Goal: Contribute content: Contribute content

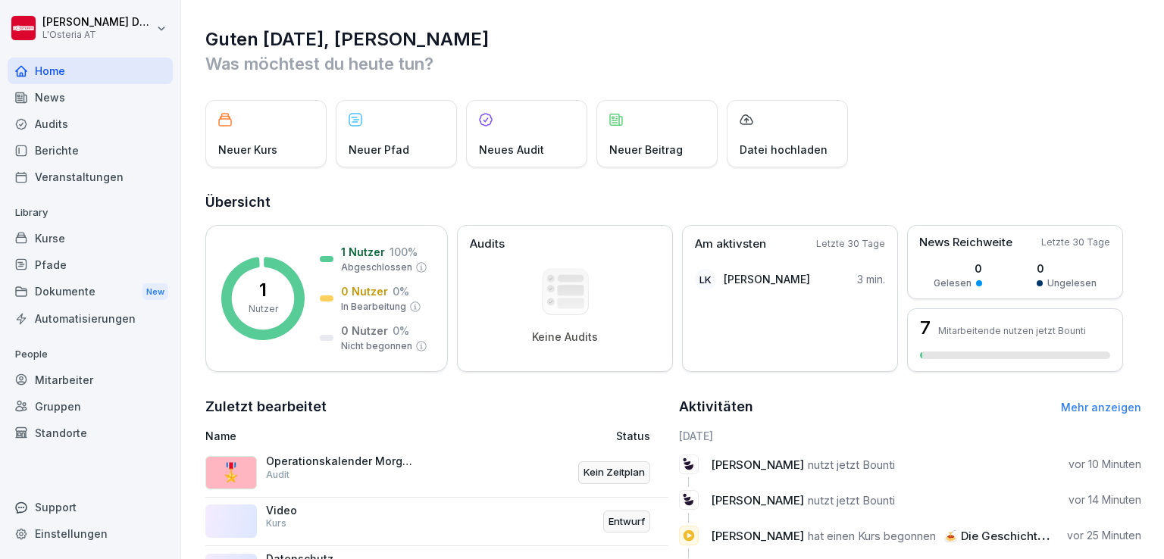
click at [55, 240] on div "Kurse" at bounding box center [90, 238] width 165 height 27
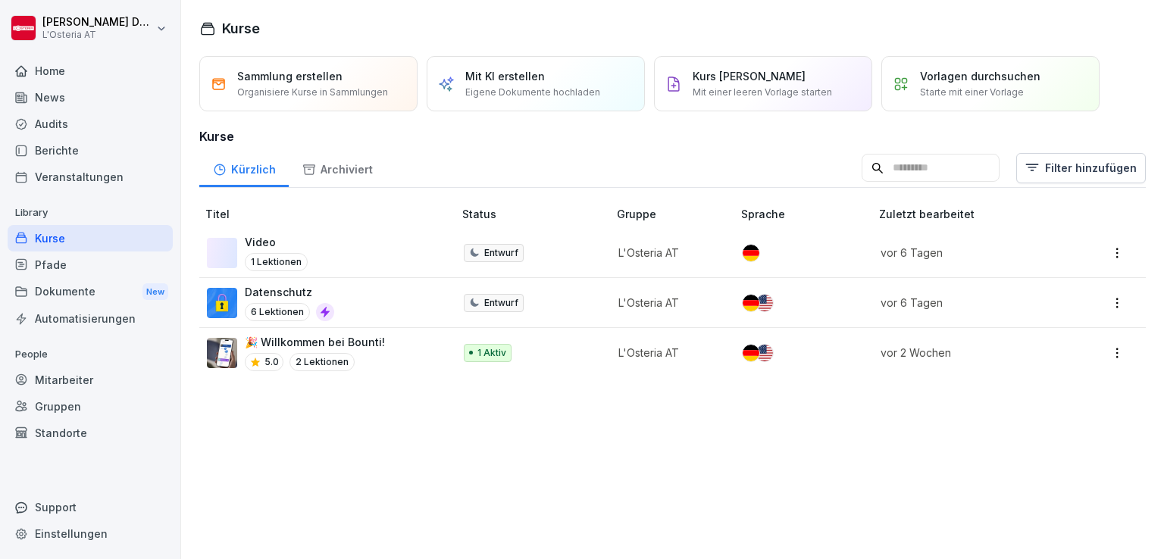
click at [541, 95] on p "Eigene Dokumente hochladen" at bounding box center [532, 93] width 135 height 14
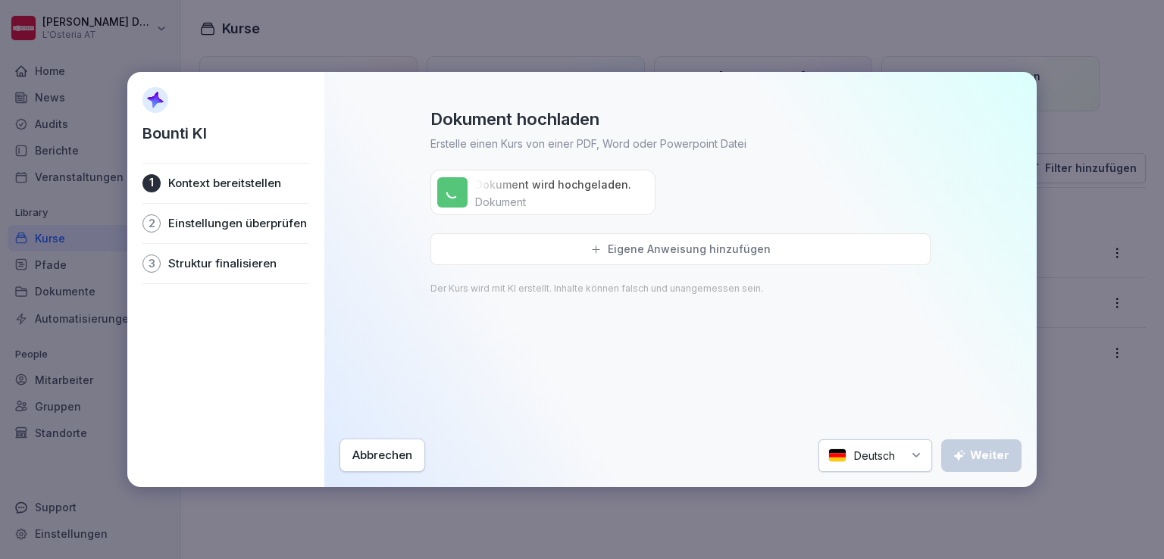
click at [687, 251] on p "Eigene Anweisung hinzufügen" at bounding box center [689, 250] width 163 height 14
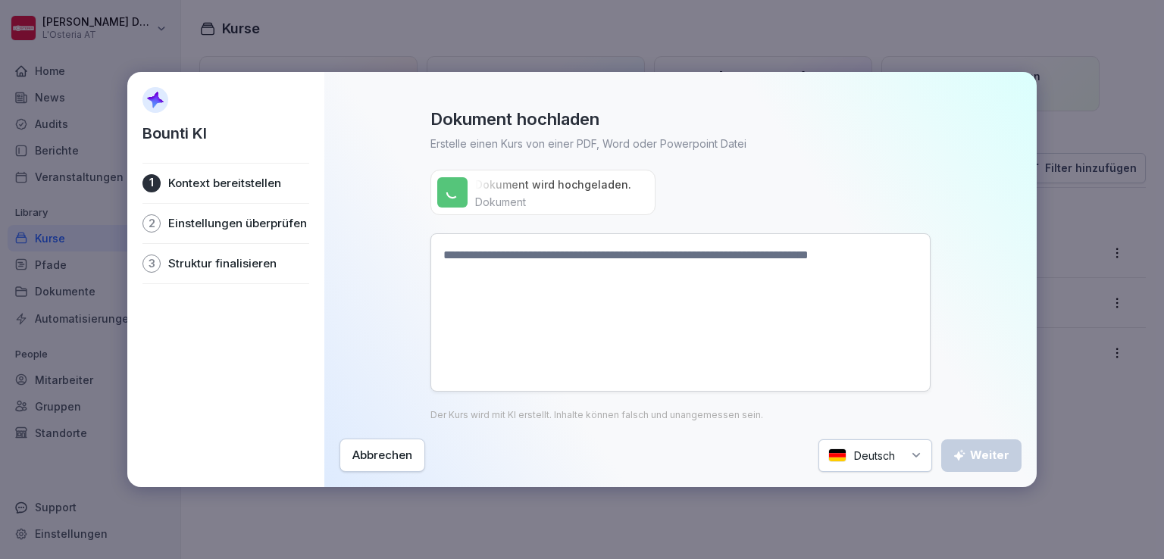
click at [527, 260] on textarea at bounding box center [680, 312] width 500 height 158
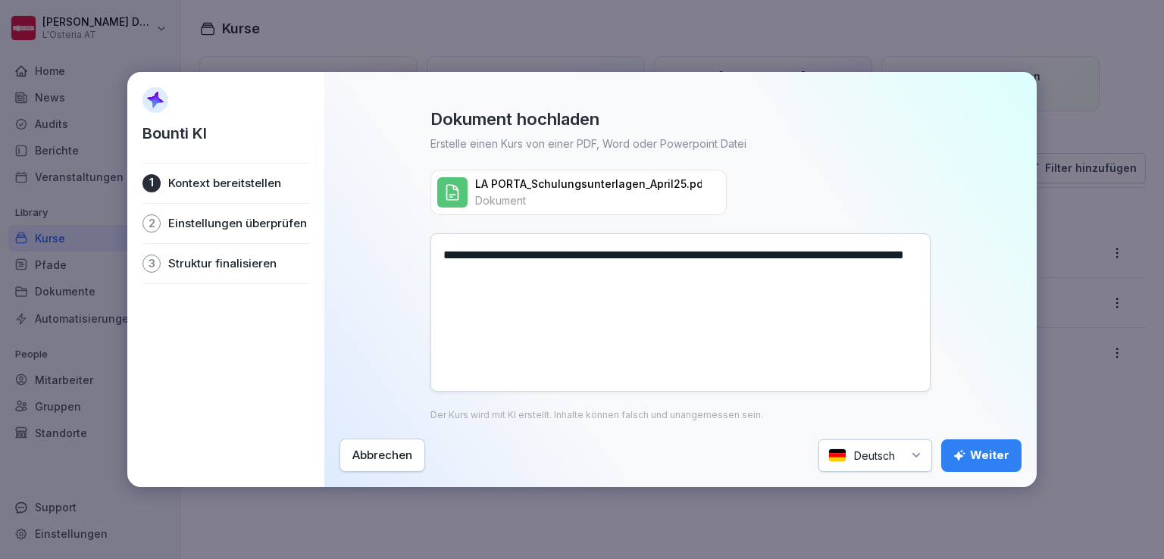
type textarea "**********"
click at [980, 452] on div "Weiter" at bounding box center [981, 455] width 56 height 17
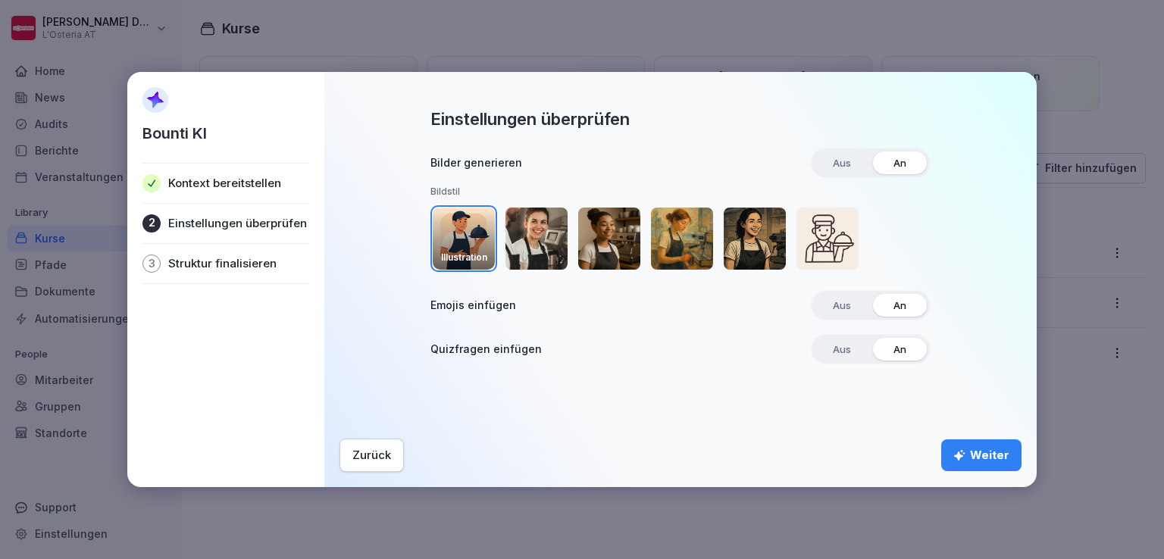
click at [537, 236] on img "button" at bounding box center [537, 239] width 62 height 62
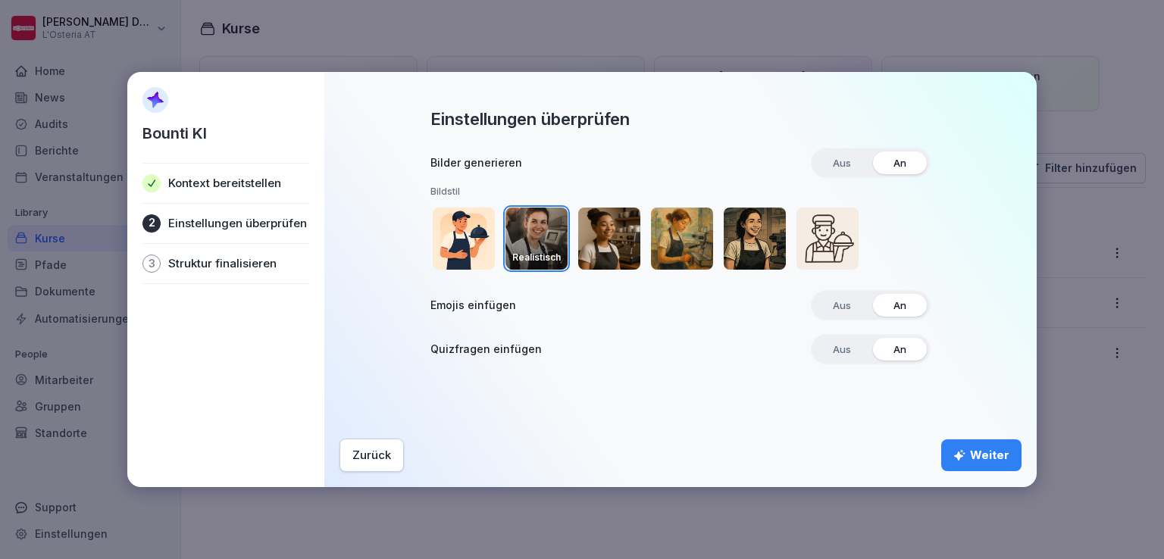
click at [979, 456] on div "Weiter" at bounding box center [981, 455] width 56 height 17
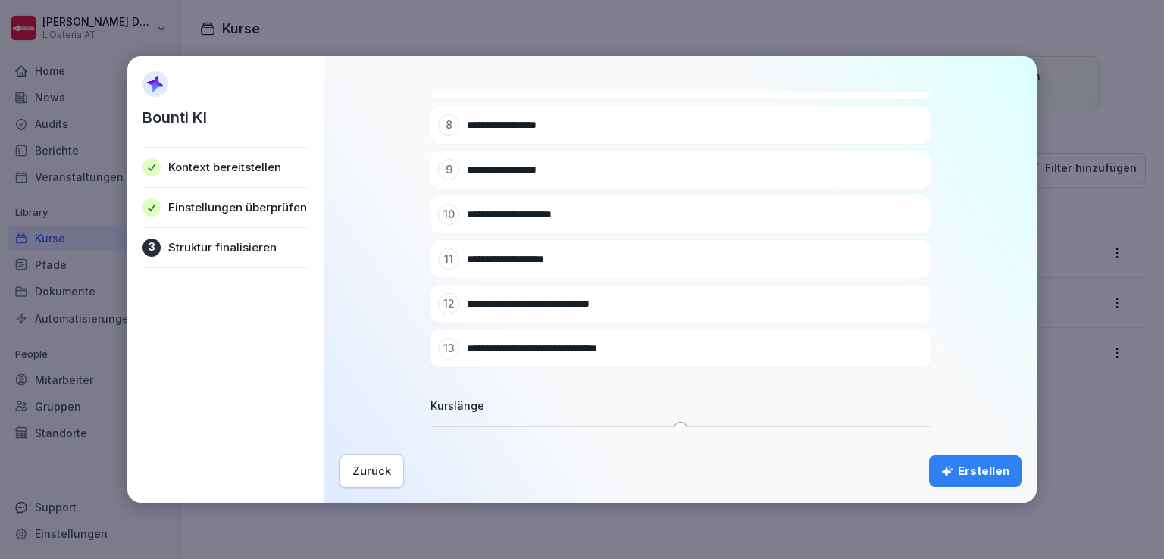
scroll to position [423, 0]
click at [978, 473] on div "Erstellen" at bounding box center [975, 471] width 68 height 17
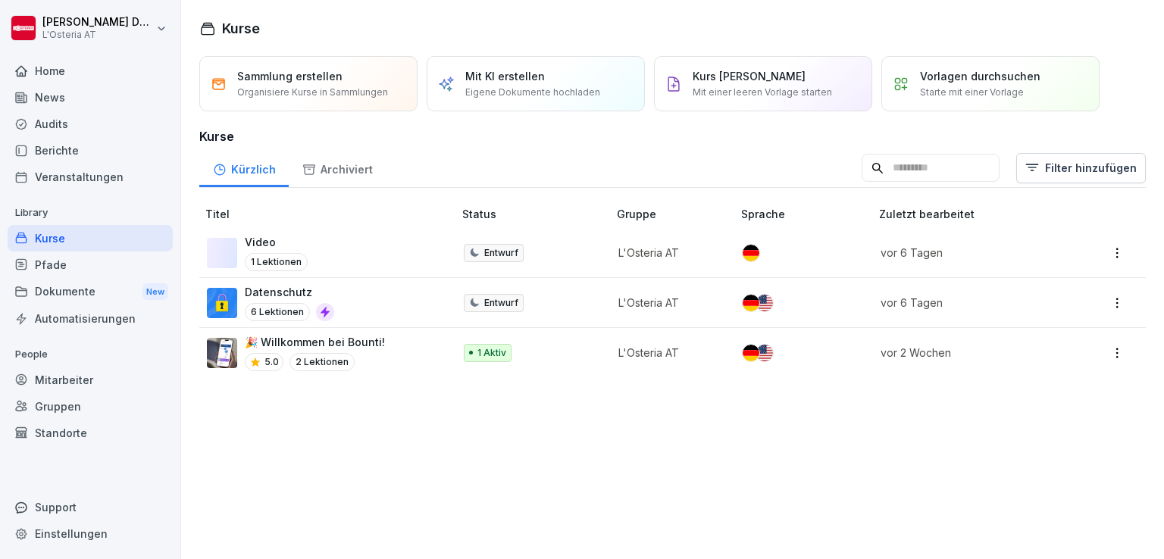
click at [568, 413] on div "Sammlung erstellen Organisiere Kurse in Sammlungen Mit KI erstellen Eigene Doku…" at bounding box center [672, 304] width 983 height 512
click at [260, 164] on div "Kürzlich" at bounding box center [243, 168] width 89 height 39
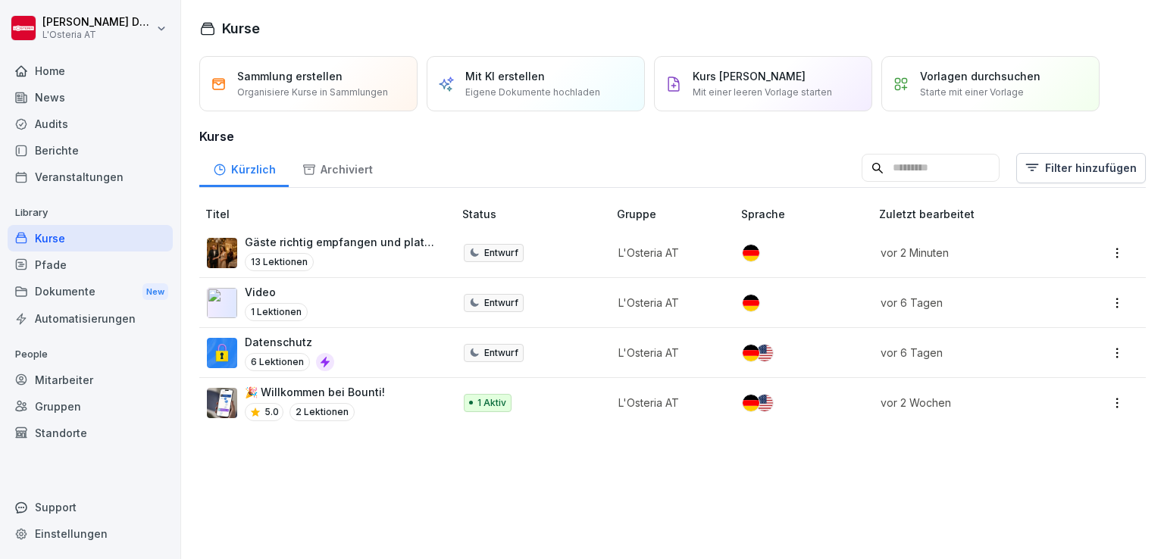
click at [76, 258] on div "Pfade" at bounding box center [90, 265] width 165 height 27
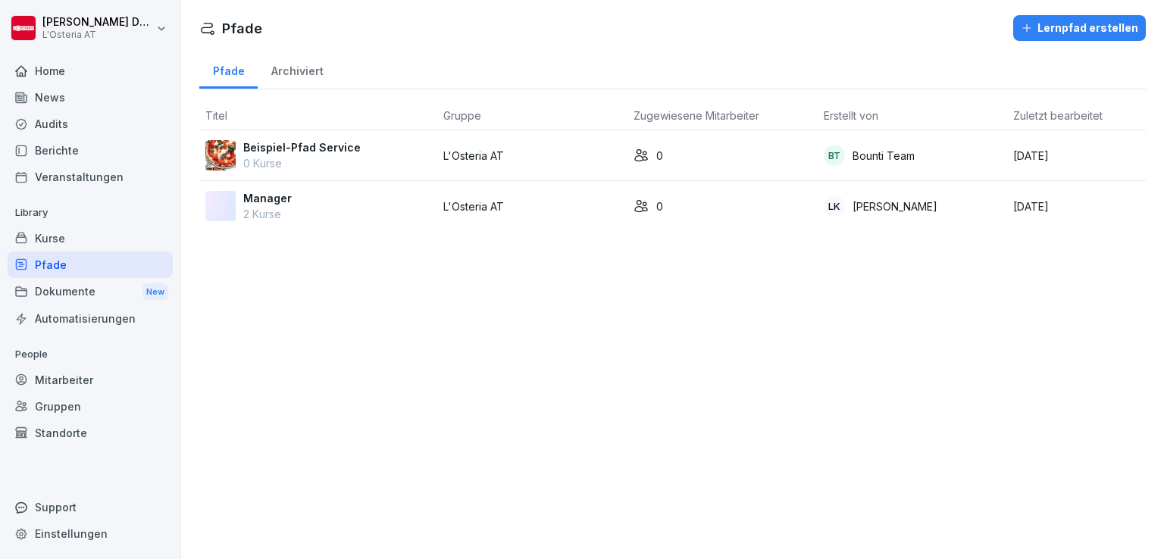
click at [58, 236] on div "Kurse" at bounding box center [90, 238] width 165 height 27
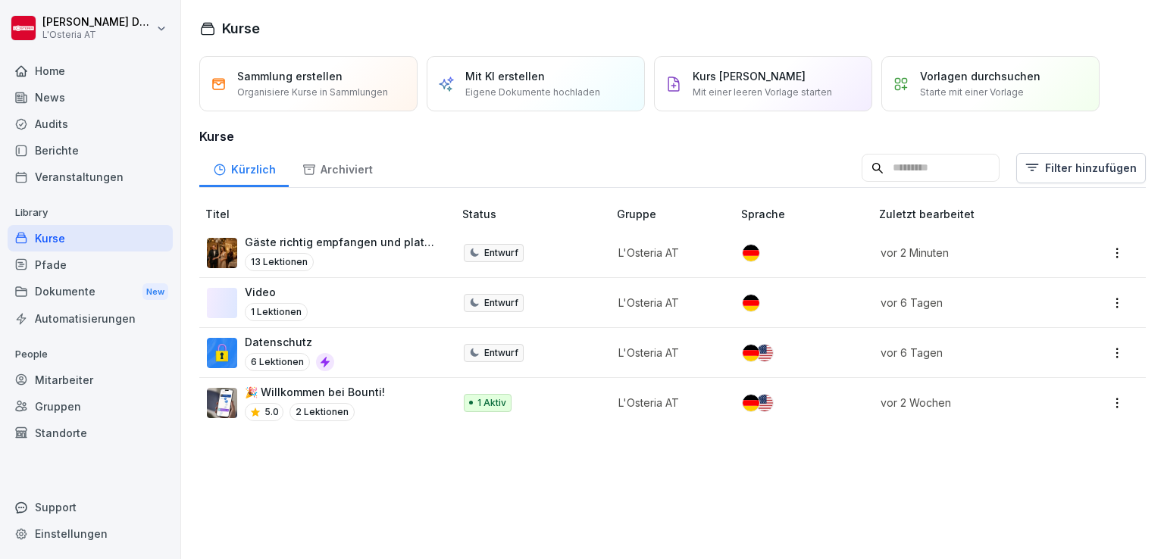
click at [397, 238] on p "Gäste richtig empfangen und platzieren" at bounding box center [341, 242] width 193 height 16
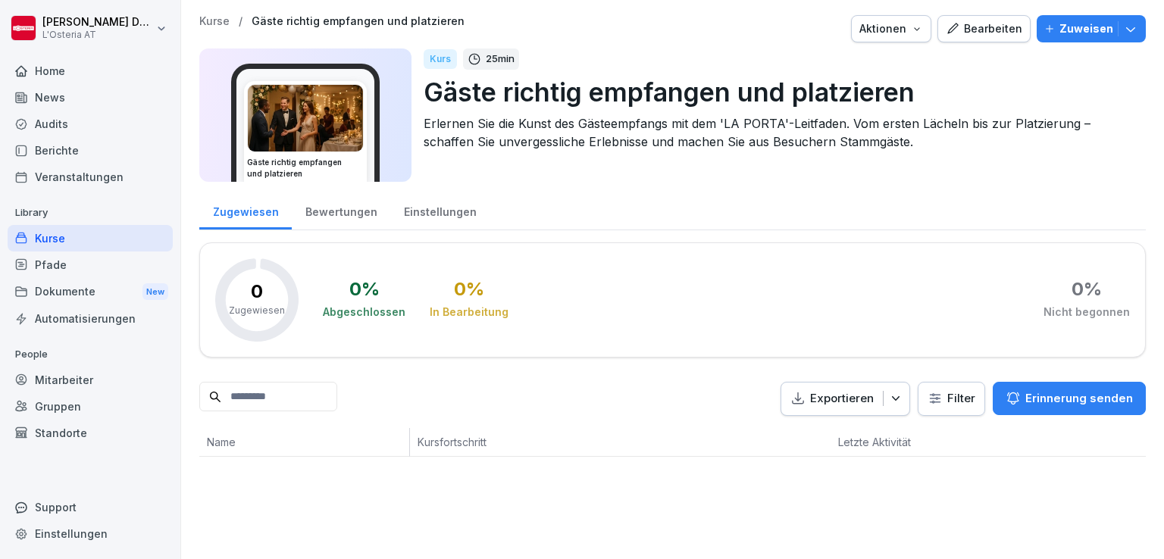
click at [994, 27] on div "Bearbeiten" at bounding box center [984, 28] width 77 height 17
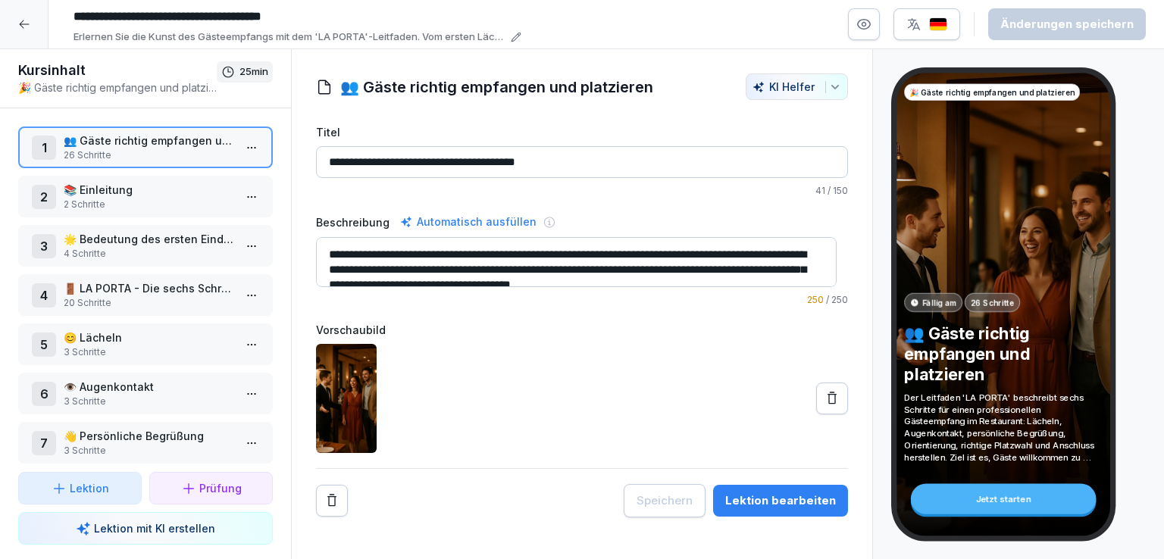
click at [121, 189] on p "📚 Einleitung" at bounding box center [149, 190] width 170 height 16
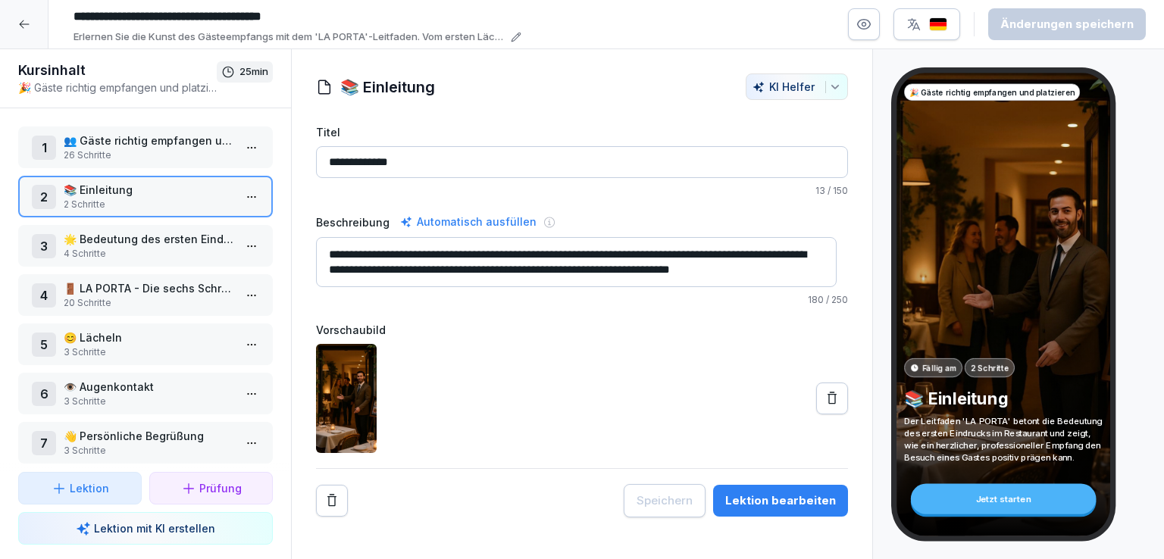
click at [155, 237] on p "🌟 Bedeutung des ersten Eindrucks" at bounding box center [149, 239] width 170 height 16
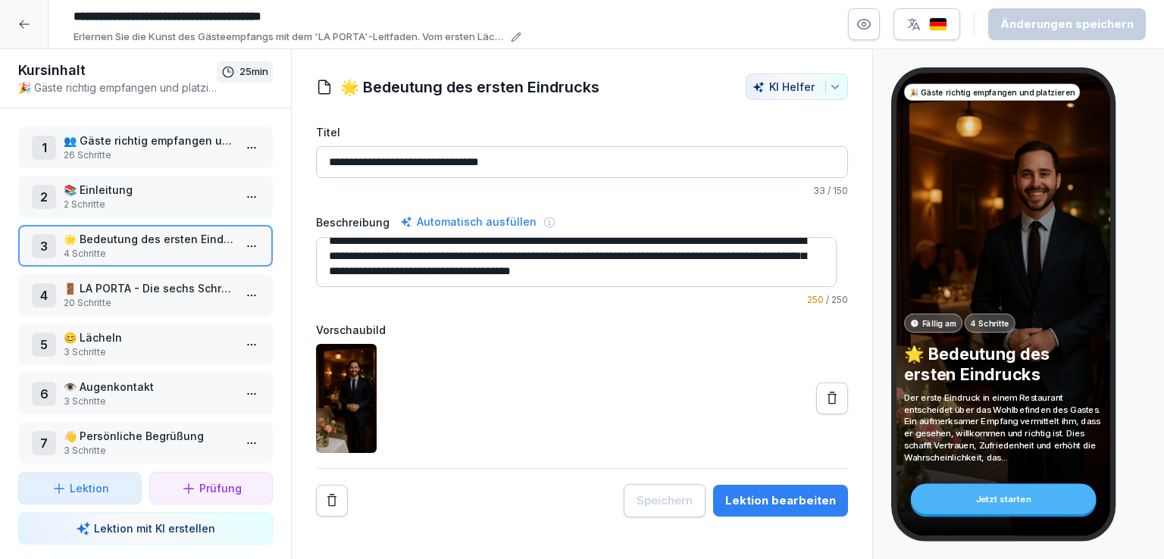
scroll to position [15, 0]
click at [163, 276] on div "4 🚪 LA PORTA - Die sechs Schritte des Gästeempfangs 20 Schritte" at bounding box center [145, 295] width 255 height 42
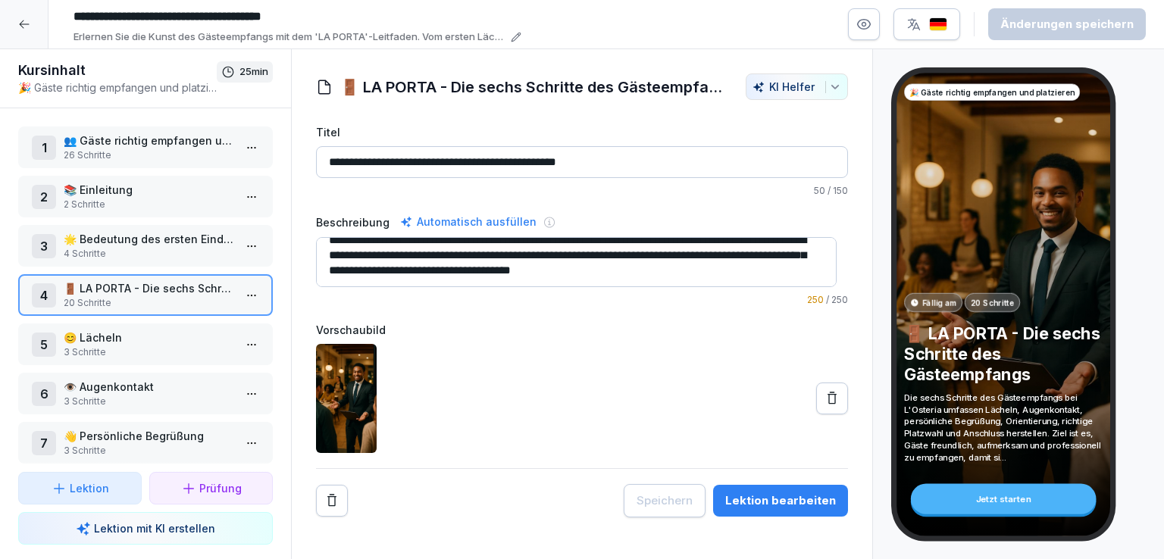
scroll to position [15, 0]
click at [763, 269] on textarea "**********" at bounding box center [576, 262] width 521 height 50
drag, startPoint x: 763, startPoint y: 269, endPoint x: 691, endPoint y: 272, distance: 72.1
click at [691, 272] on textarea "**********" at bounding box center [576, 262] width 521 height 50
click at [133, 331] on p "😊 Lächeln" at bounding box center [149, 338] width 170 height 16
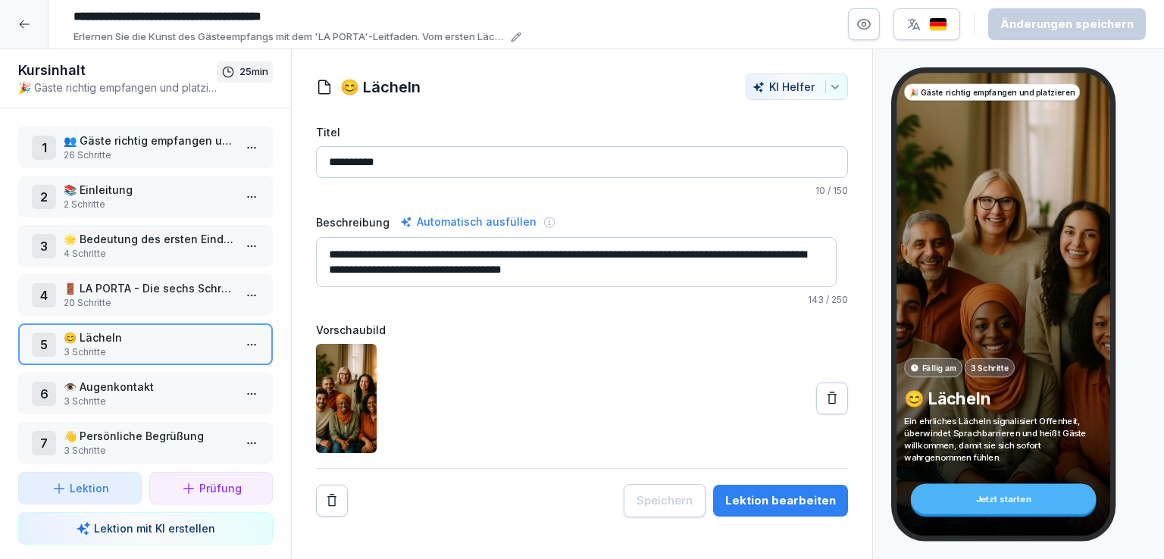
click at [167, 290] on p "🚪 LA PORTA - Die sechs Schritte des Gästeempfangs" at bounding box center [149, 288] width 170 height 16
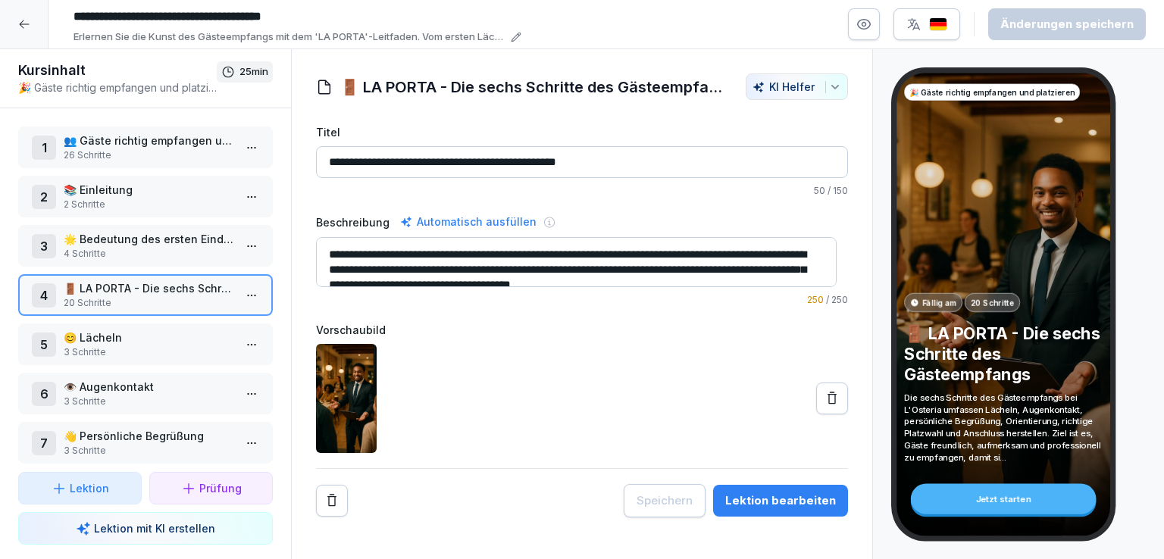
scroll to position [15, 0]
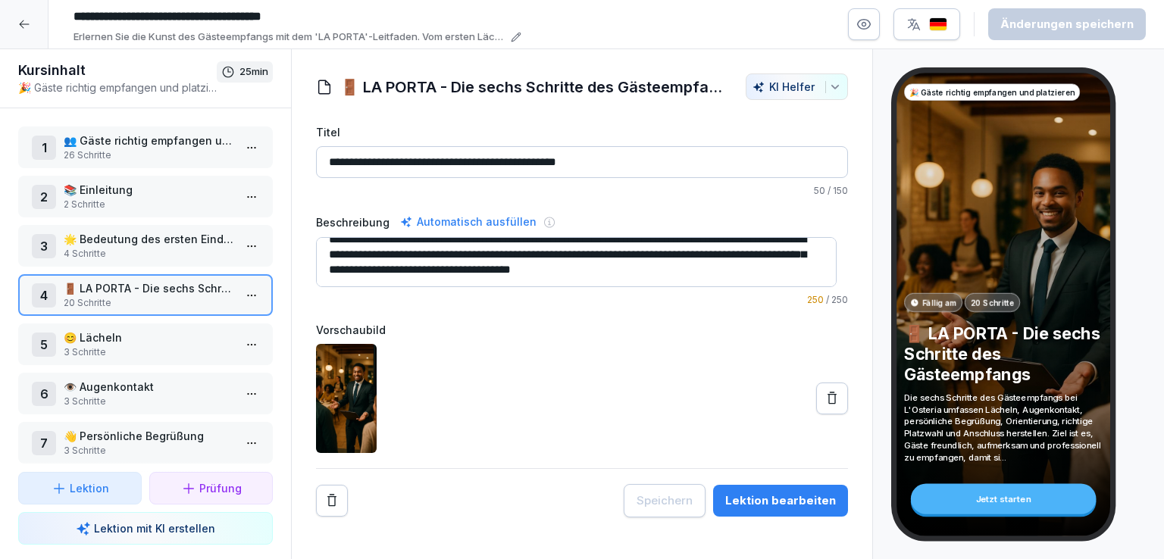
click at [753, 271] on textarea "**********" at bounding box center [576, 262] width 521 height 50
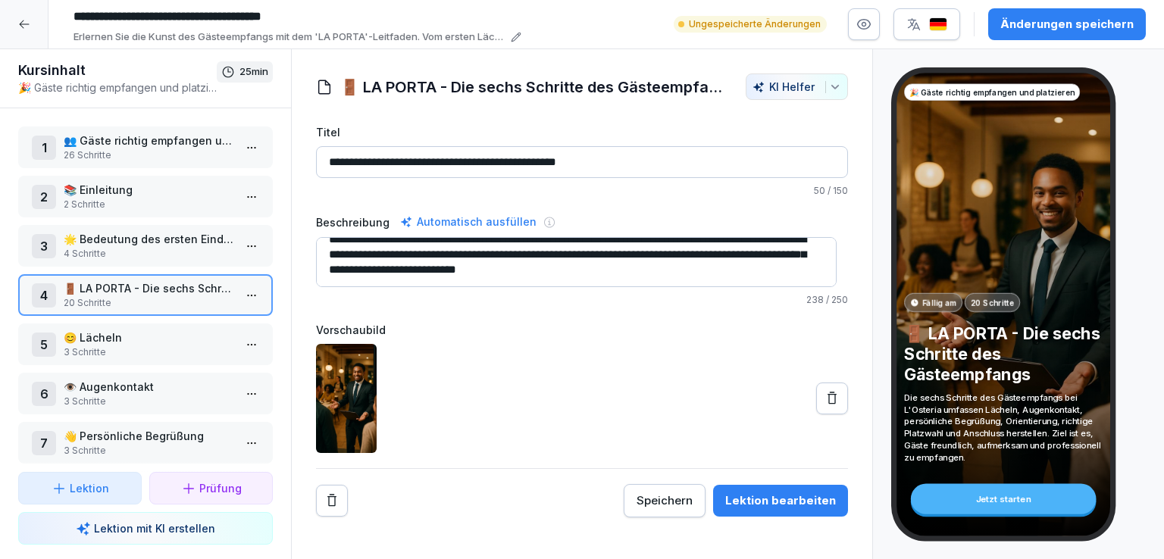
type textarea "**********"
click at [136, 346] on p "3 Schritte" at bounding box center [149, 353] width 170 height 14
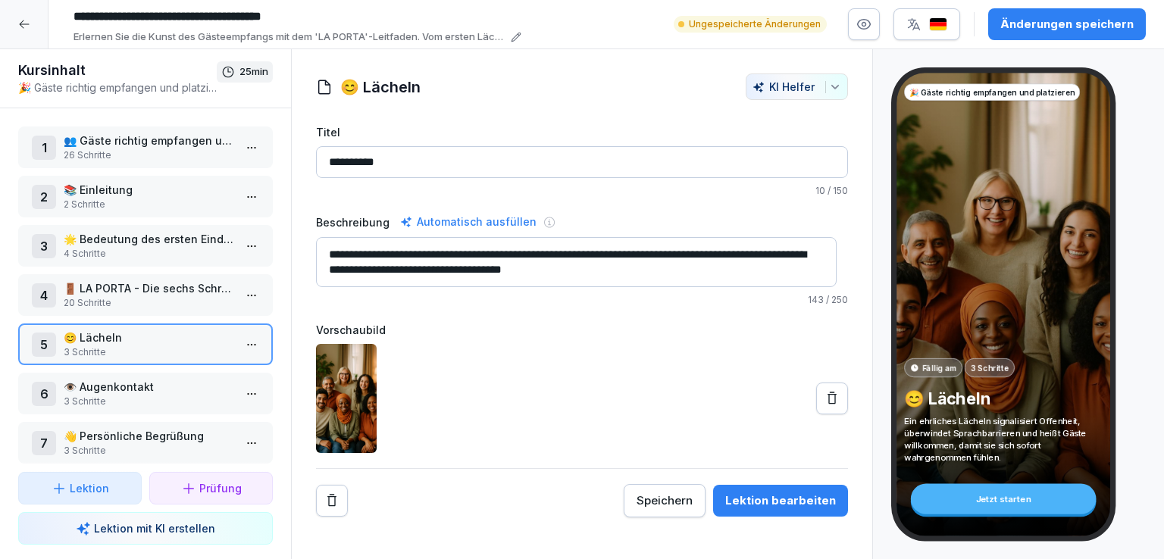
click at [825, 400] on icon at bounding box center [832, 398] width 15 height 15
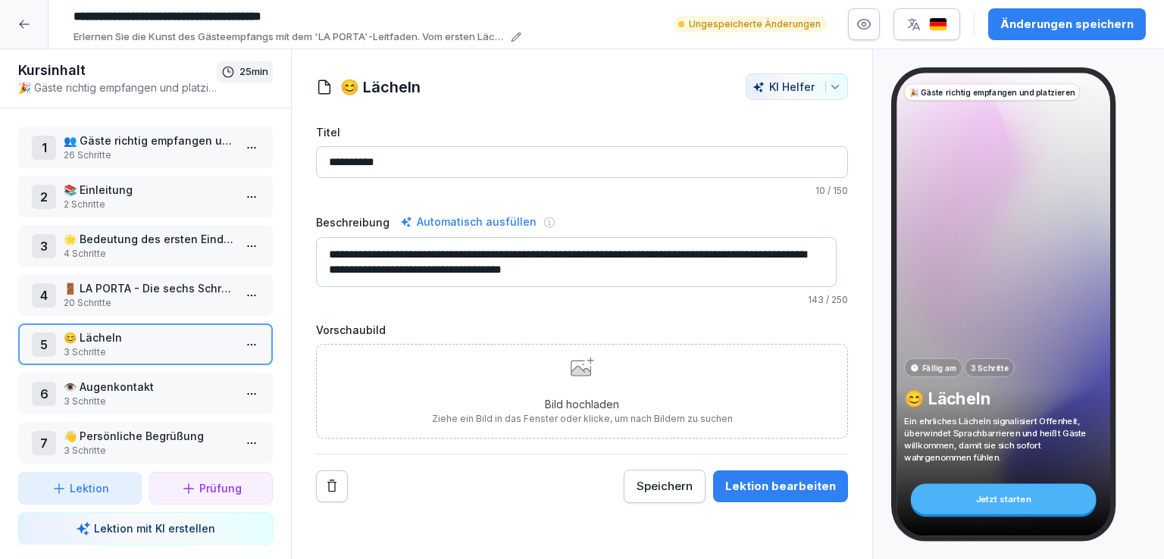
click at [571, 368] on icon at bounding box center [581, 368] width 20 height 15
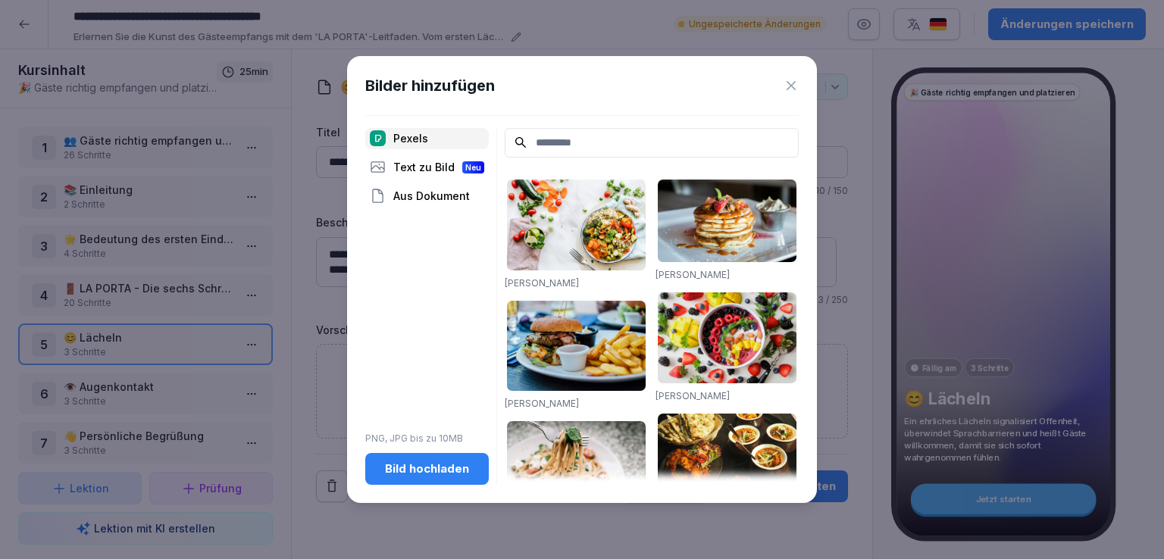
click at [568, 141] on input at bounding box center [652, 143] width 294 height 30
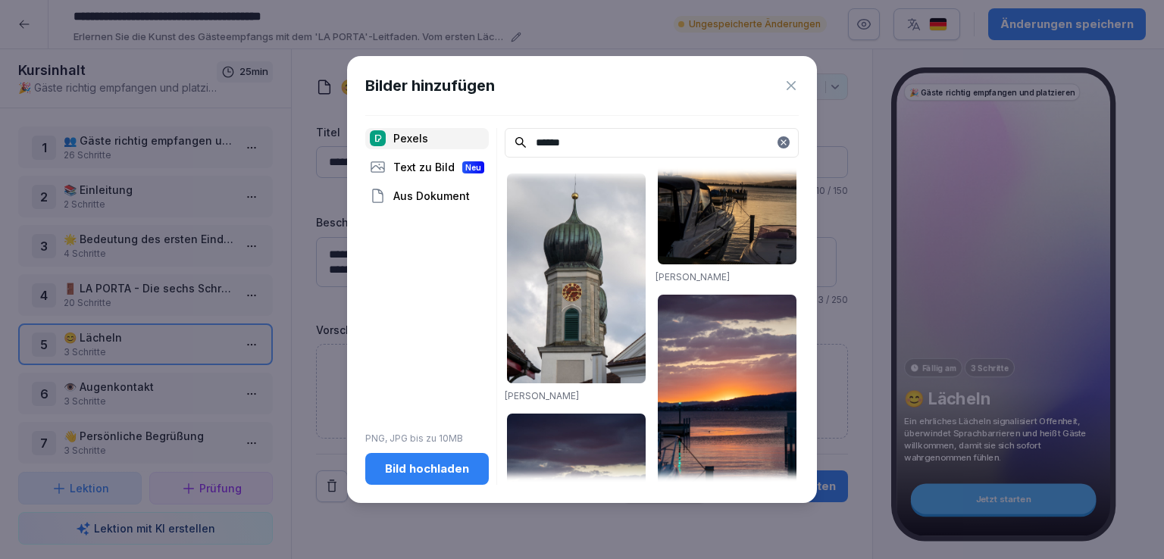
scroll to position [474, 0]
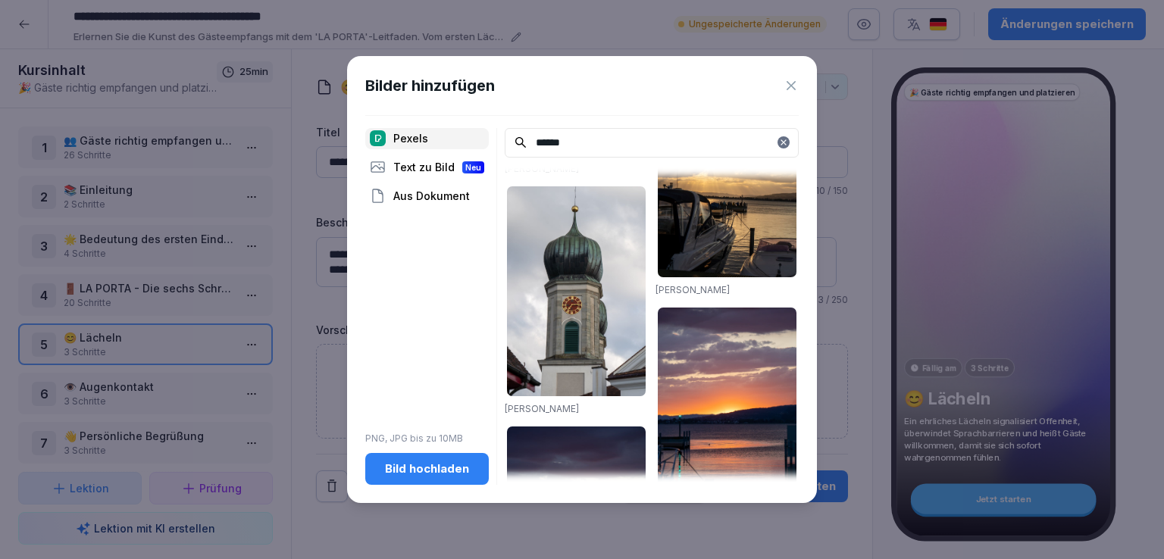
type input "******"
click at [425, 164] on div "Text zu Bild Neu" at bounding box center [427, 167] width 124 height 21
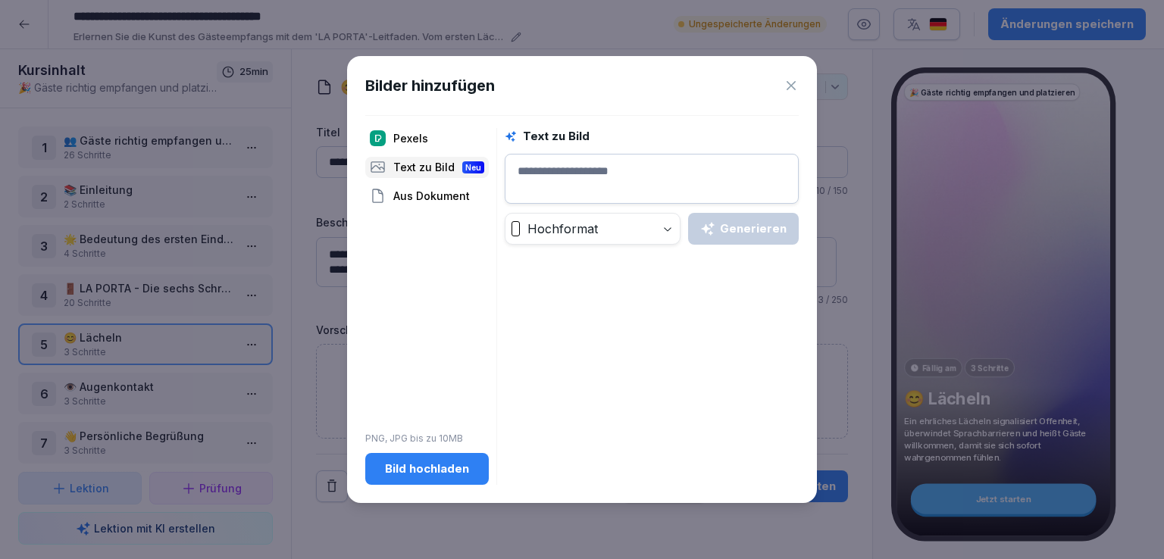
click at [606, 181] on textarea at bounding box center [652, 179] width 294 height 50
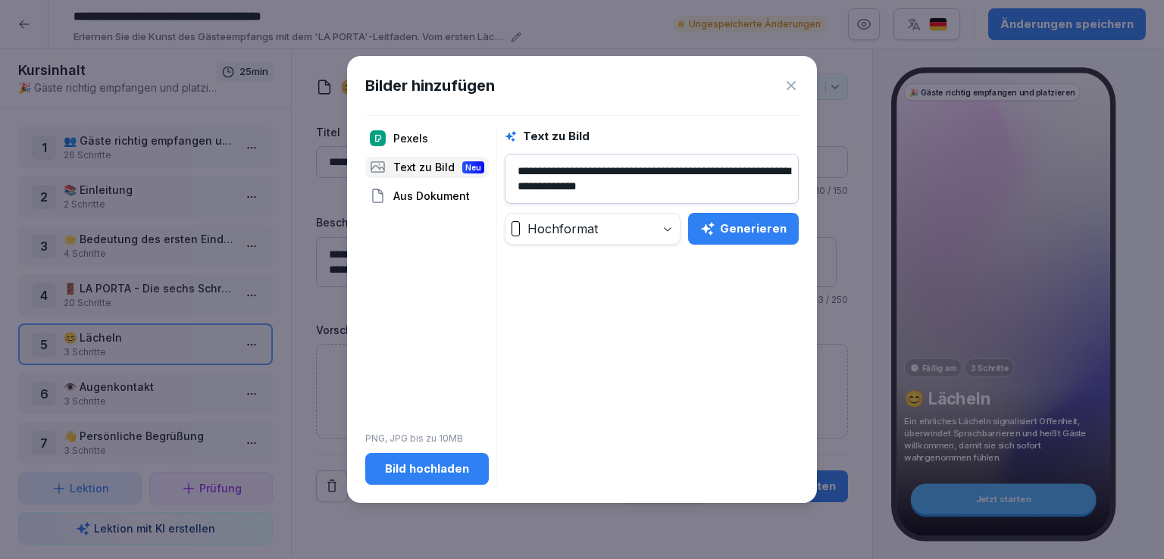
click at [753, 230] on div "Generieren" at bounding box center [743, 229] width 86 height 17
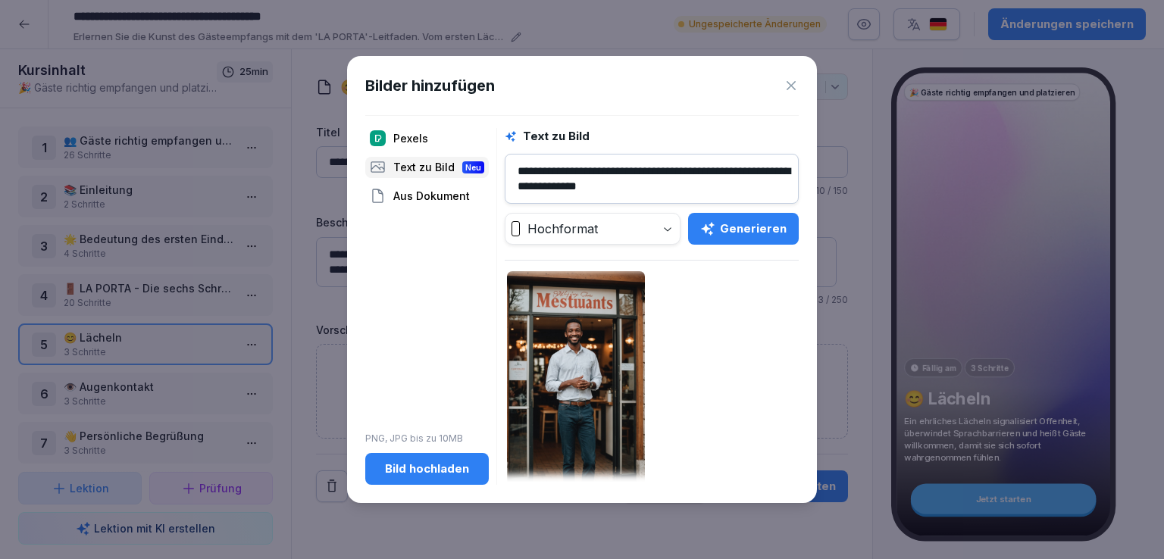
scroll to position [260, 0]
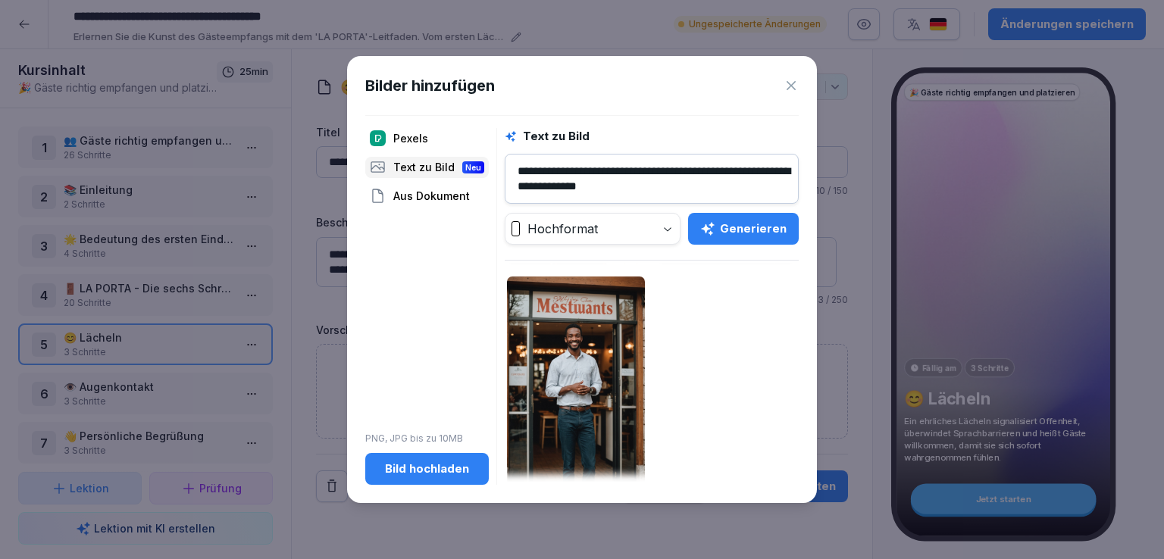
click at [600, 171] on textarea "**********" at bounding box center [652, 179] width 294 height 50
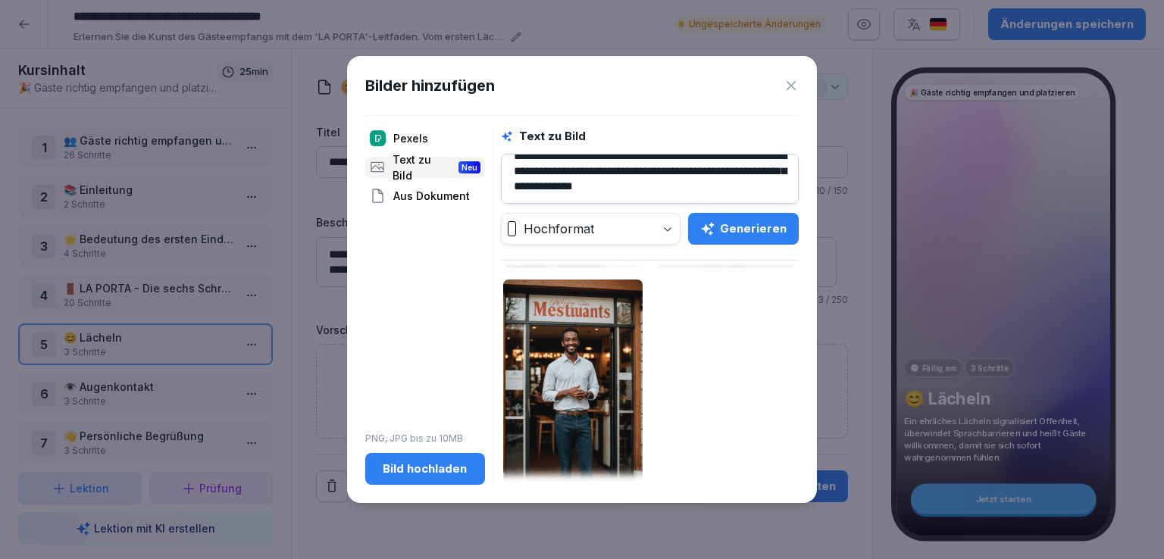
scroll to position [30, 0]
click at [739, 225] on div "Generieren" at bounding box center [743, 229] width 86 height 17
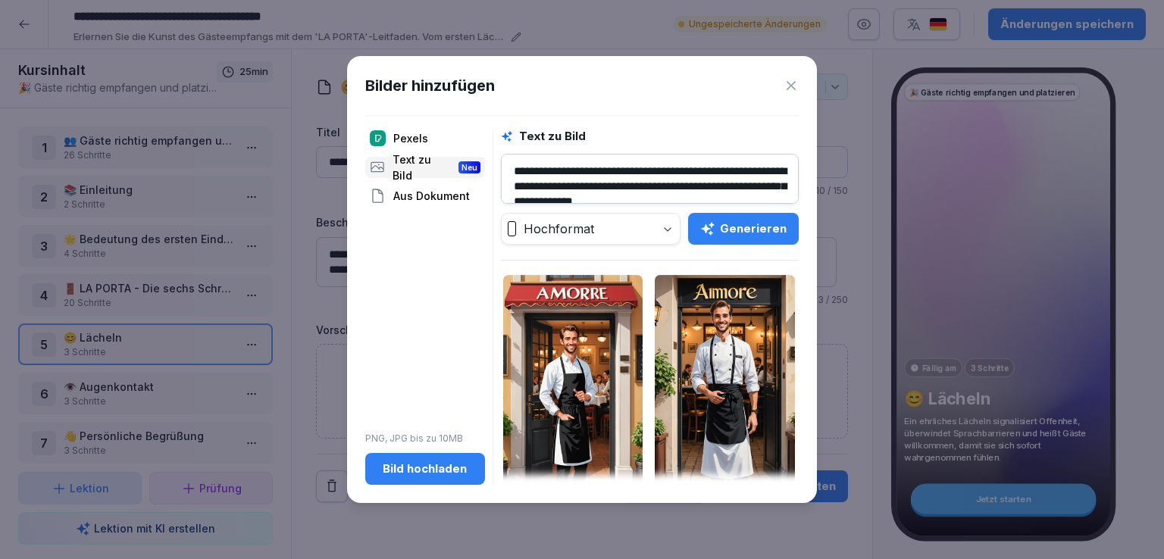
scroll to position [0, 0]
click at [688, 187] on textarea "**********" at bounding box center [650, 179] width 298 height 50
click at [795, 236] on button "Generieren" at bounding box center [743, 229] width 111 height 32
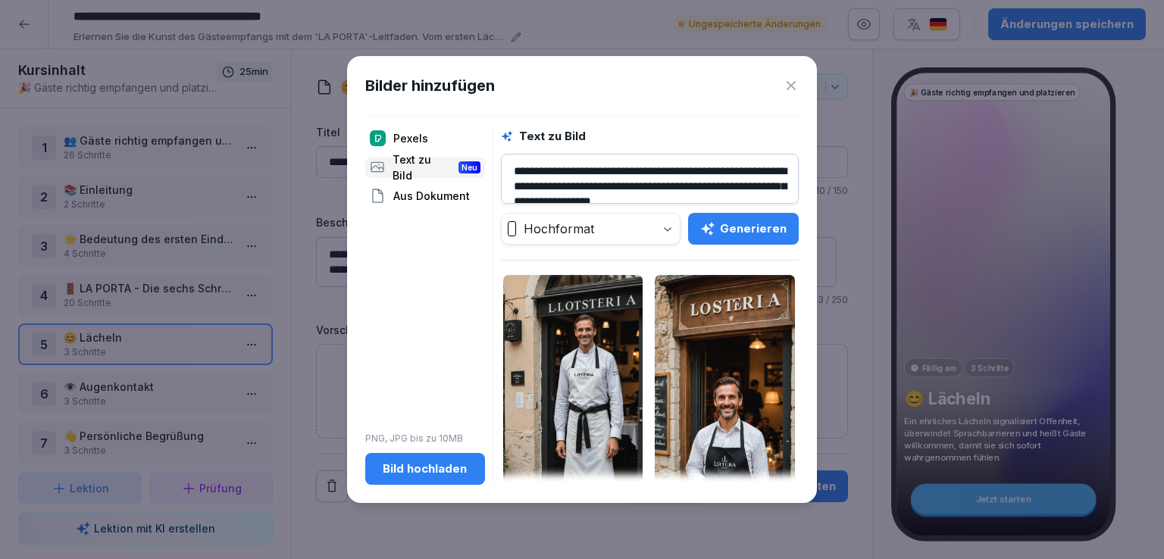
click at [753, 228] on div "Generieren" at bounding box center [743, 229] width 86 height 17
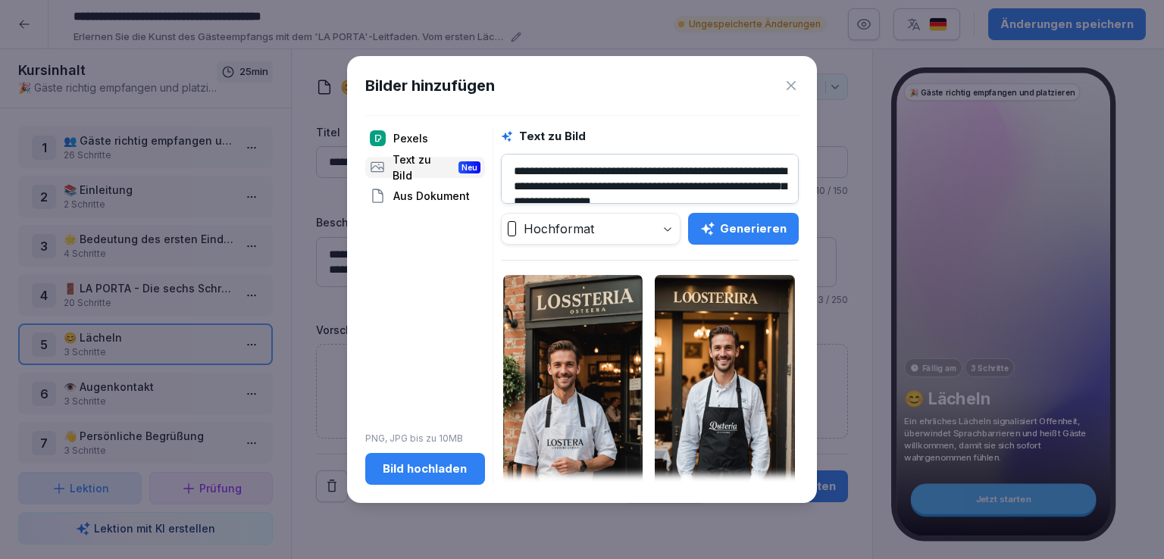
click at [605, 183] on textarea "**********" at bounding box center [650, 179] width 298 height 50
type textarea "**********"
click at [743, 221] on div "Generieren" at bounding box center [743, 229] width 86 height 17
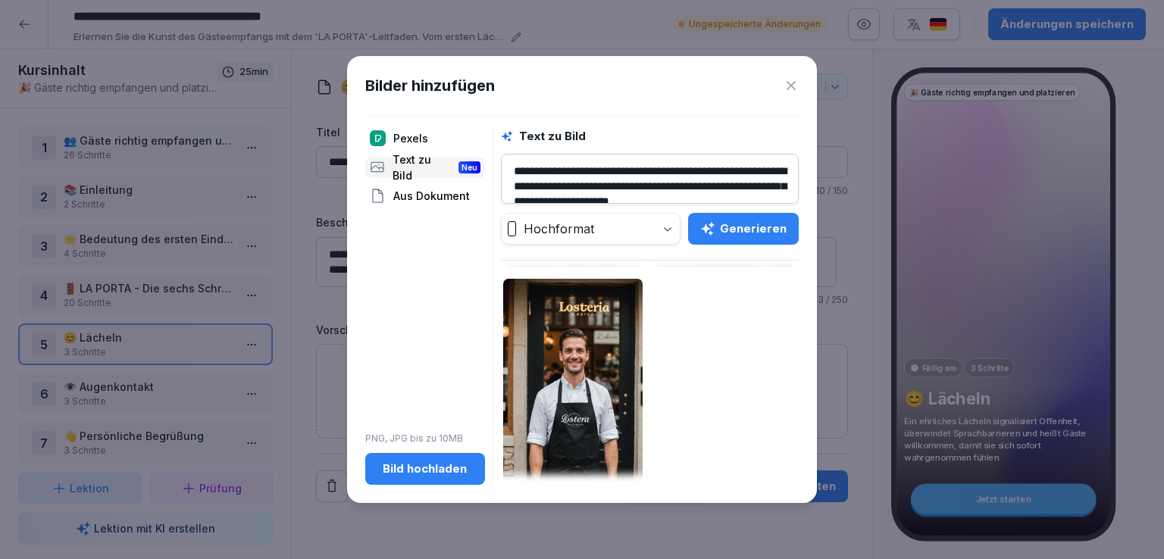
scroll to position [288, 0]
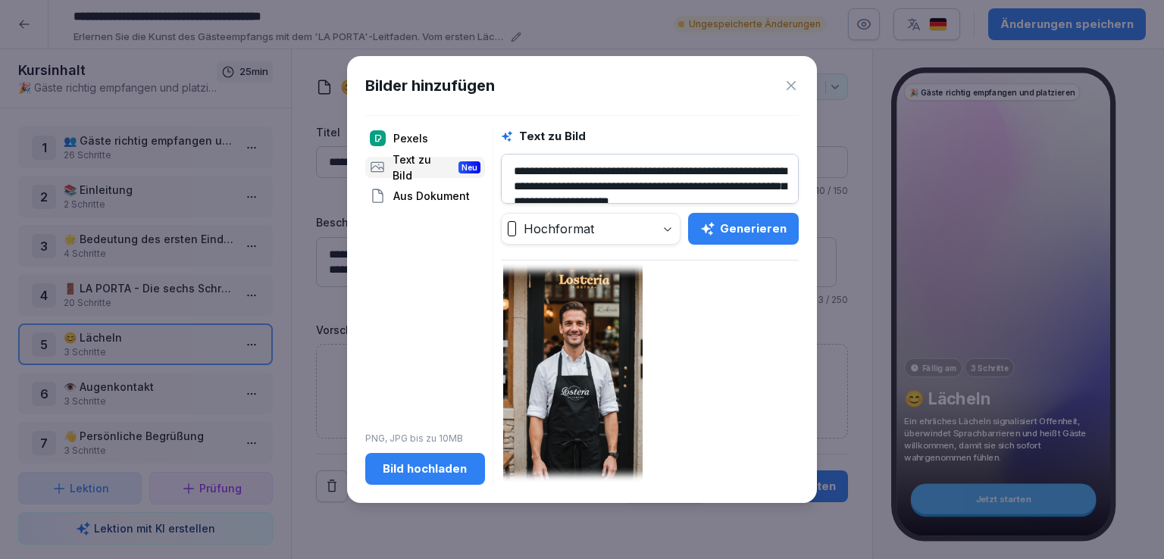
click at [584, 374] on img at bounding box center [573, 378] width 140 height 252
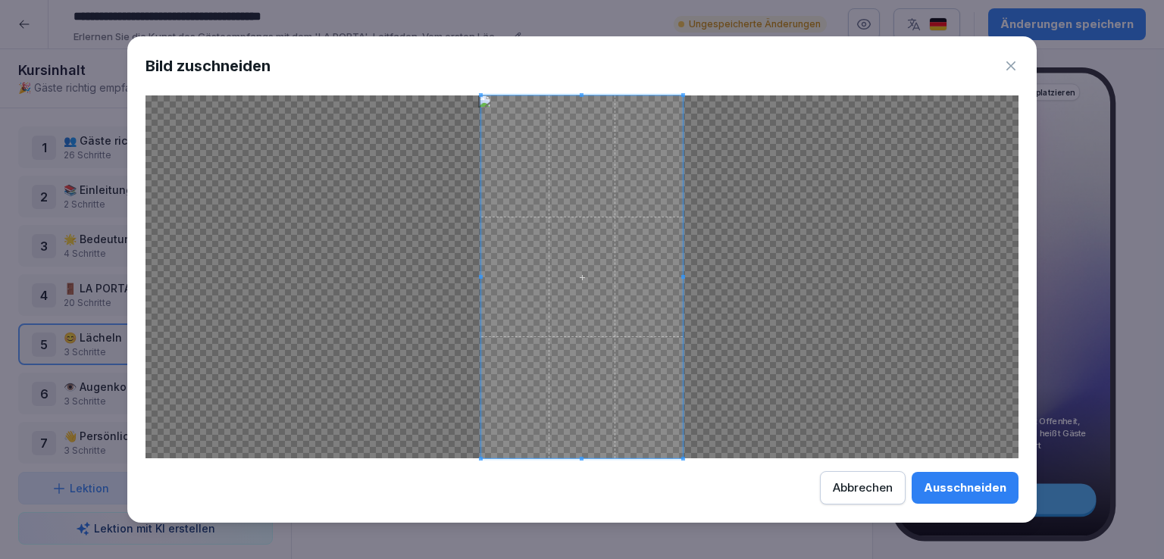
click at [976, 480] on div "Ausschneiden" at bounding box center [965, 488] width 83 height 17
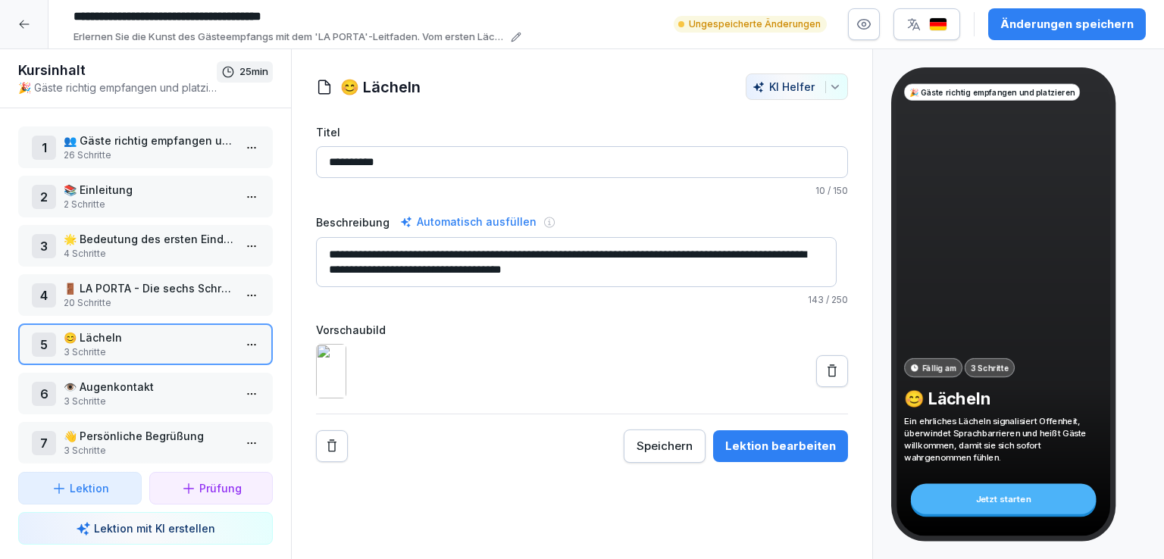
click at [346, 392] on img at bounding box center [331, 371] width 30 height 55
click at [346, 386] on img at bounding box center [331, 371] width 30 height 55
click at [828, 379] on icon at bounding box center [832, 371] width 15 height 15
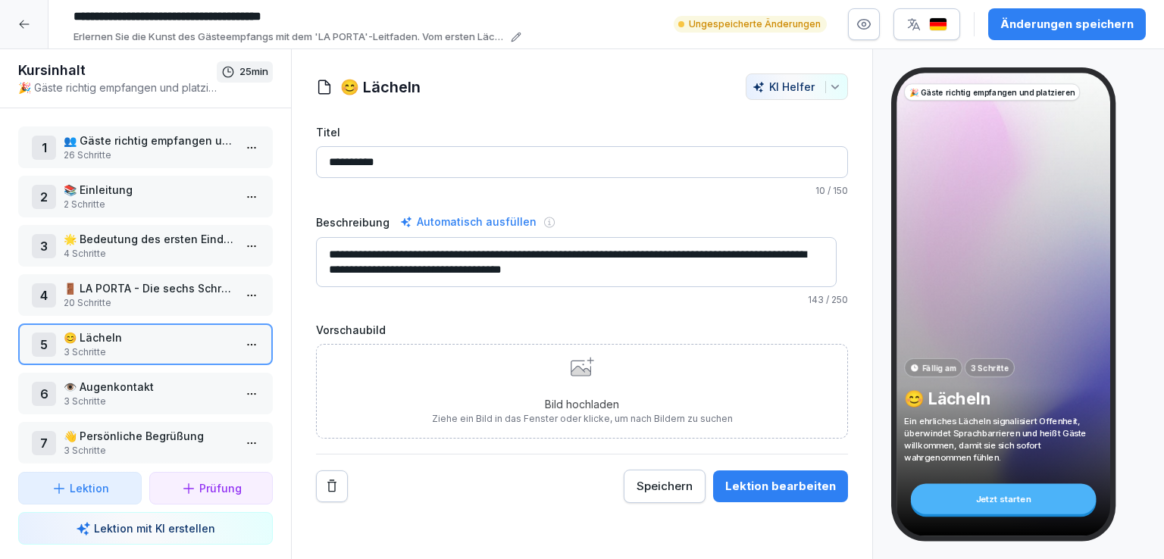
click at [627, 374] on div "Bild hochladen Ziehe ein Bild in das Fenster oder klicke, um nach Bildern zu su…" at bounding box center [582, 391] width 301 height 69
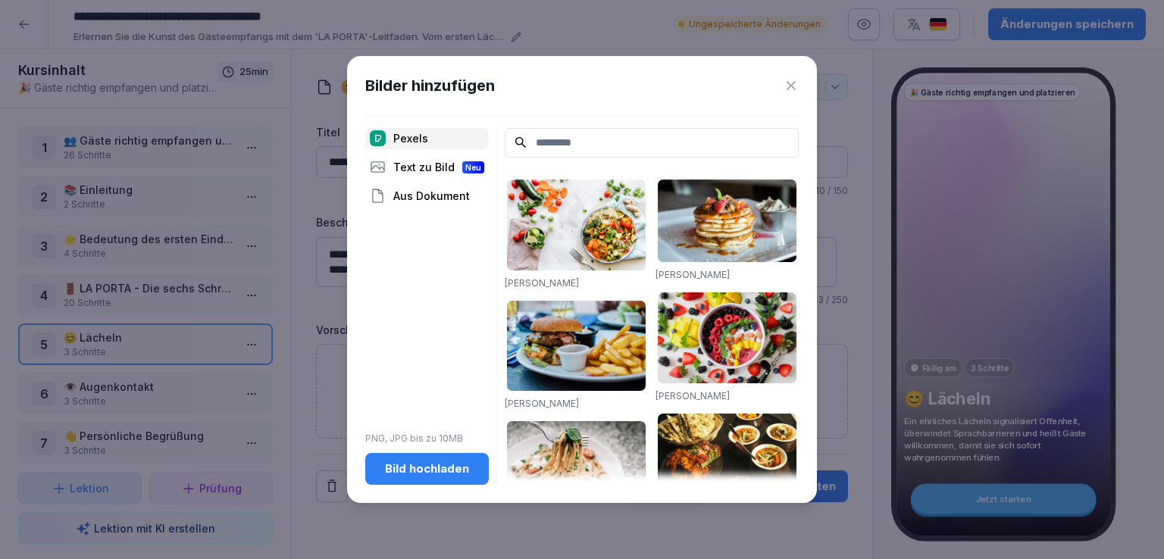
click at [446, 162] on div "Text zu Bild Neu" at bounding box center [427, 167] width 124 height 21
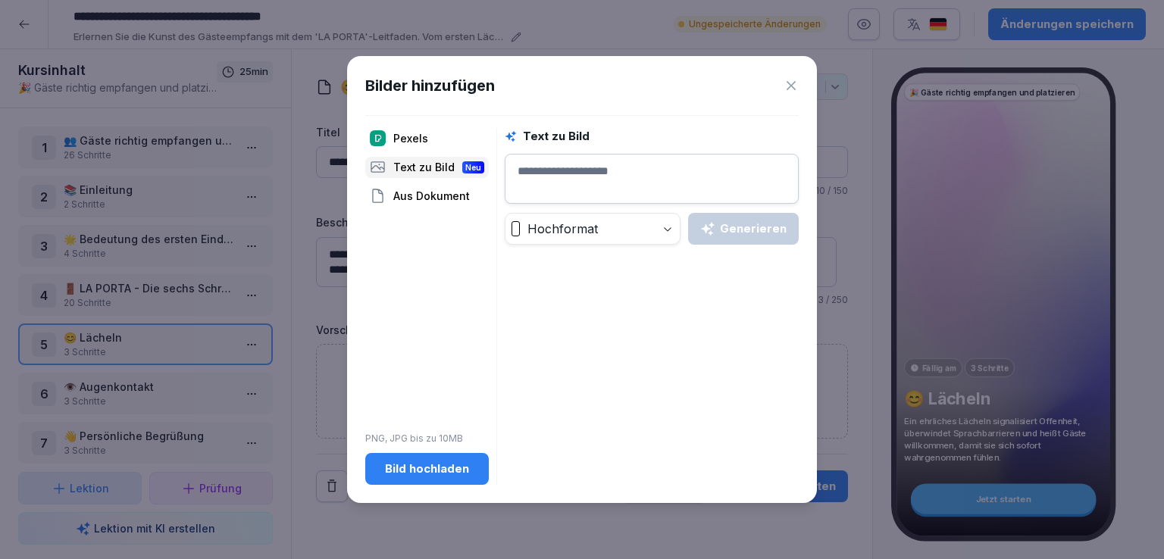
click at [682, 184] on textarea at bounding box center [652, 179] width 294 height 50
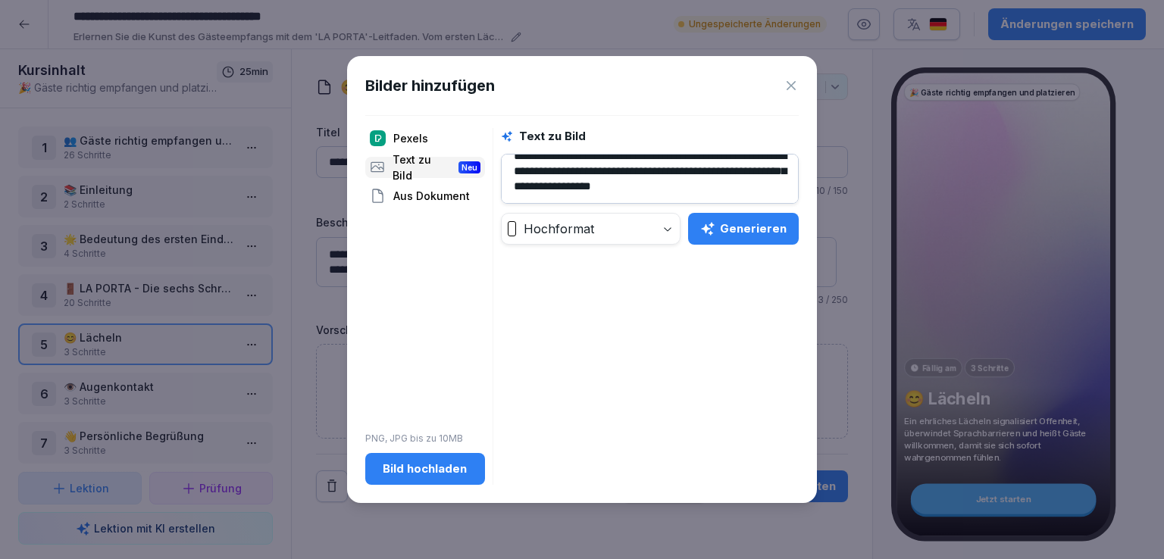
scroll to position [20, 0]
type textarea "**********"
click at [727, 230] on div "Generieren" at bounding box center [743, 229] width 86 height 17
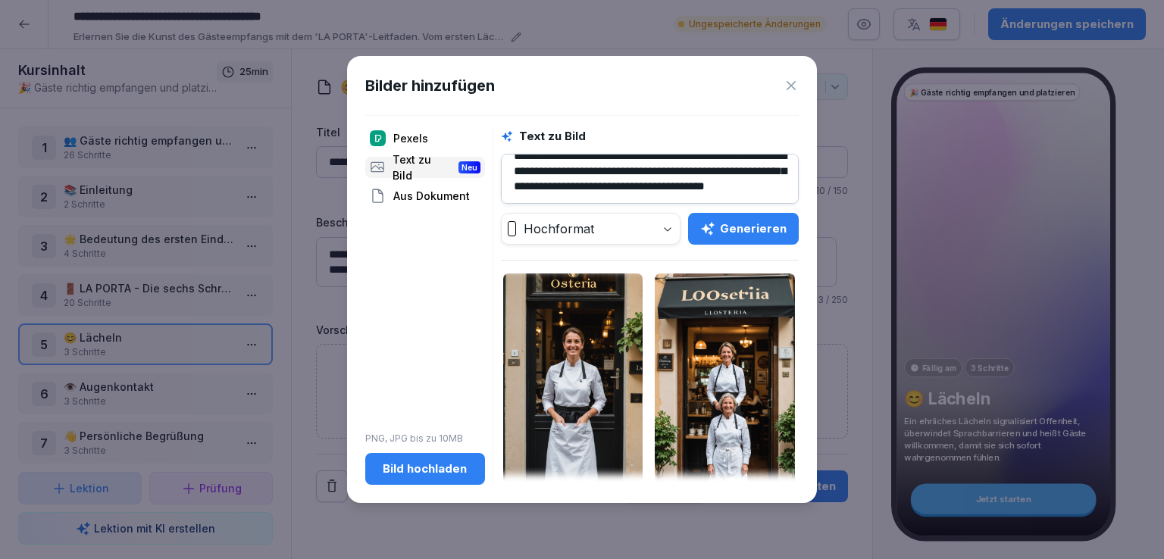
scroll to position [0, 0]
click at [744, 224] on div "Generieren" at bounding box center [743, 229] width 86 height 17
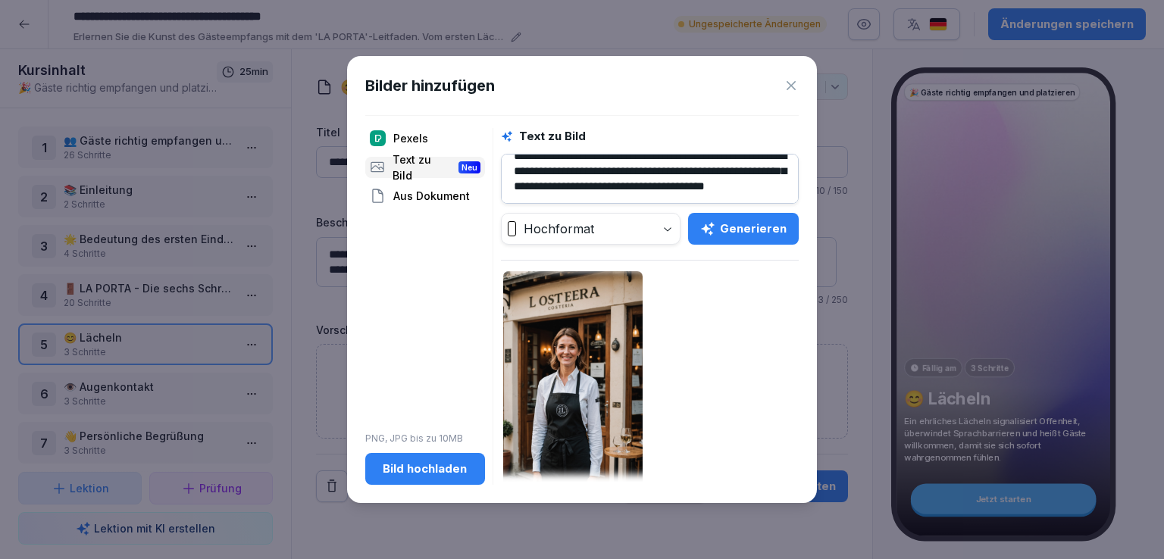
scroll to position [257, 0]
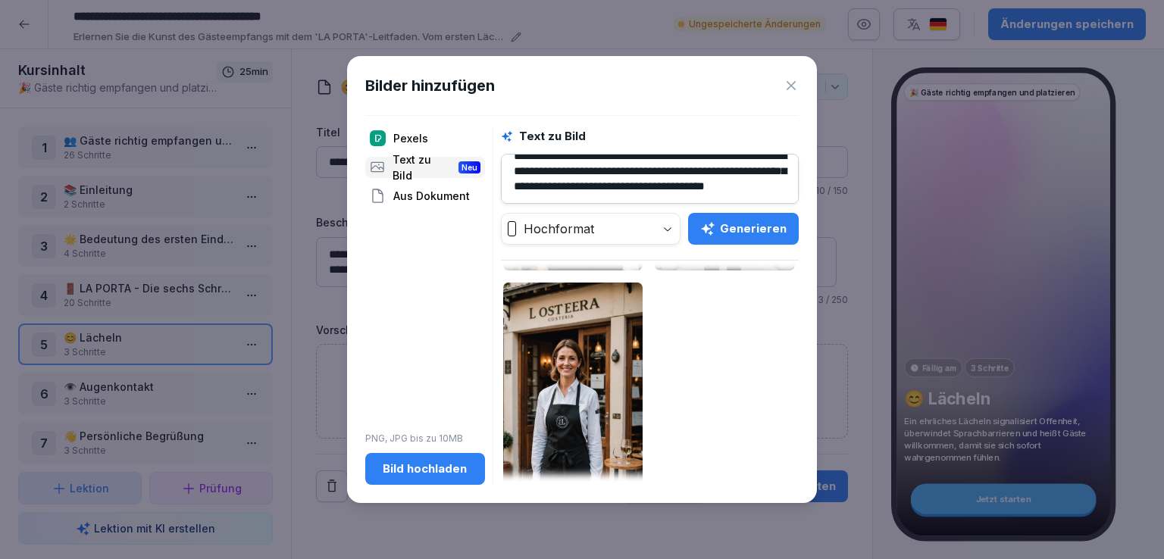
click at [409, 471] on div "Bild hochladen" at bounding box center [424, 469] width 95 height 17
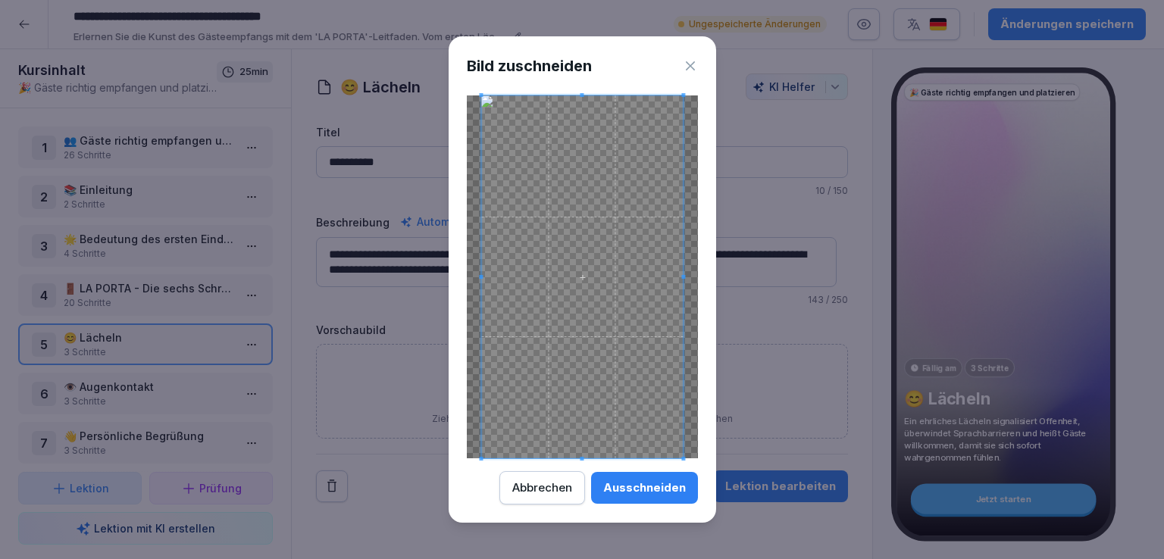
click at [657, 490] on div "Ausschneiden" at bounding box center [644, 488] width 83 height 17
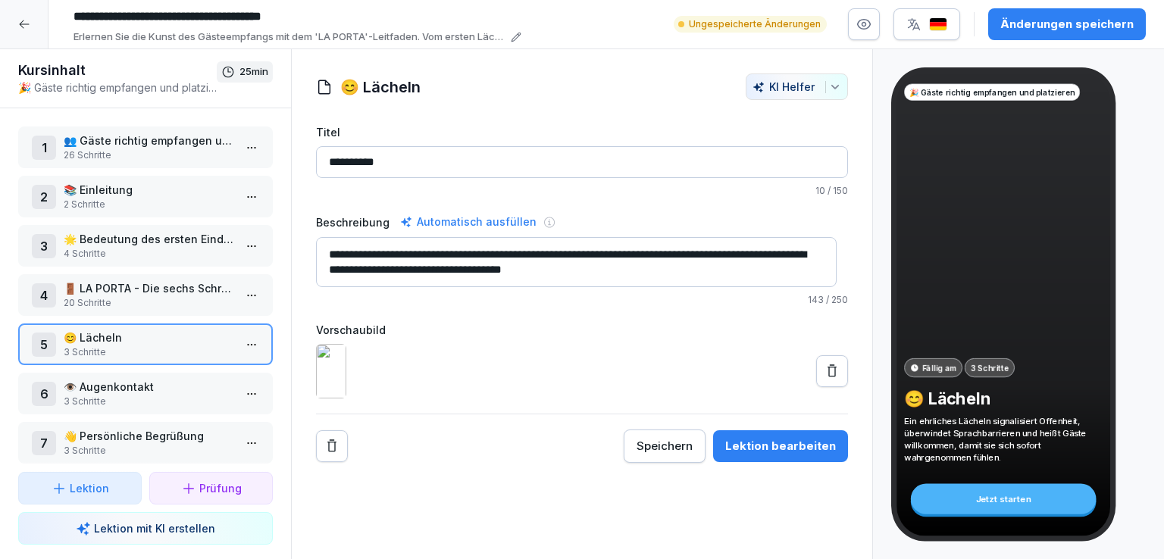
click at [816, 387] on button at bounding box center [832, 371] width 32 height 32
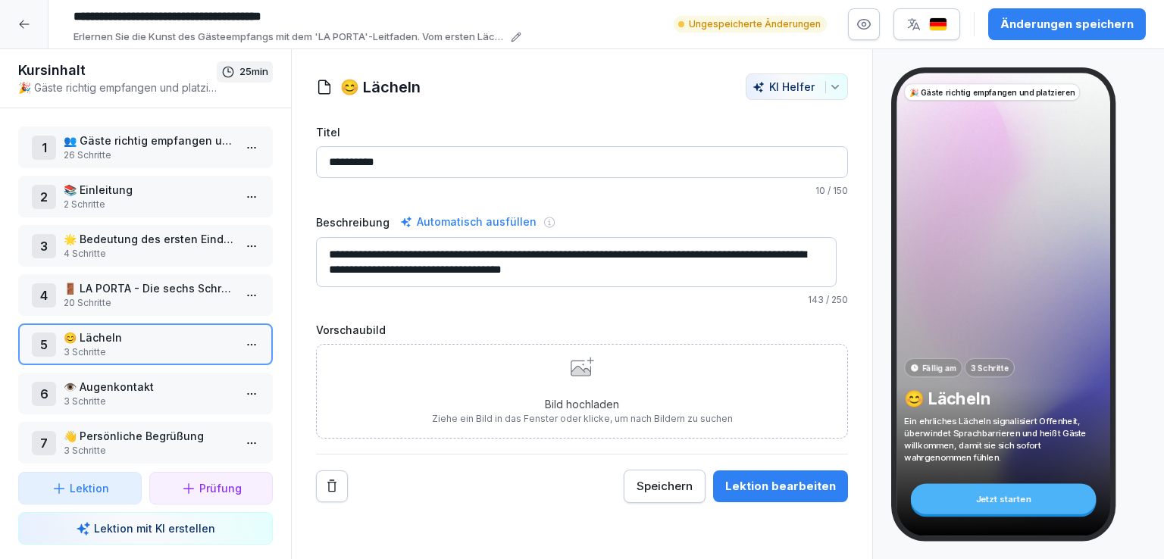
click at [560, 378] on div "Bild hochladen Ziehe ein Bild in das Fenster oder klicke, um nach Bildern zu su…" at bounding box center [582, 391] width 301 height 69
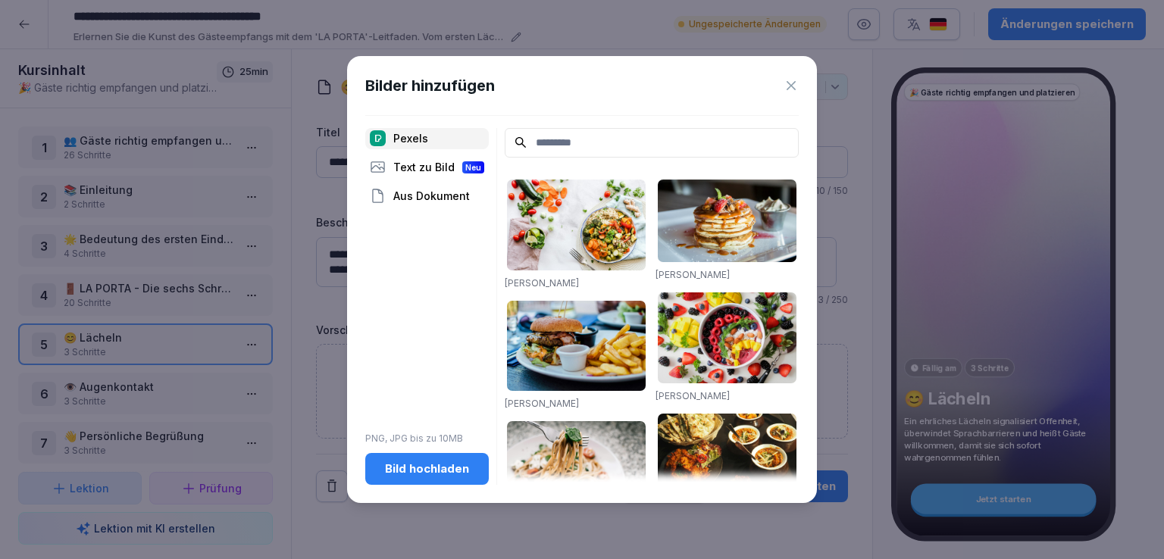
click at [444, 164] on div "Text zu Bild Neu" at bounding box center [427, 167] width 124 height 21
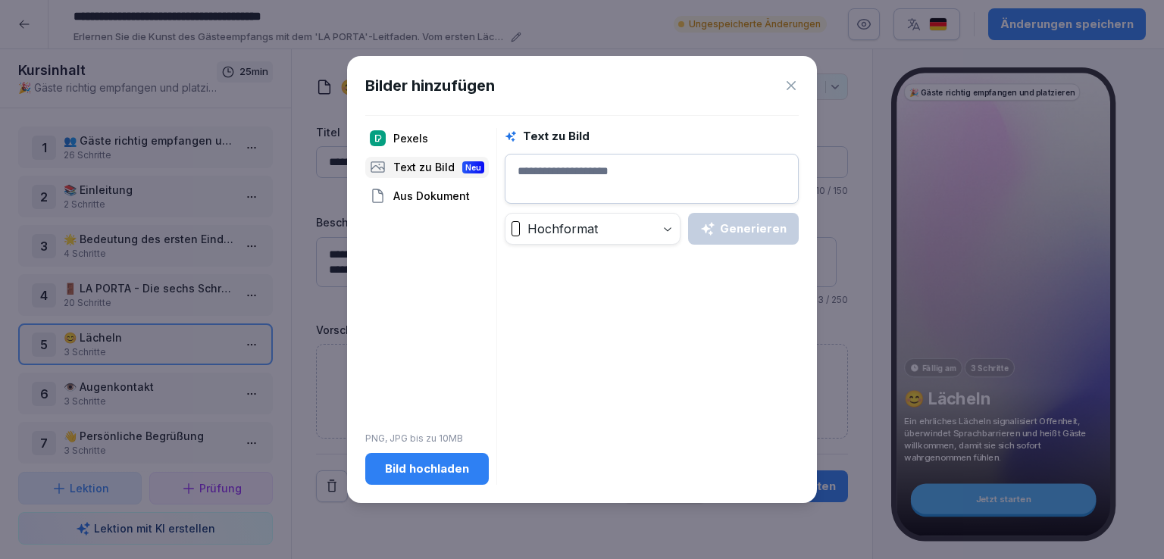
click at [565, 171] on textarea at bounding box center [652, 179] width 294 height 50
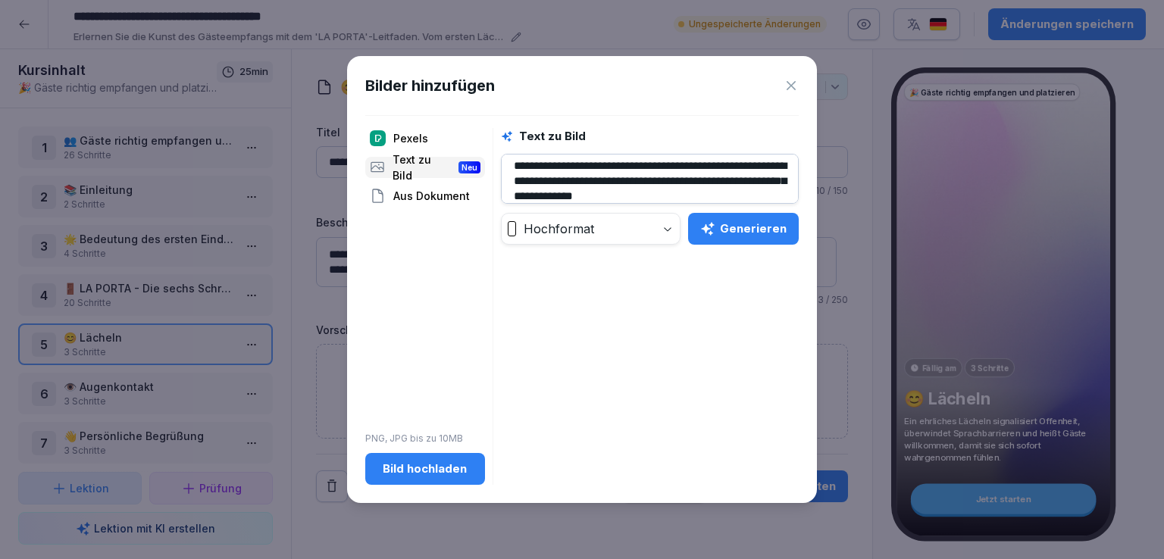
scroll to position [20, 0]
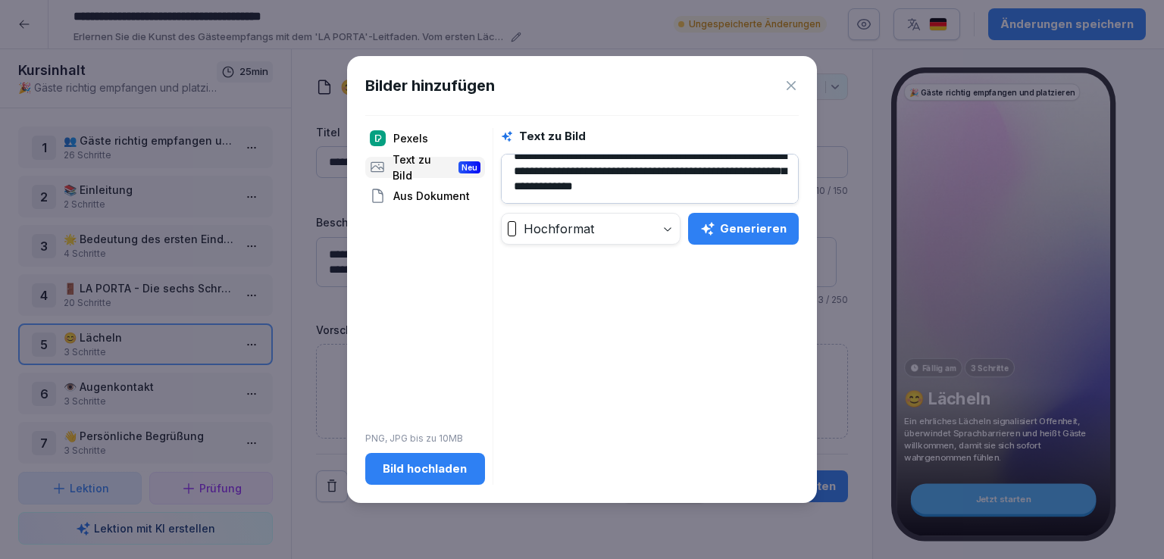
type textarea "**********"
click at [767, 234] on div "Generieren" at bounding box center [743, 229] width 86 height 17
click at [763, 233] on div "Generieren" at bounding box center [743, 229] width 86 height 17
click at [796, 86] on icon at bounding box center [791, 85] width 15 height 15
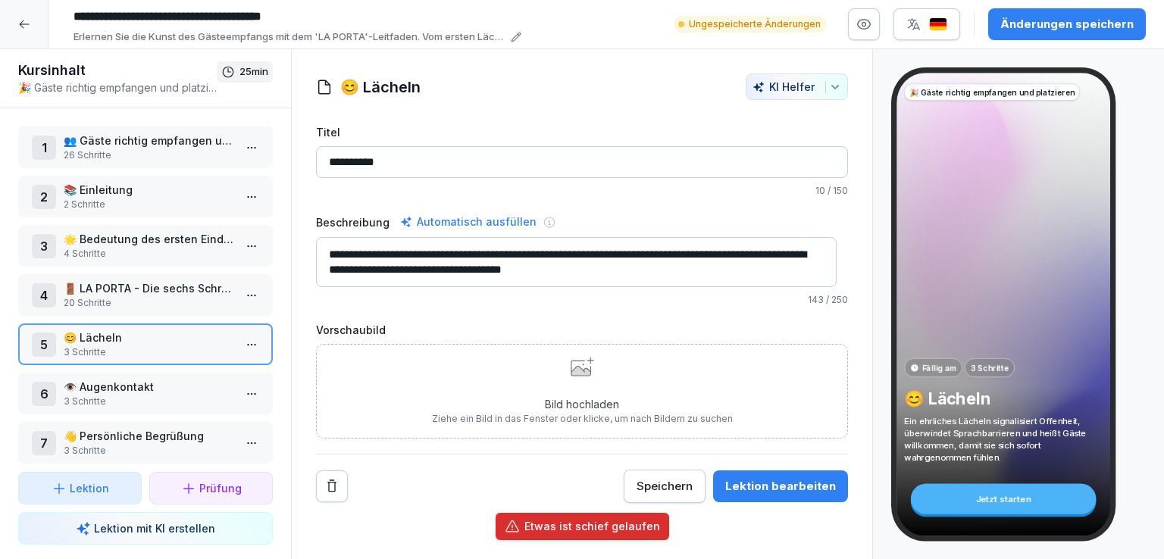
click at [567, 383] on div "Bild hochladen Ziehe ein Bild in das Fenster oder klicke, um nach Bildern zu su…" at bounding box center [582, 391] width 301 height 69
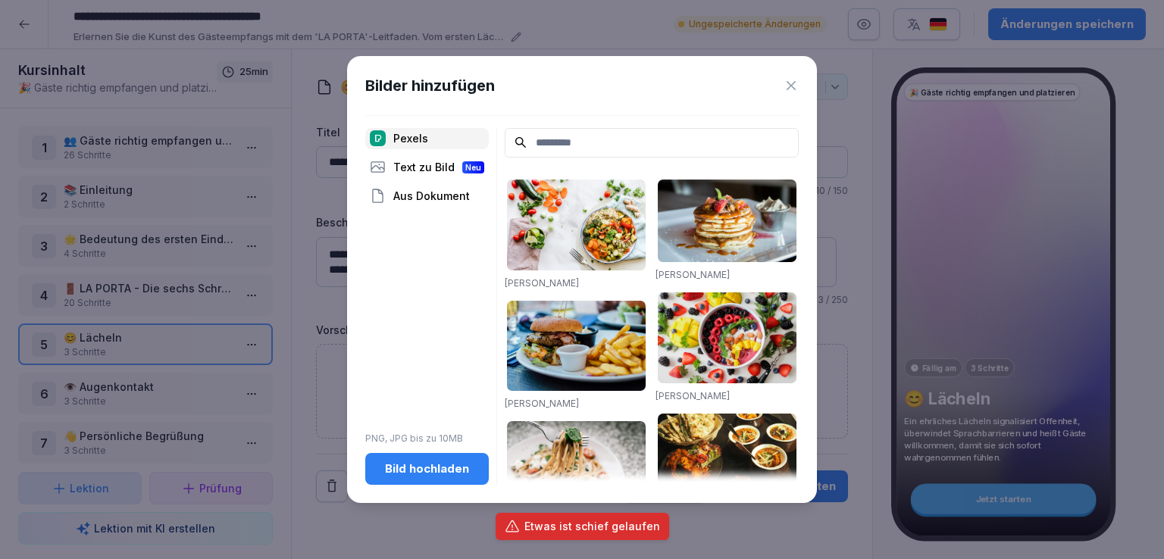
click at [424, 174] on div "Text zu Bild Neu" at bounding box center [427, 167] width 124 height 21
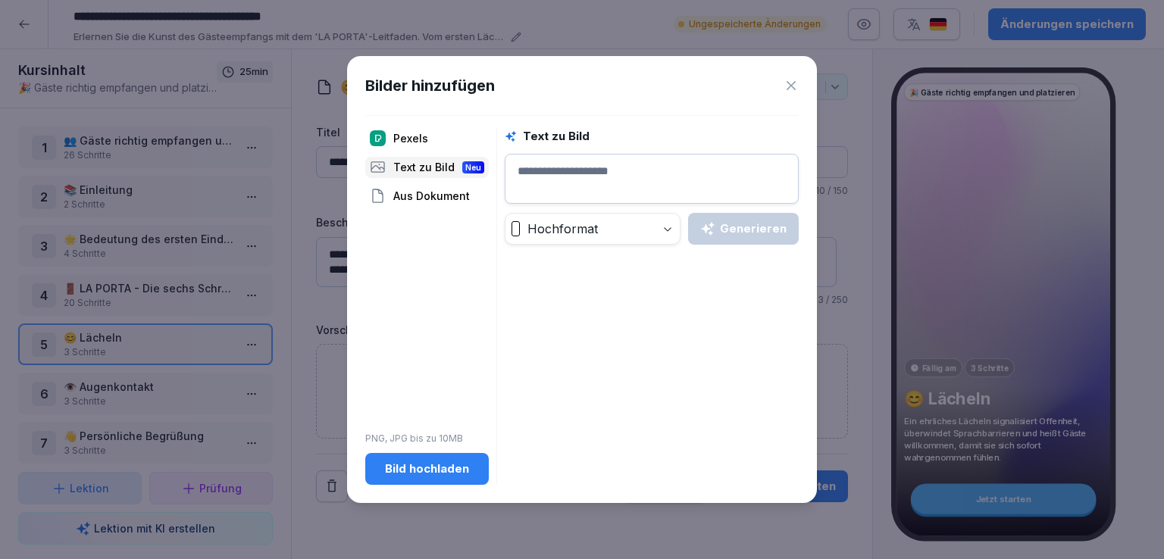
click at [576, 180] on textarea at bounding box center [652, 179] width 294 height 50
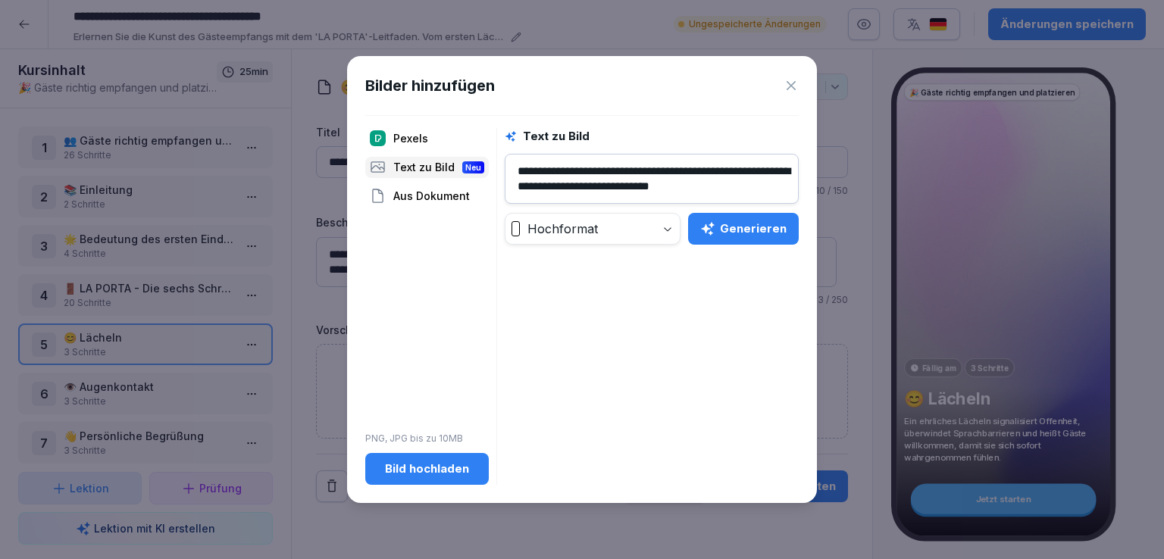
scroll to position [5, 0]
click at [779, 237] on button "Generieren" at bounding box center [743, 229] width 111 height 32
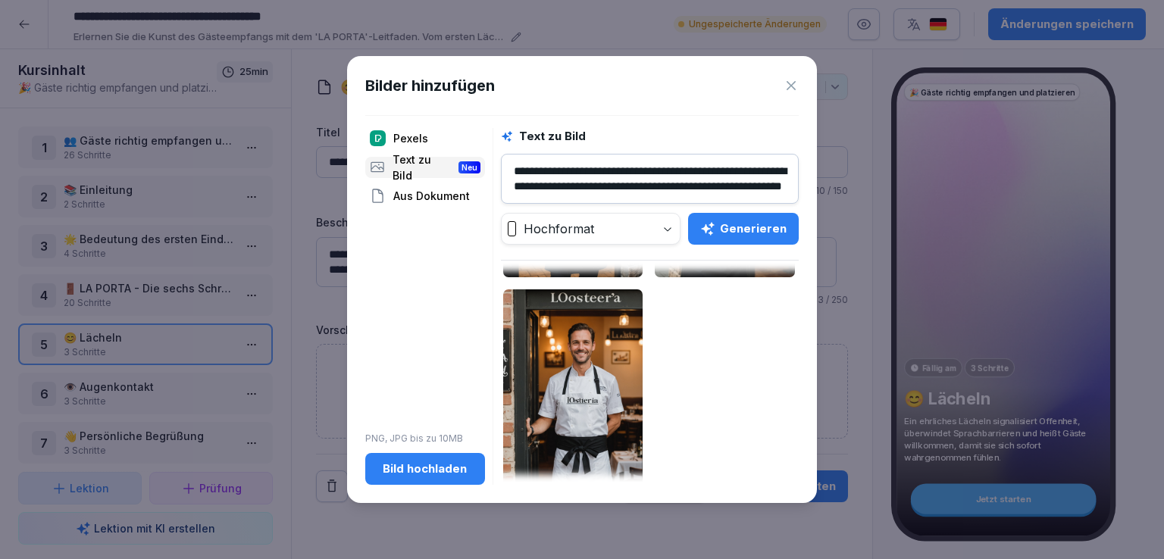
scroll to position [252, 0]
click at [759, 221] on div "Generieren" at bounding box center [743, 229] width 86 height 17
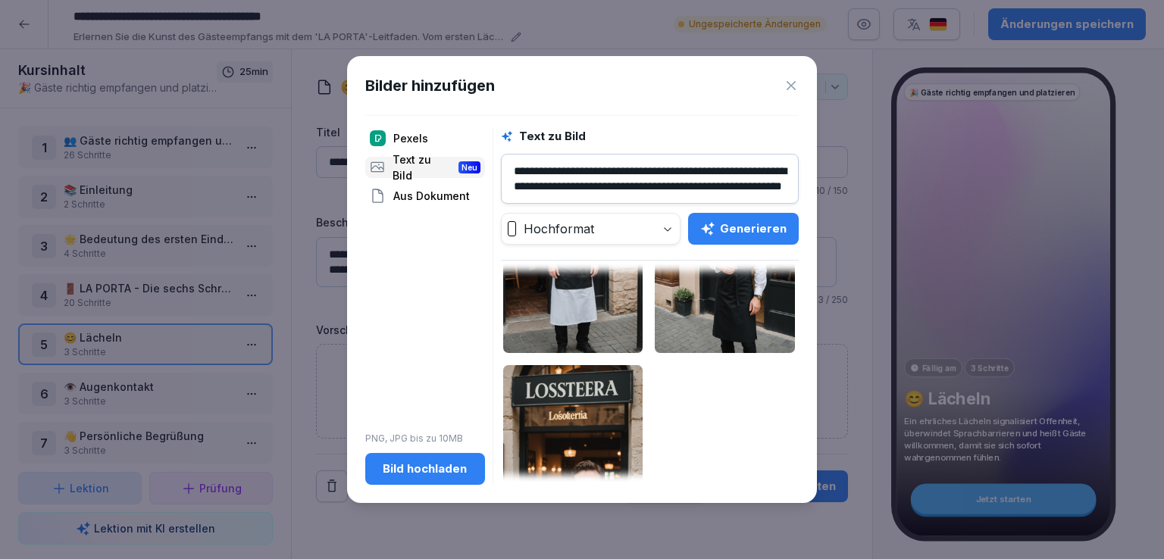
scroll to position [161, 0]
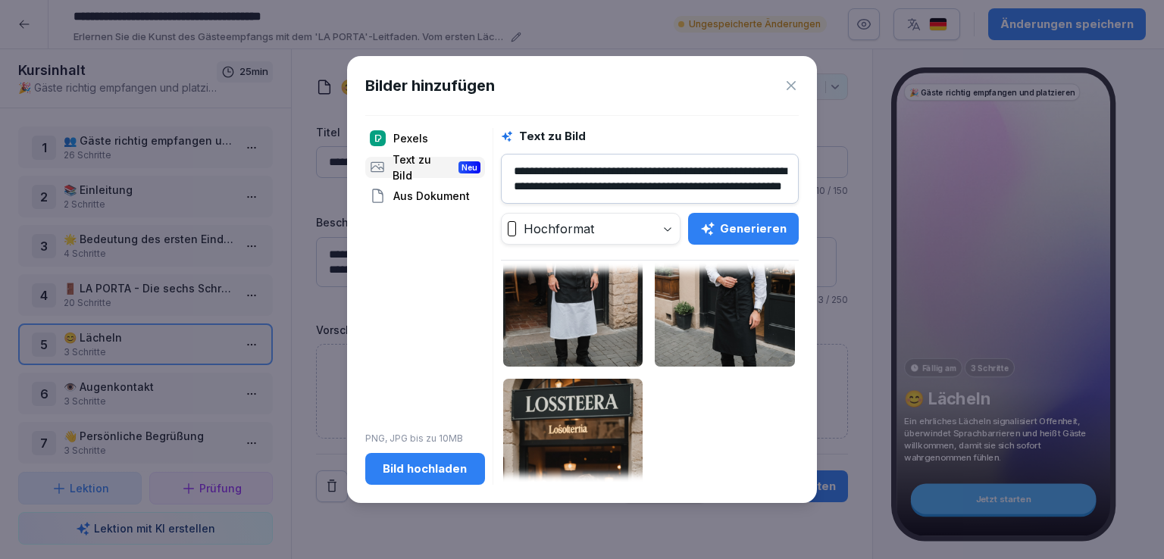
click at [582, 183] on textarea "**********" at bounding box center [650, 179] width 298 height 50
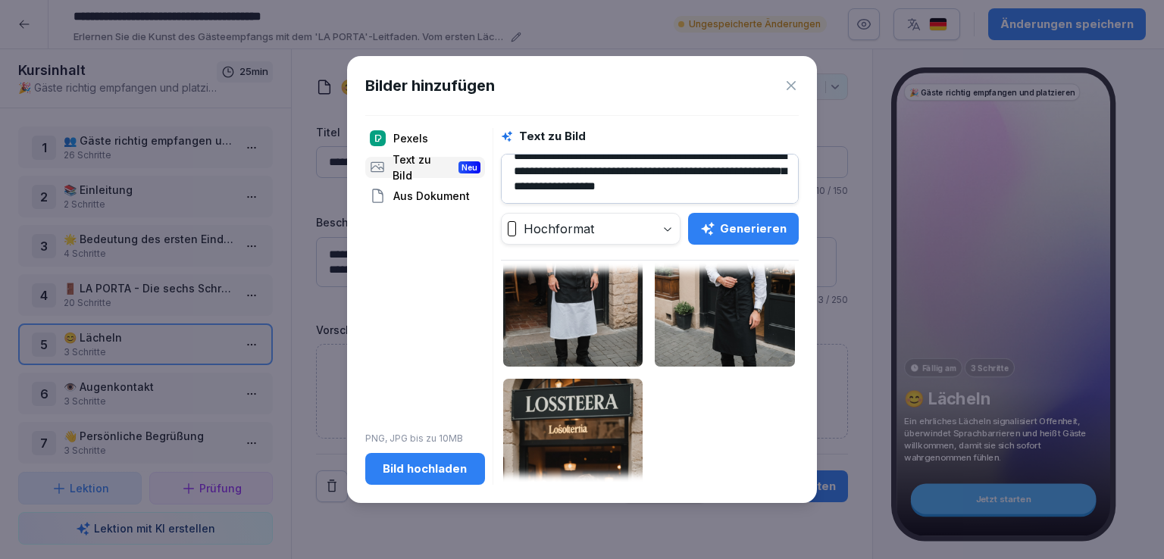
scroll to position [27, 0]
drag, startPoint x: 697, startPoint y: 186, endPoint x: 687, endPoint y: 178, distance: 11.8
click at [687, 178] on textarea "**********" at bounding box center [650, 179] width 298 height 50
type textarea "**********"
click at [769, 217] on button "Generieren" at bounding box center [743, 229] width 111 height 32
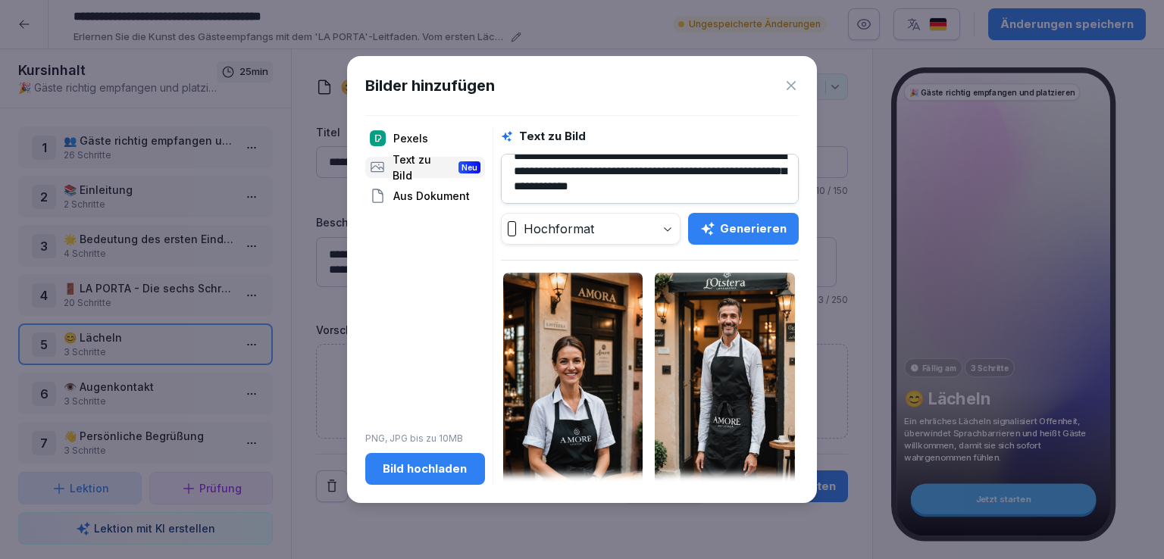
scroll to position [0, 0]
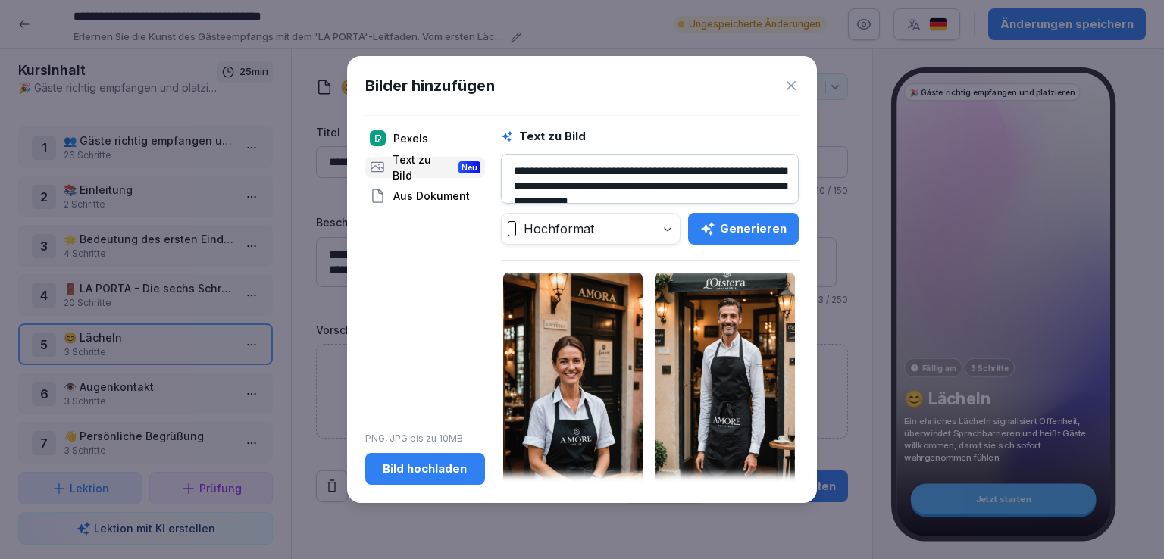
drag, startPoint x: 568, startPoint y: 189, endPoint x: 493, endPoint y: 146, distance: 86.6
click at [493, 146] on div "**********" at bounding box center [582, 306] width 434 height 357
click at [448, 476] on div "Bild hochladen" at bounding box center [424, 469] width 95 height 17
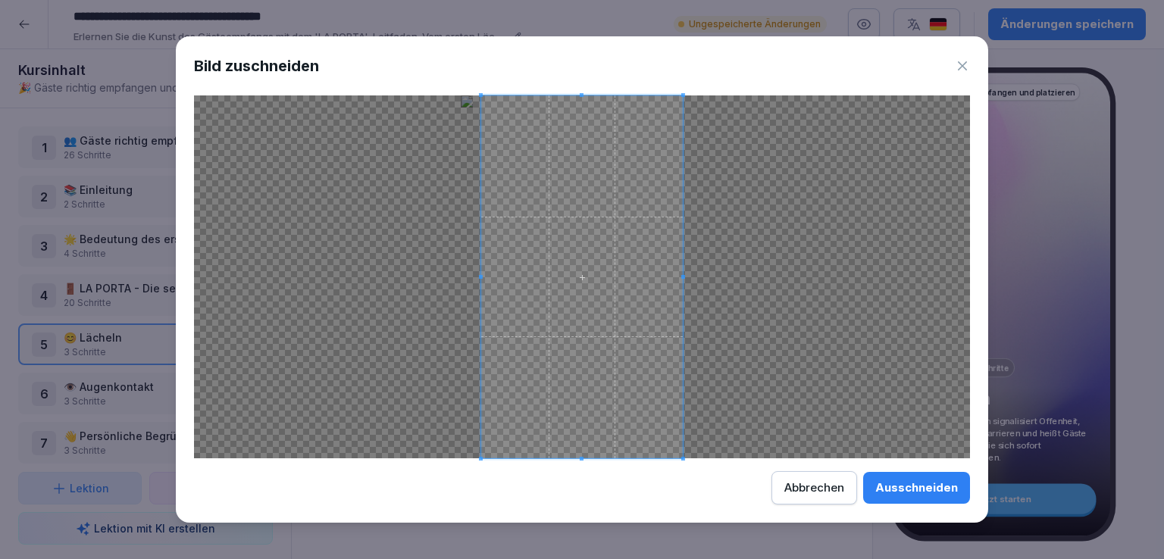
click at [940, 482] on div "Ausschneiden" at bounding box center [916, 488] width 83 height 17
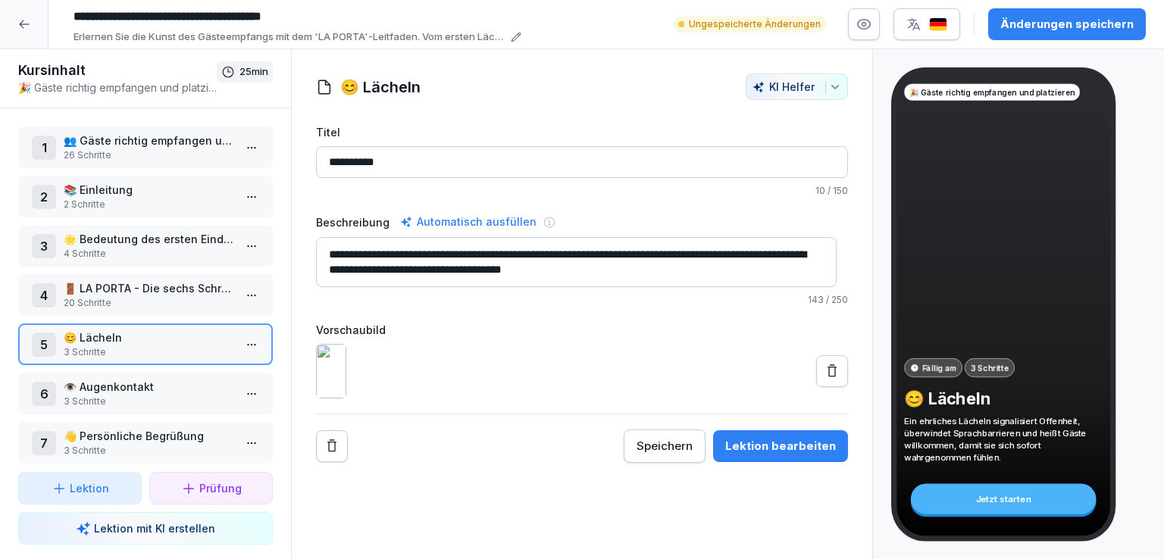
click at [169, 277] on div "4 🚪 LA PORTA - Die sechs Schritte des Gästeempfangs 20 Schritte" at bounding box center [145, 295] width 255 height 42
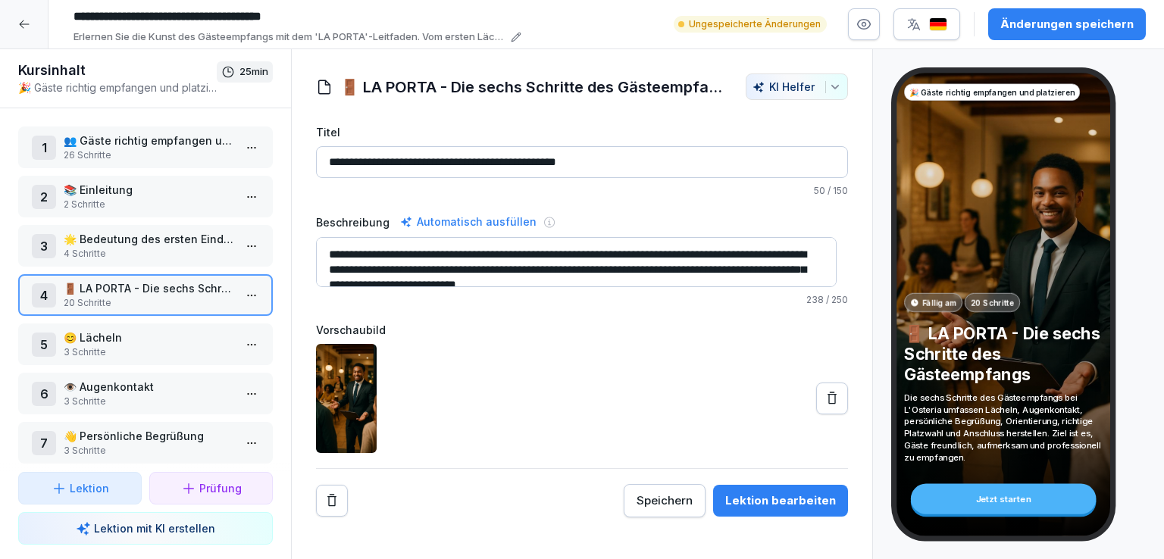
click at [168, 339] on p "😊 Lächeln" at bounding box center [149, 338] width 170 height 16
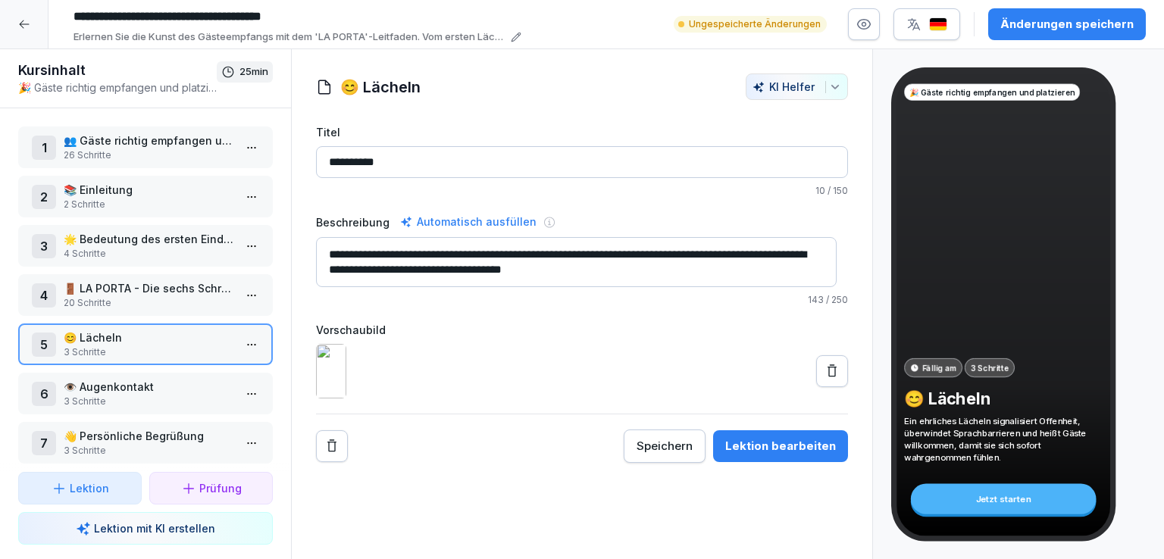
click at [167, 381] on p "👁️ Augenkontakt" at bounding box center [149, 387] width 170 height 16
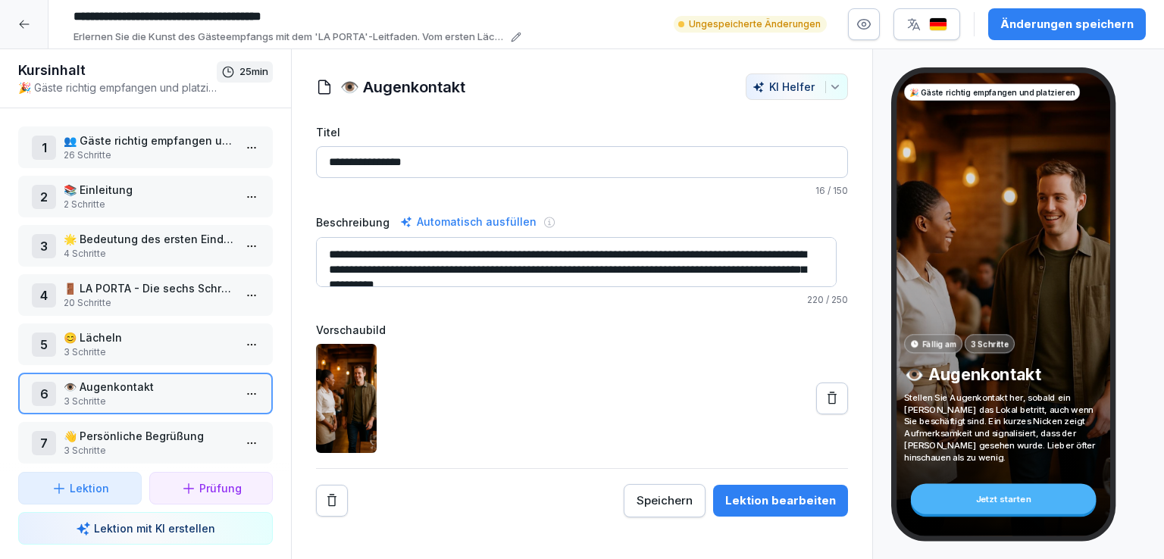
click at [169, 431] on p "👋 Persönliche Begrüßung" at bounding box center [149, 436] width 170 height 16
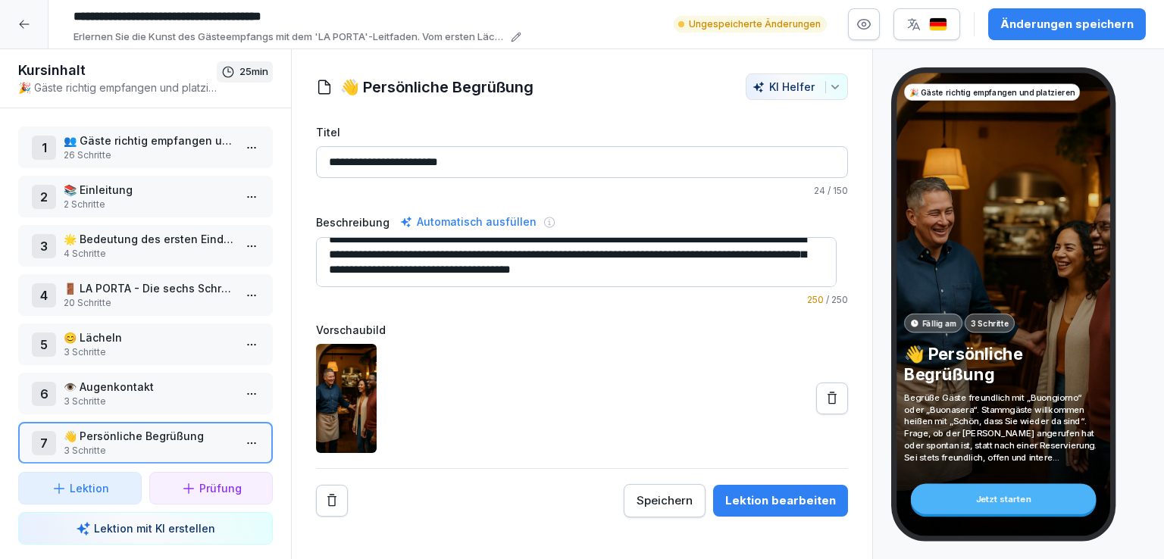
scroll to position [14, 0]
click at [133, 340] on p "😊 Lächeln" at bounding box center [149, 338] width 170 height 16
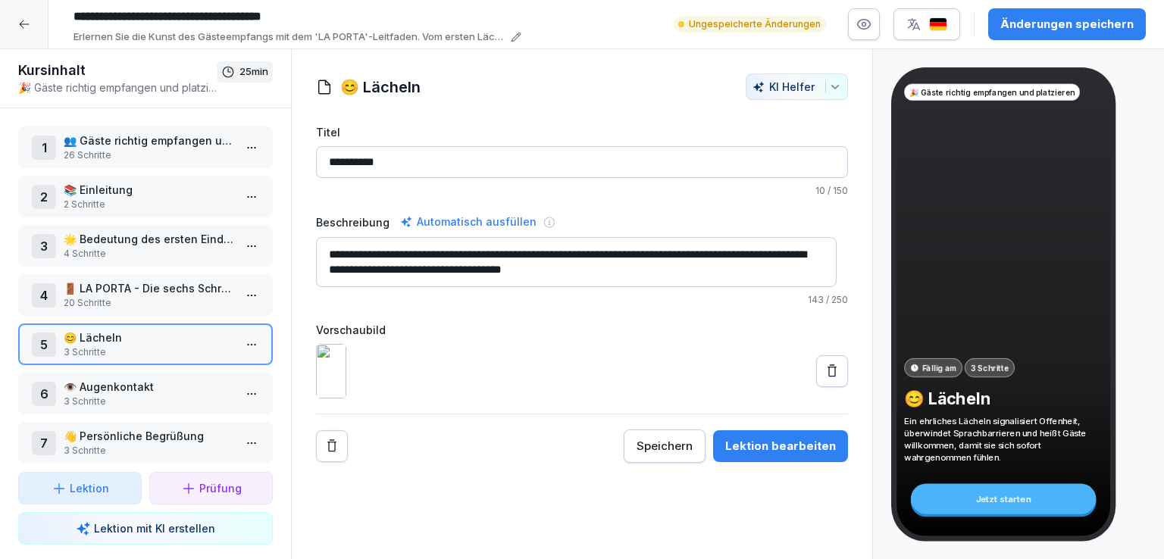
click at [148, 395] on p "3 Schritte" at bounding box center [149, 402] width 170 height 14
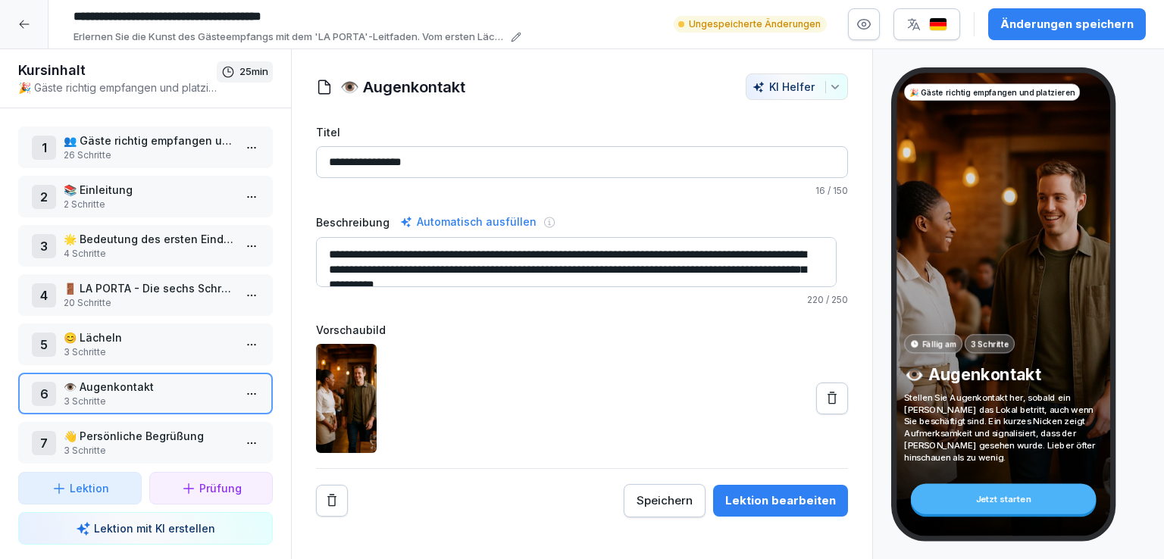
click at [158, 428] on p "👋 Persönliche Begrüßung" at bounding box center [149, 436] width 170 height 16
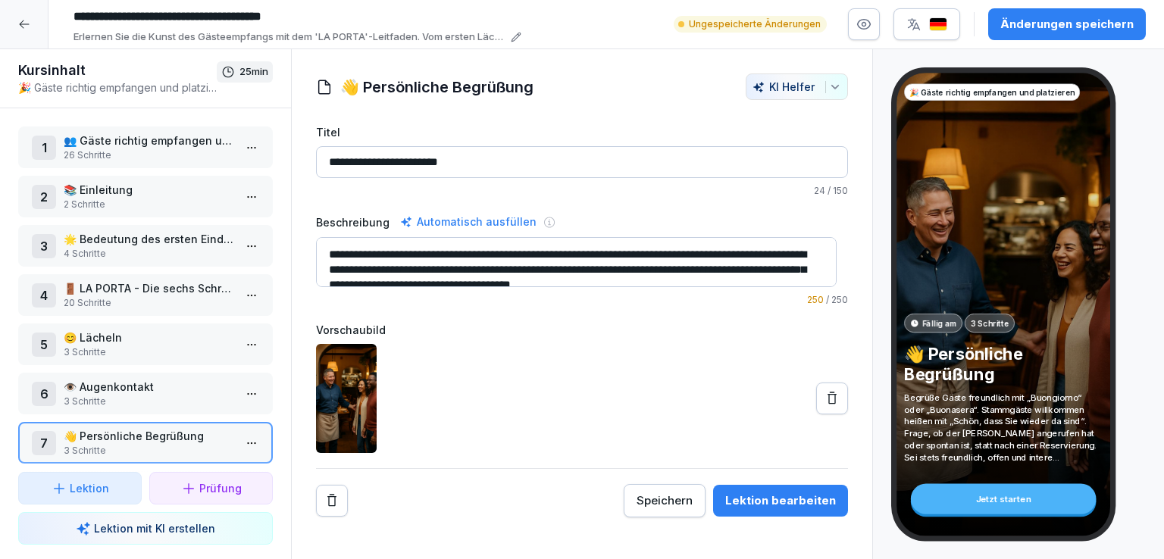
click at [158, 528] on p "Lektion mit KI erstellen" at bounding box center [154, 529] width 121 height 16
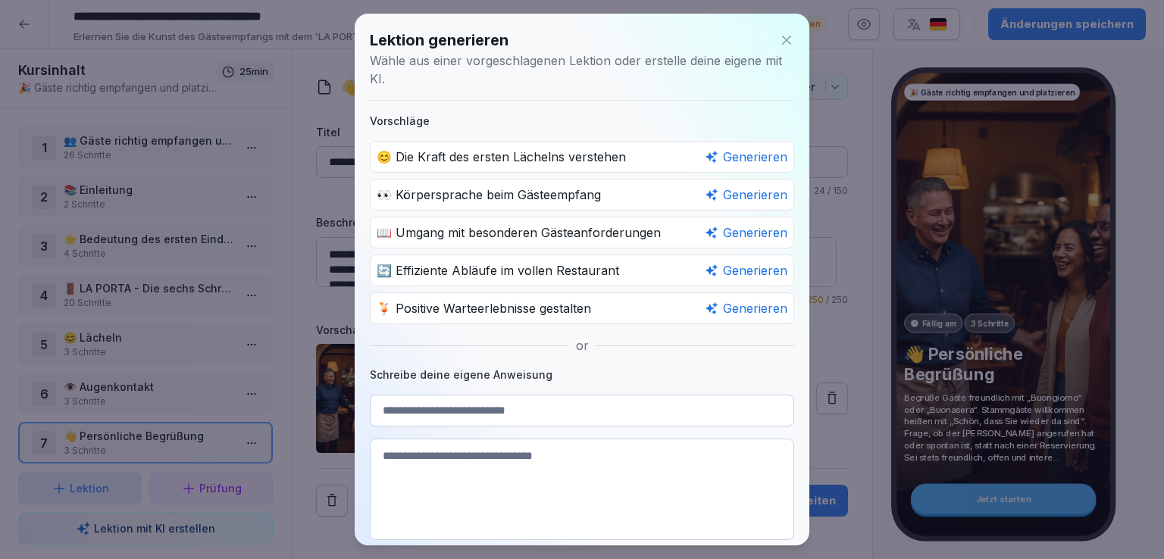
click at [782, 42] on icon at bounding box center [786, 40] width 9 height 9
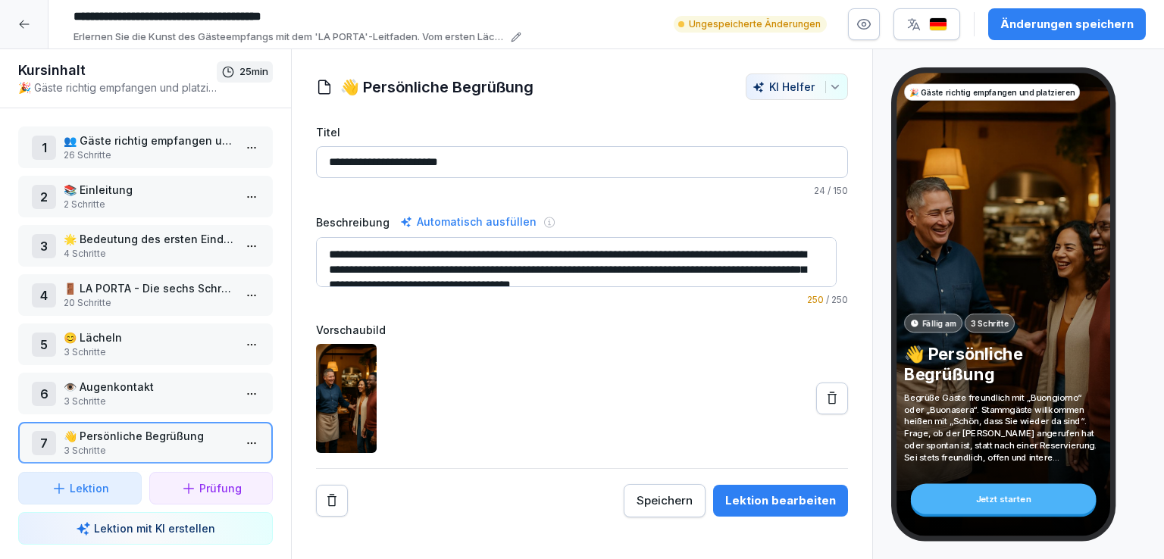
click at [80, 493] on p "Lektion" at bounding box center [89, 489] width 39 height 16
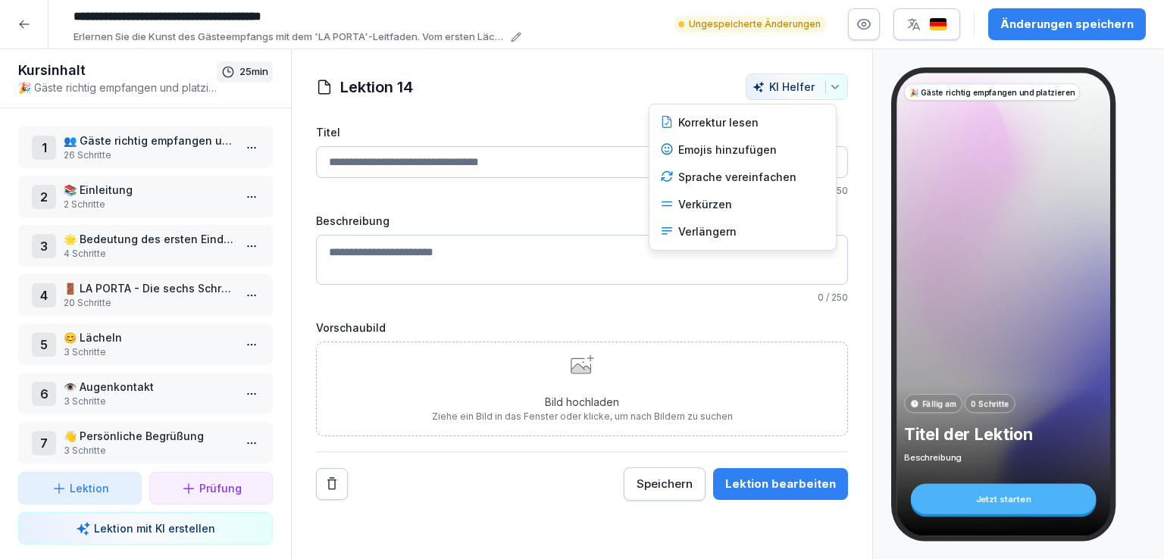
click at [829, 86] on icon "button" at bounding box center [835, 87] width 12 height 12
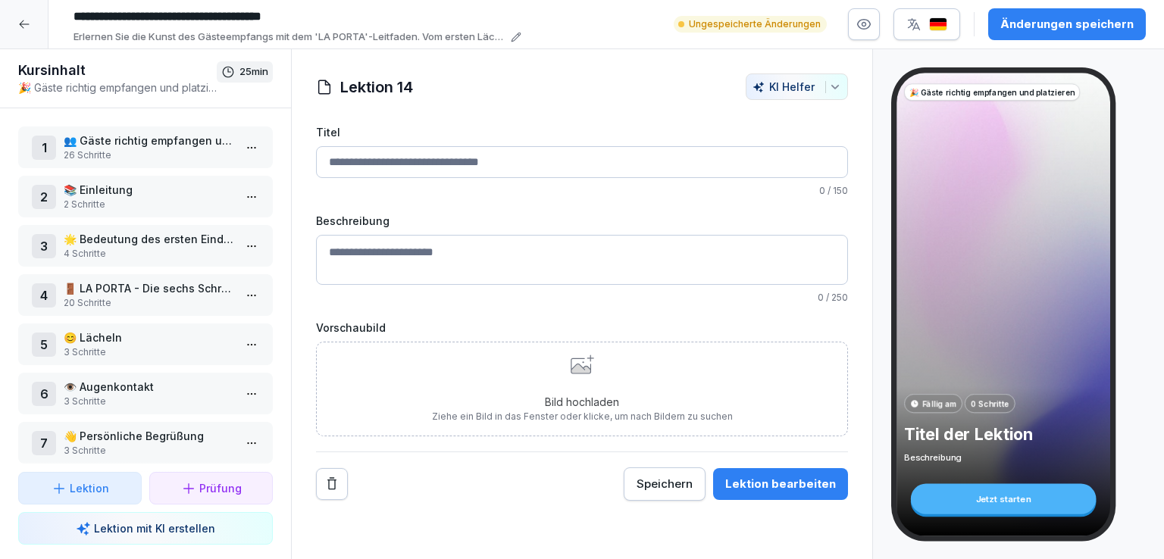
click at [776, 88] on div "KI Helfer" at bounding box center [797, 86] width 89 height 13
click at [327, 486] on icon "Remove" at bounding box center [331, 484] width 15 height 15
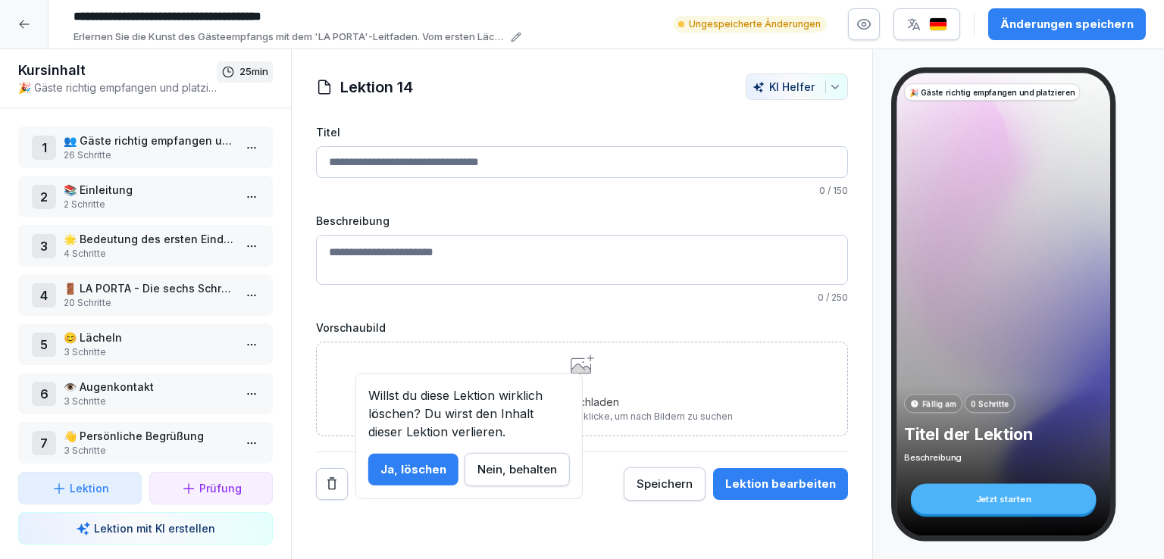
click at [421, 474] on div "Ja, löschen" at bounding box center [413, 470] width 66 height 17
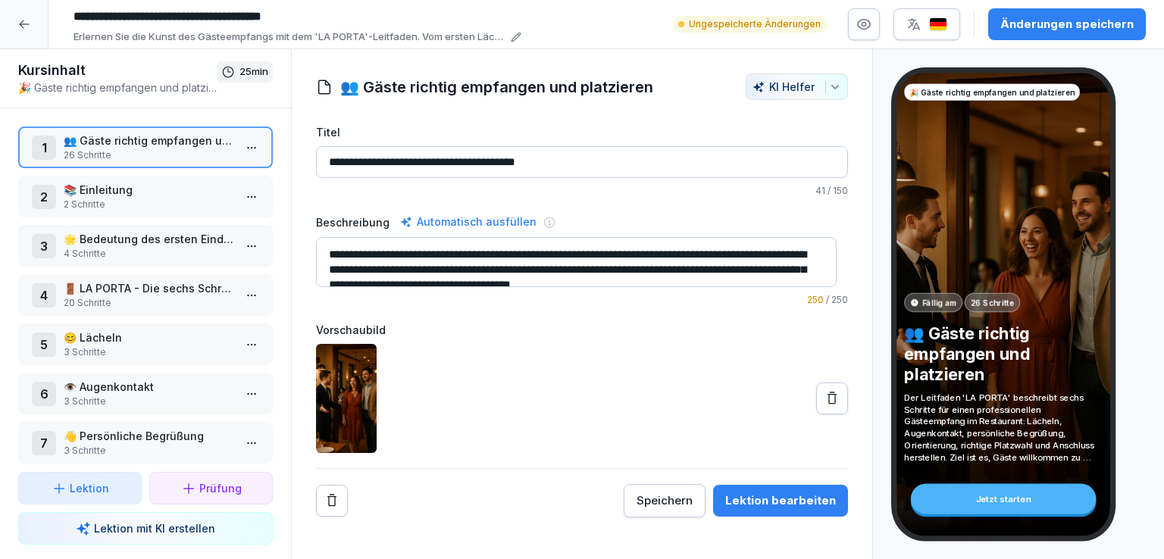
click at [161, 428] on p "👋 Persönliche Begrüßung" at bounding box center [149, 436] width 170 height 16
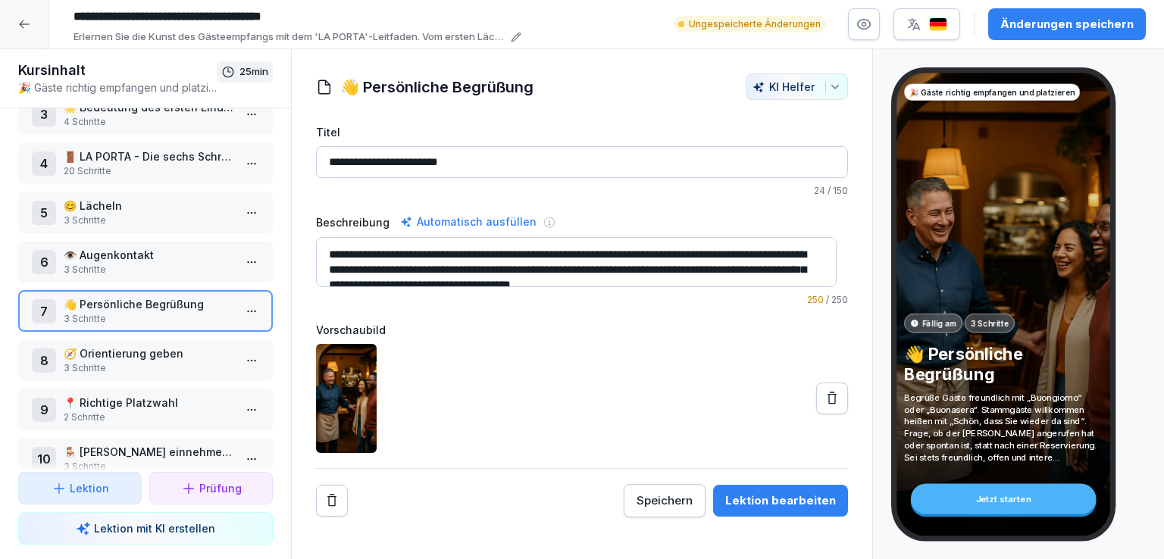
scroll to position [141, 0]
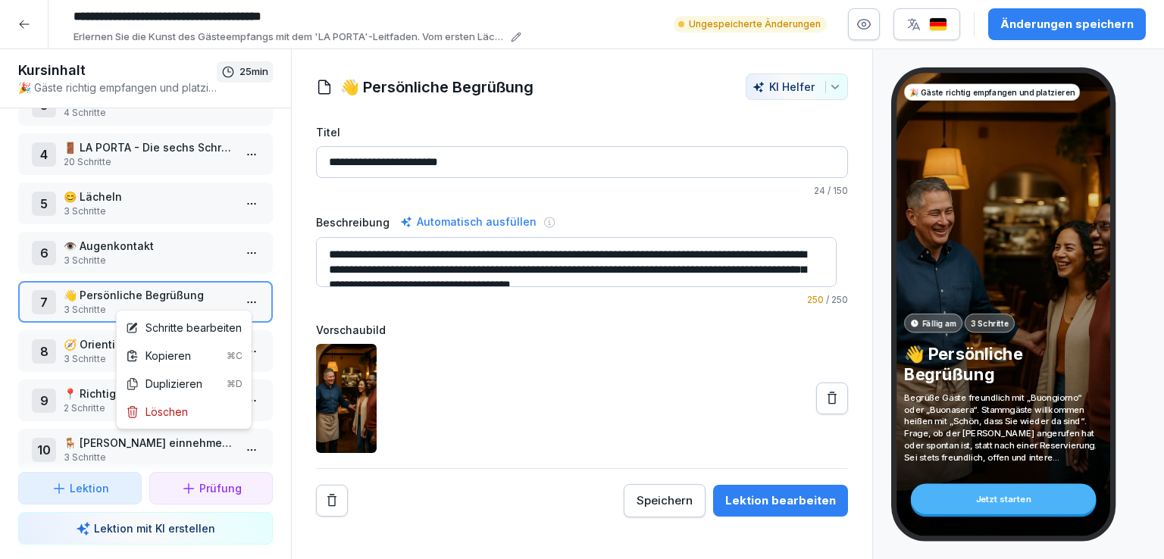
click at [240, 290] on html "**********" at bounding box center [582, 279] width 1164 height 559
click at [202, 291] on html "**********" at bounding box center [582, 279] width 1164 height 559
click at [186, 531] on p "Lektion mit KI erstellen" at bounding box center [154, 529] width 121 height 16
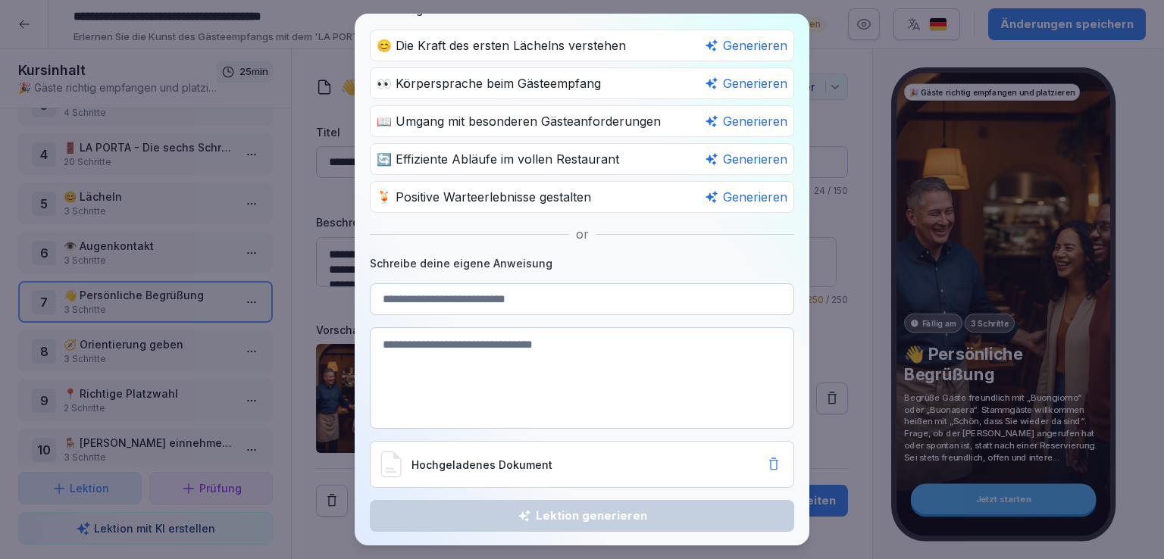
scroll to position [0, 0]
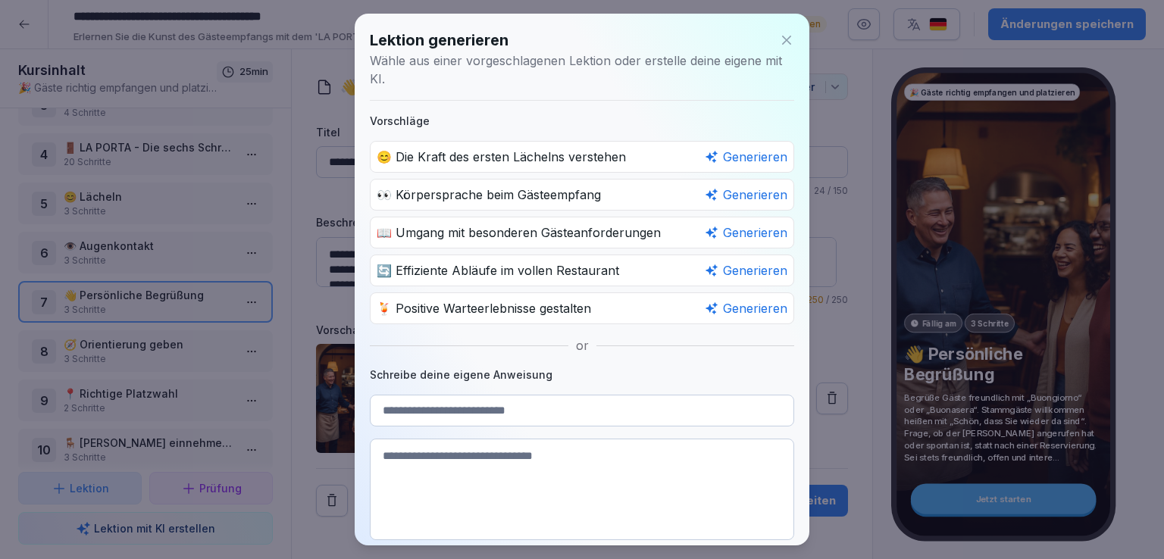
click at [570, 160] on div "😊 Die Kraft des ersten Lächelns verstehen Generieren" at bounding box center [582, 157] width 424 height 32
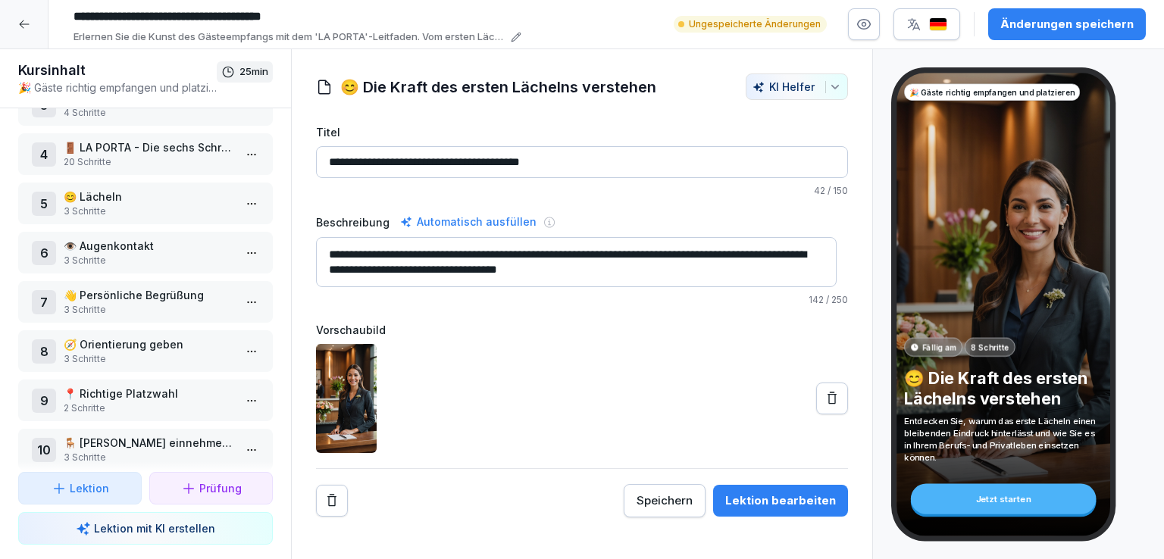
click at [798, 493] on div "Lektion bearbeiten" at bounding box center [780, 501] width 111 height 17
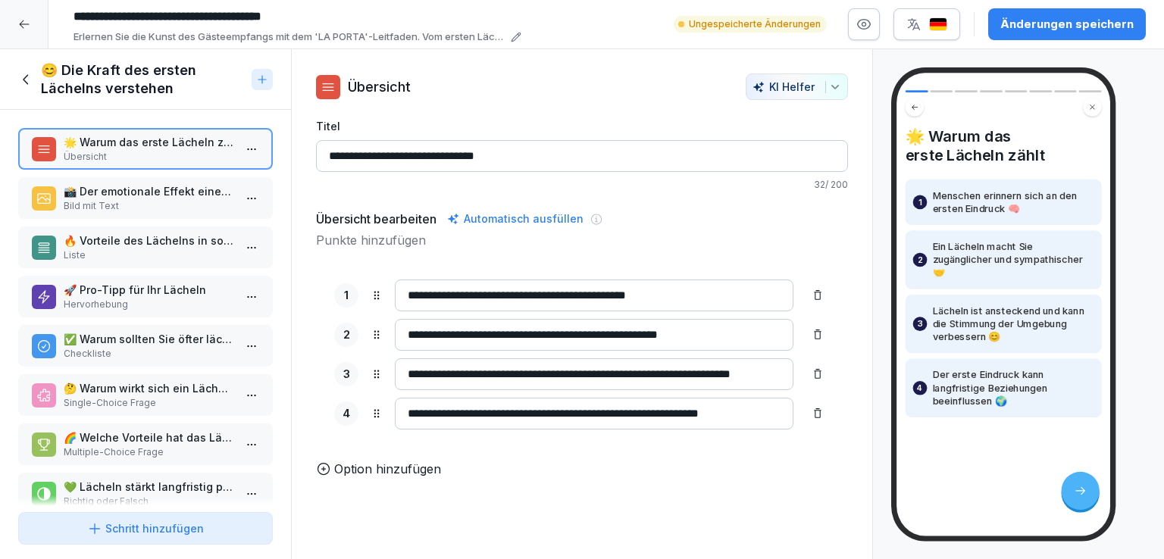
click at [31, 77] on icon at bounding box center [26, 79] width 17 height 17
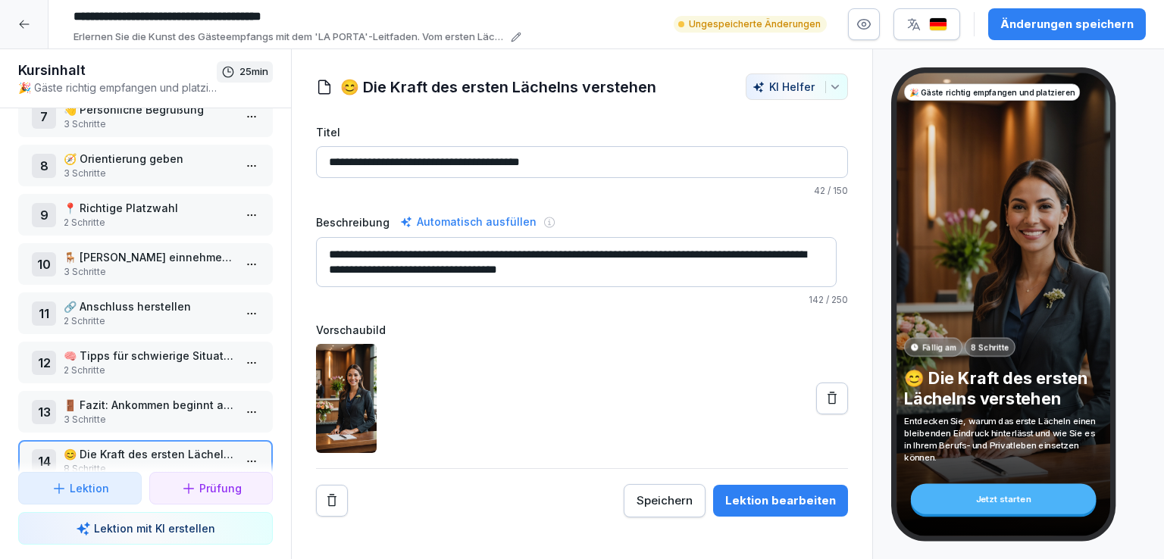
scroll to position [357, 0]
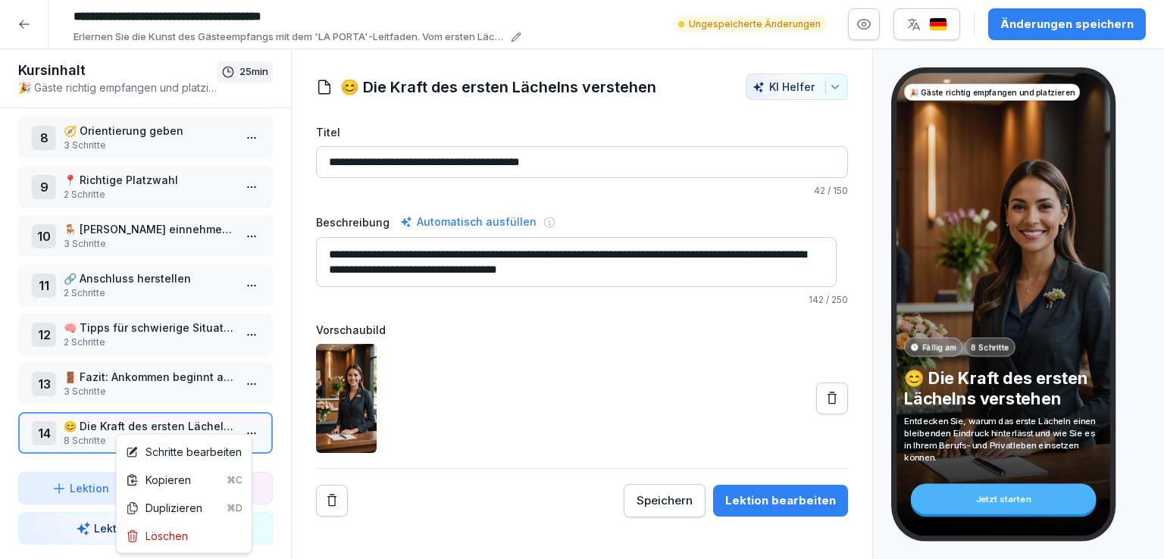
click at [247, 423] on html "**********" at bounding box center [582, 279] width 1164 height 559
click at [171, 534] on div "Löschen" at bounding box center [157, 536] width 62 height 16
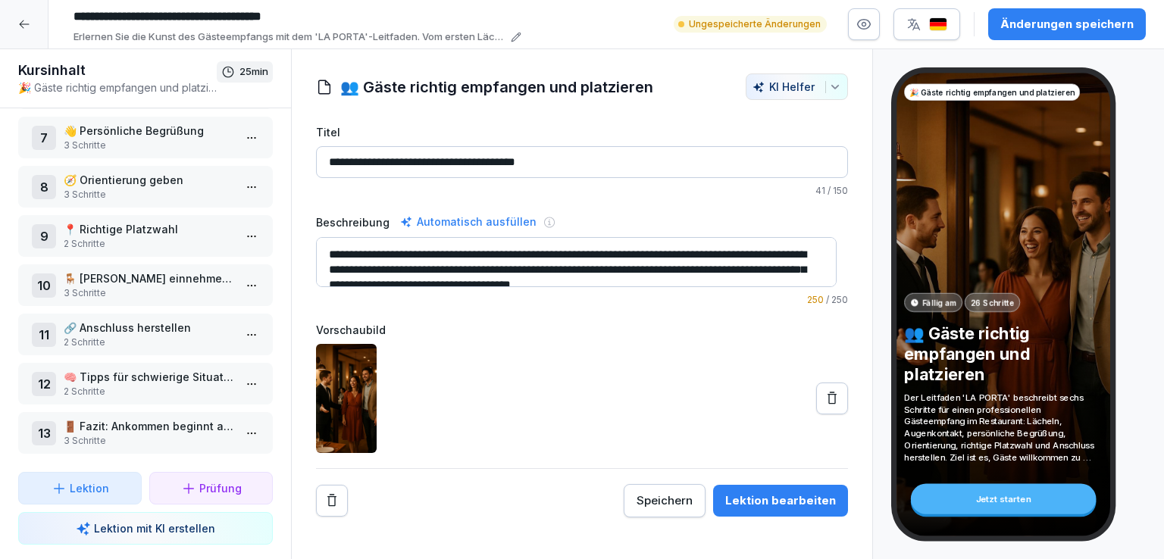
scroll to position [308, 0]
click at [124, 147] on div "7 👋 Persönliche Begrüßung 3 Schritte" at bounding box center [145, 138] width 255 height 42
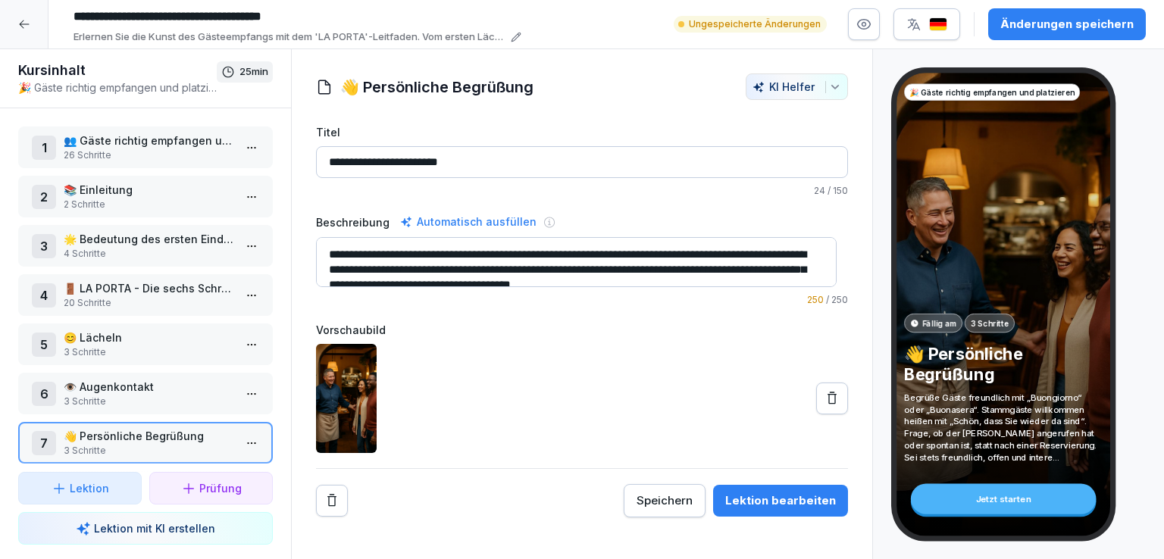
scroll to position [308, 0]
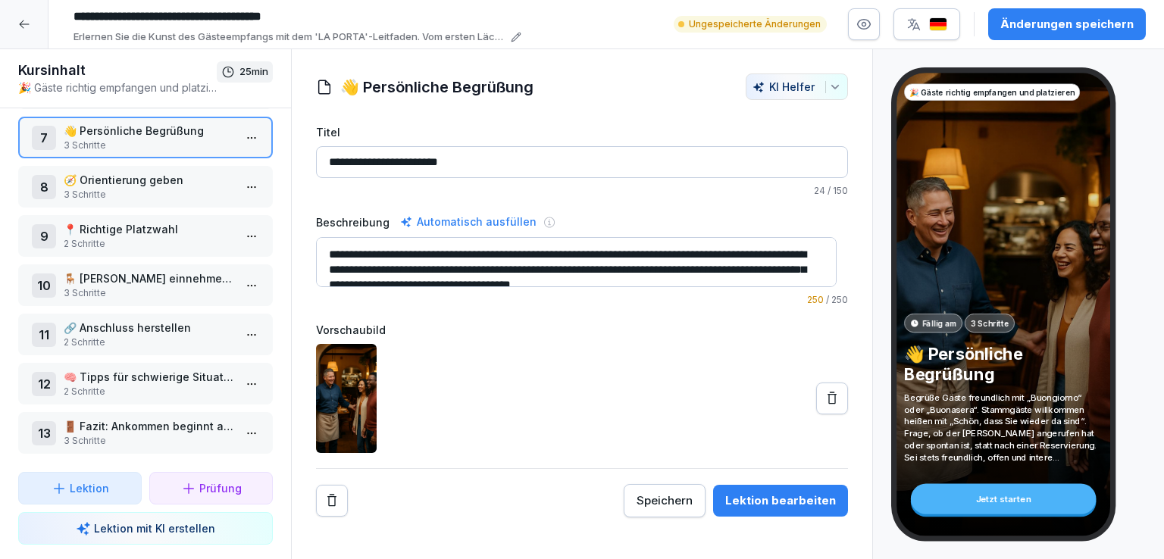
click at [89, 484] on p "Lektion" at bounding box center [89, 489] width 39 height 16
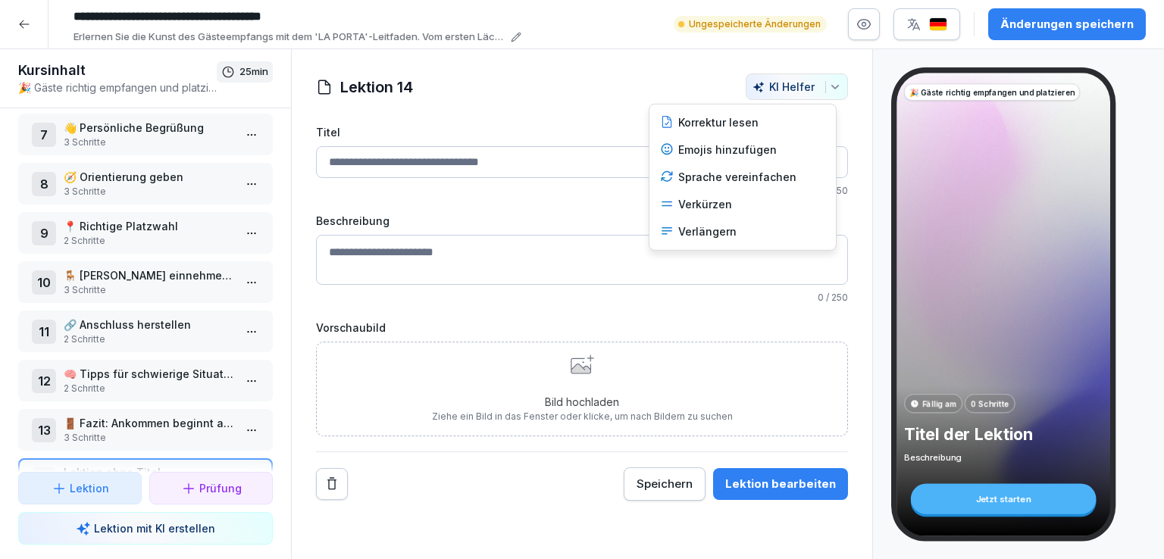
click at [829, 91] on icon "button" at bounding box center [835, 87] width 12 height 12
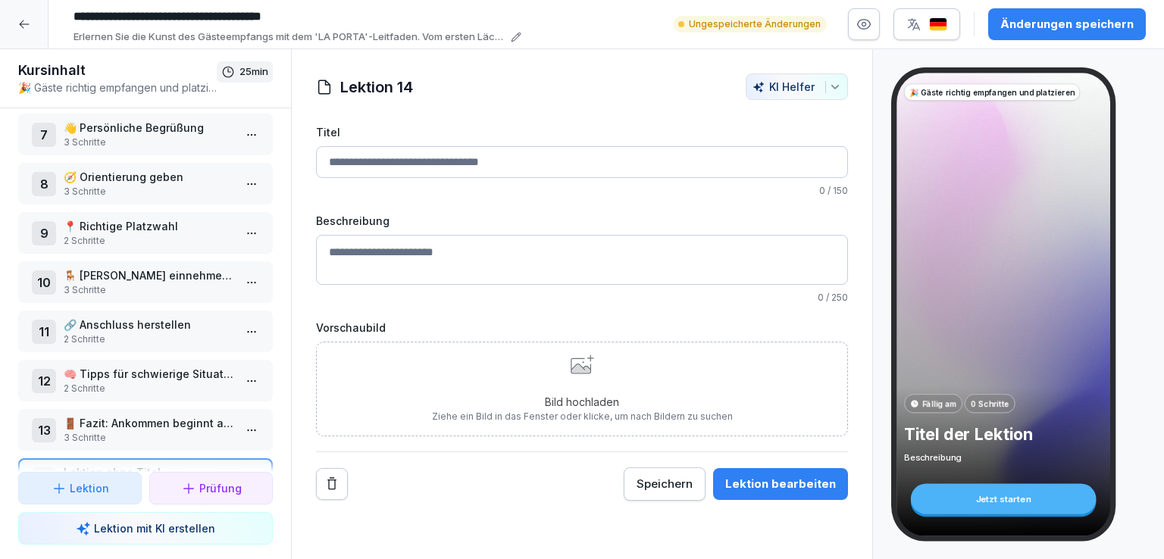
click at [561, 91] on html "**********" at bounding box center [582, 279] width 1164 height 559
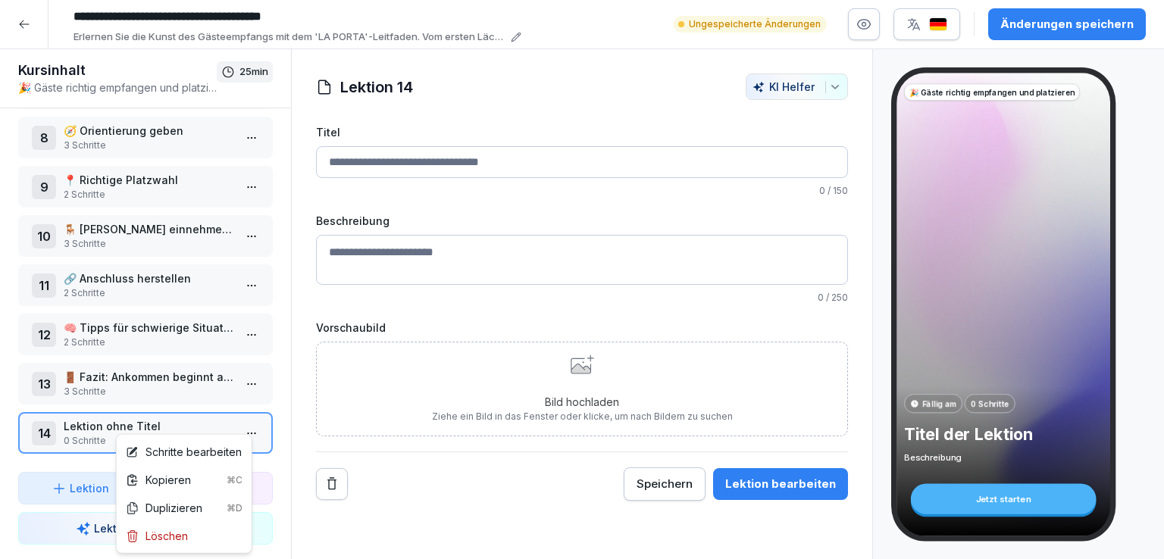
click at [245, 425] on html "**********" at bounding box center [582, 279] width 1164 height 559
click at [183, 531] on div "Löschen" at bounding box center [157, 536] width 62 height 16
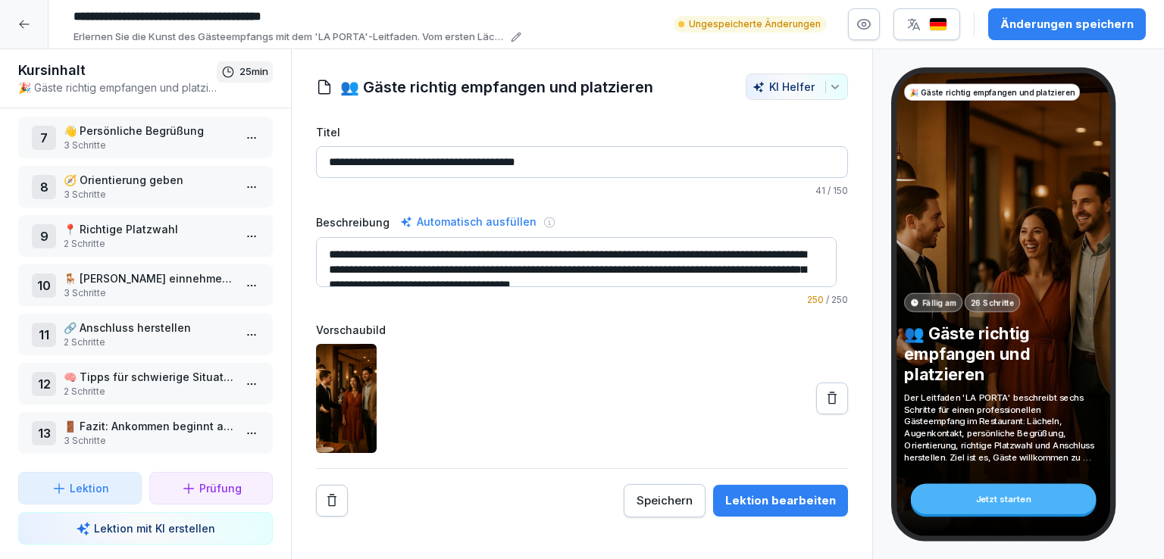
scroll to position [308, 0]
click at [146, 531] on p "Lektion mit KI erstellen" at bounding box center [154, 529] width 121 height 16
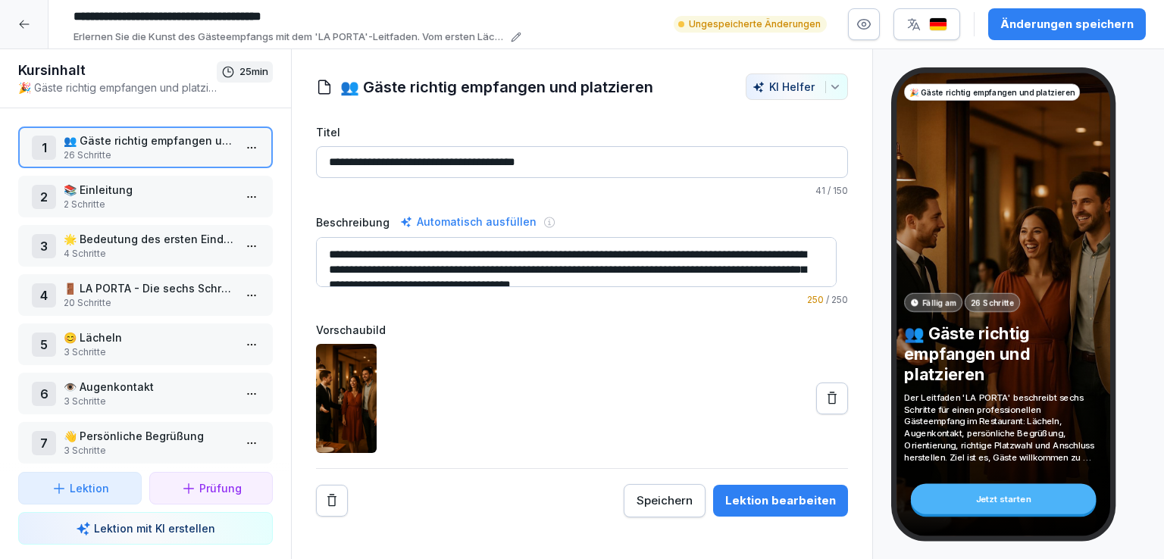
click at [145, 184] on p "📚 Einleitung" at bounding box center [149, 190] width 170 height 16
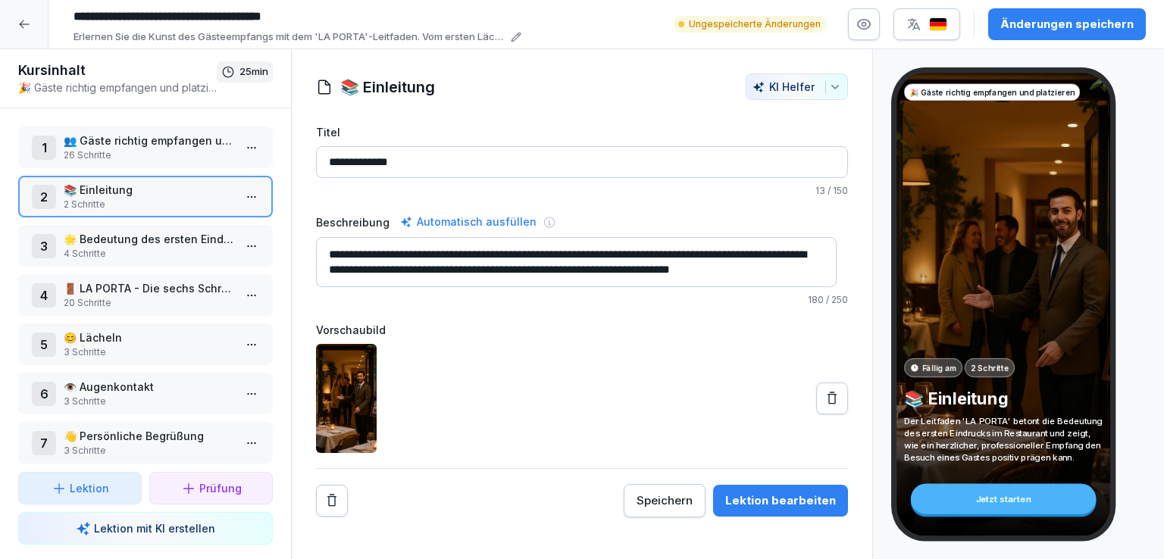
click at [167, 228] on div "3 🌟 Bedeutung des ersten Eindrucks 4 Schritte" at bounding box center [145, 246] width 255 height 42
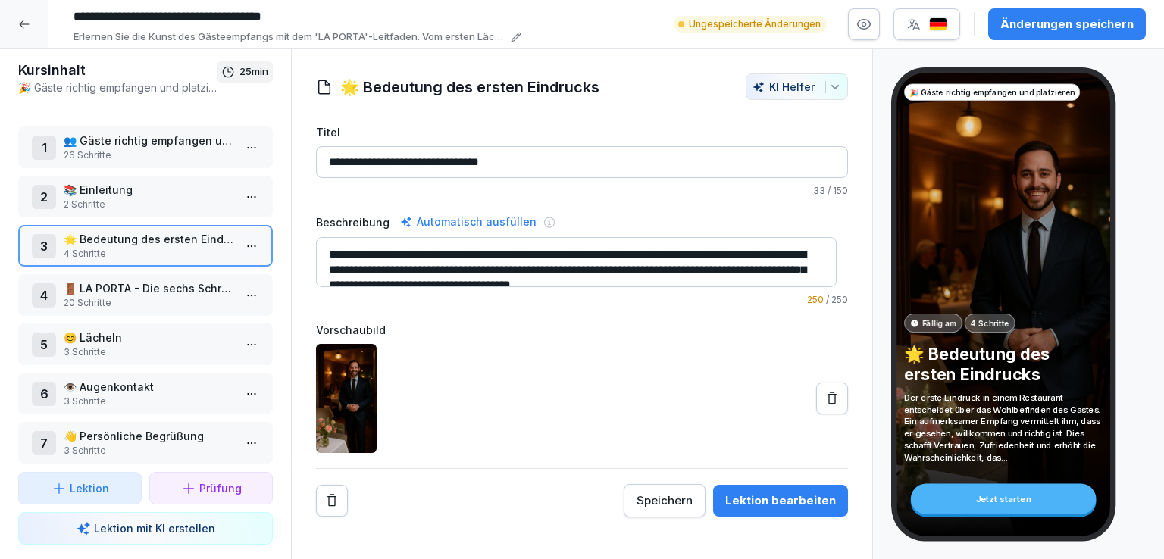
click at [172, 289] on p "🚪 LA PORTA - Die sechs Schritte des Gästeempfangs" at bounding box center [149, 288] width 170 height 16
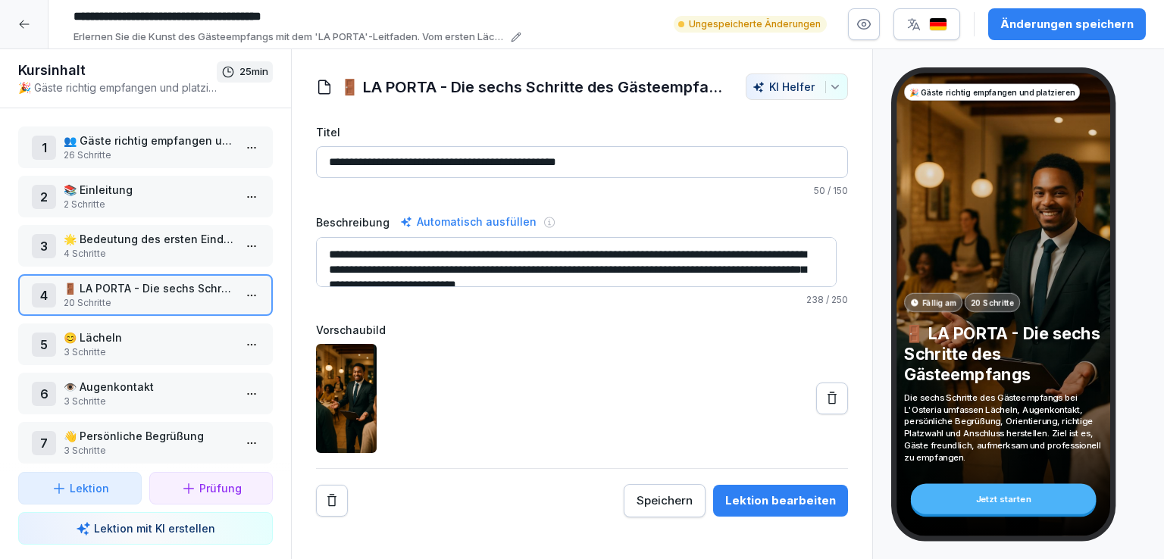
click at [185, 331] on p "😊 Lächeln" at bounding box center [149, 338] width 170 height 16
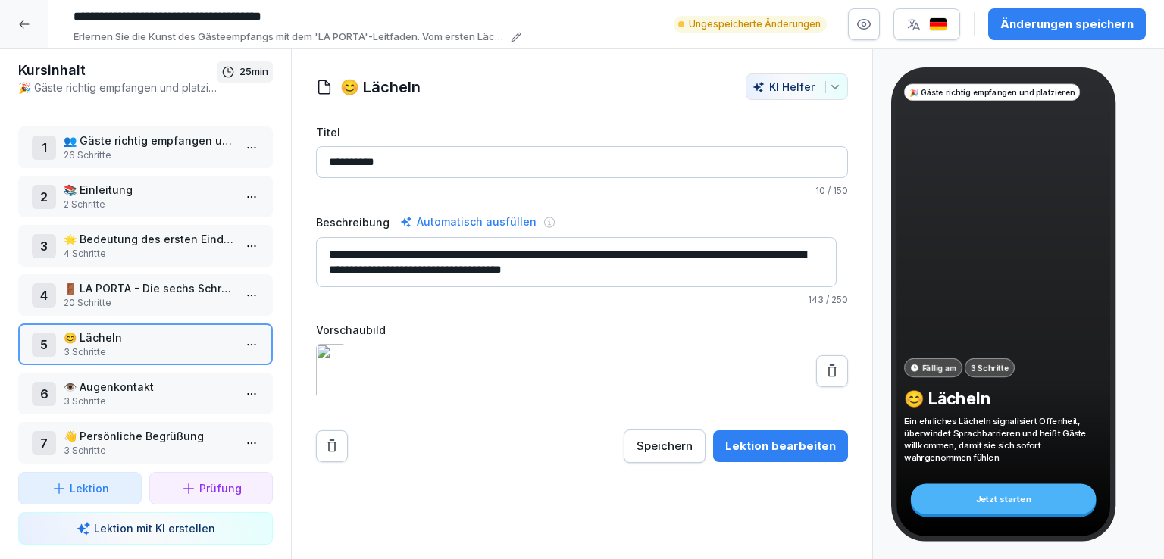
click at [191, 385] on p "👁️ Augenkontakt" at bounding box center [149, 387] width 170 height 16
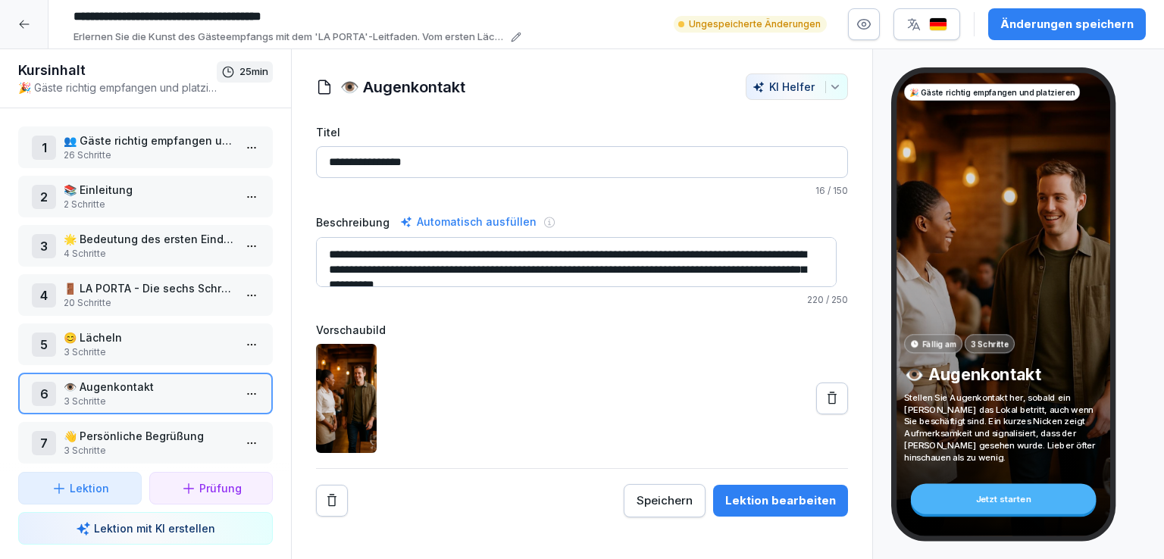
click at [187, 428] on p "👋 Persönliche Begrüßung" at bounding box center [149, 436] width 170 height 16
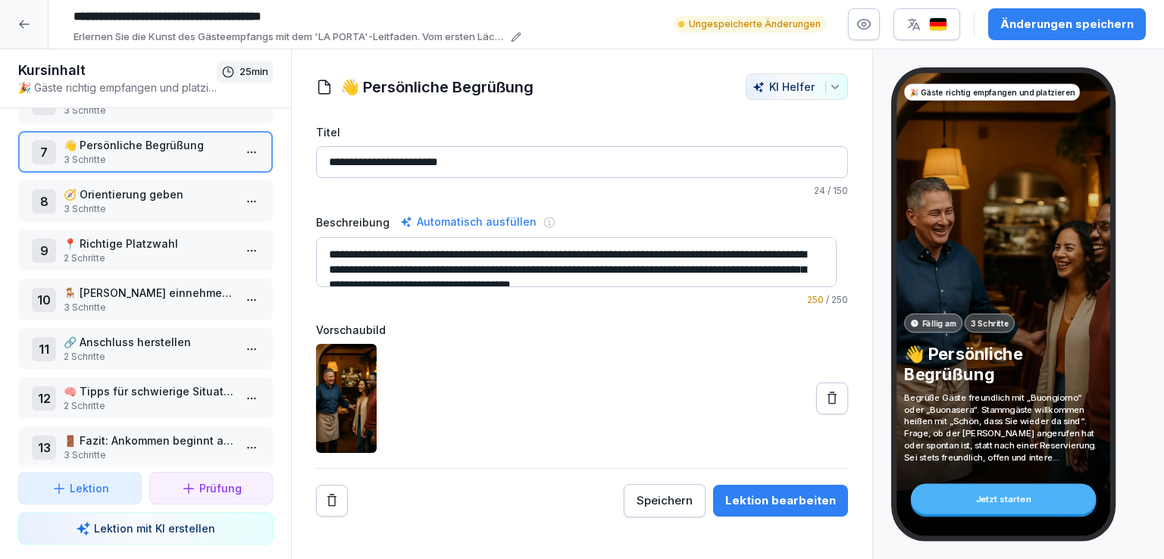
scroll to position [308, 0]
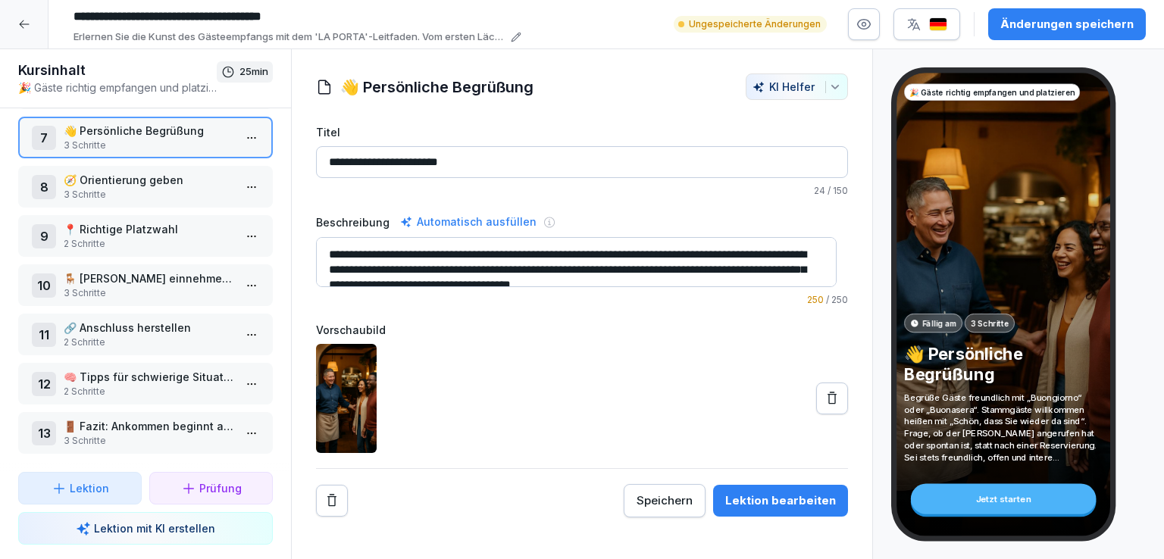
click at [164, 188] on p "3 Schritte" at bounding box center [149, 195] width 170 height 14
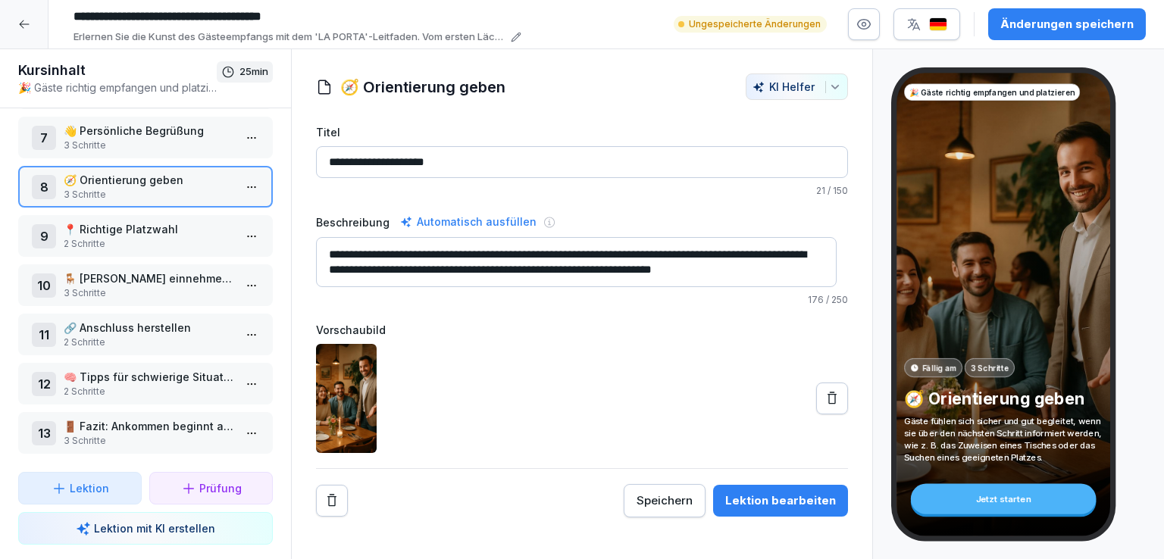
click at [168, 221] on p "📍 Richtige Platzwahl" at bounding box center [149, 229] width 170 height 16
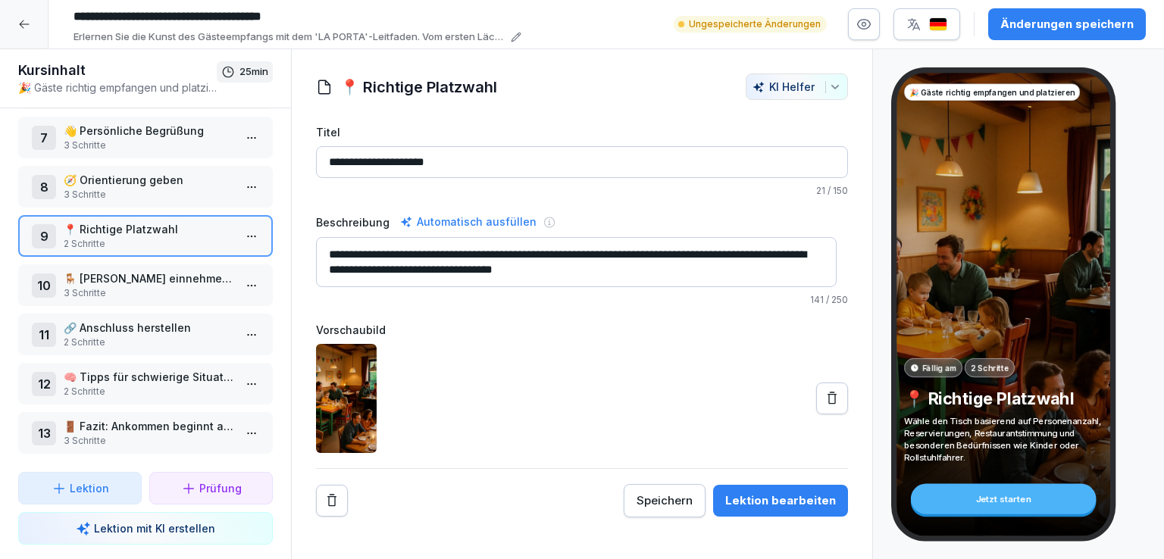
click at [825, 391] on icon at bounding box center [832, 398] width 15 height 15
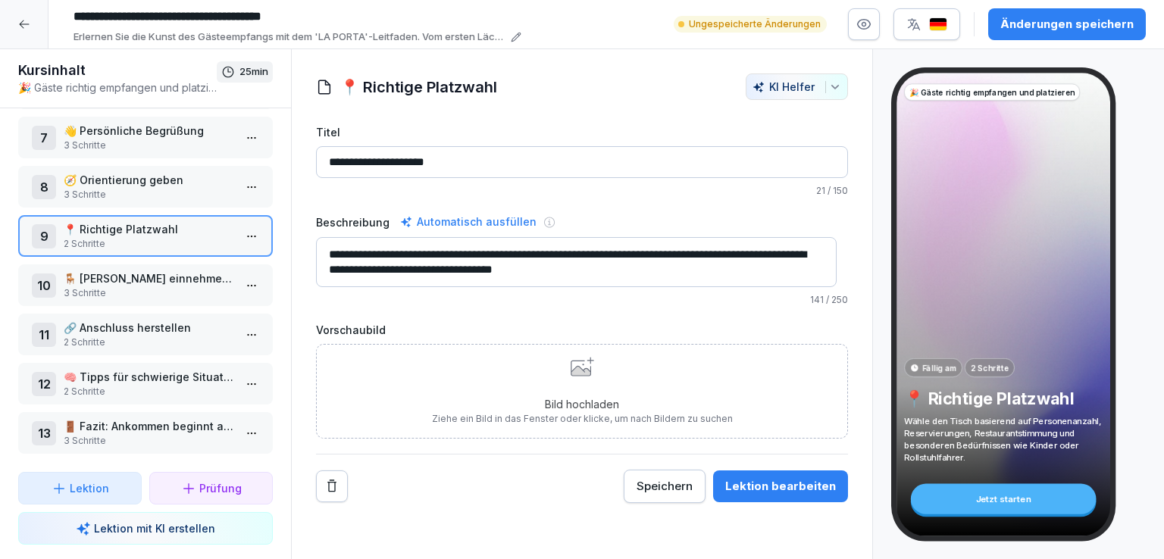
click at [571, 374] on icon at bounding box center [581, 368] width 20 height 15
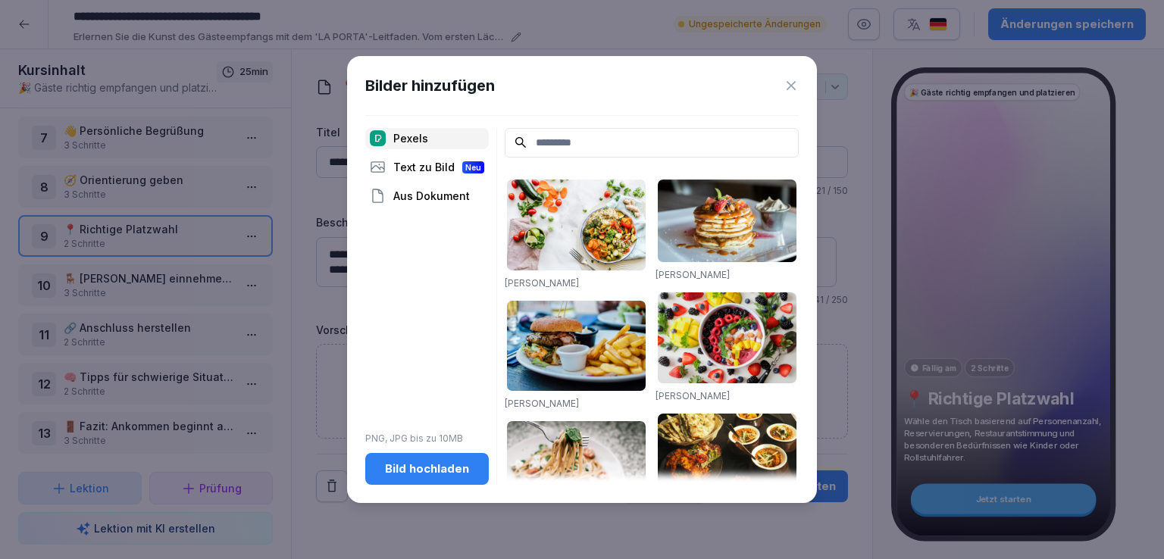
click at [431, 175] on div "Text zu Bild Neu" at bounding box center [427, 167] width 124 height 21
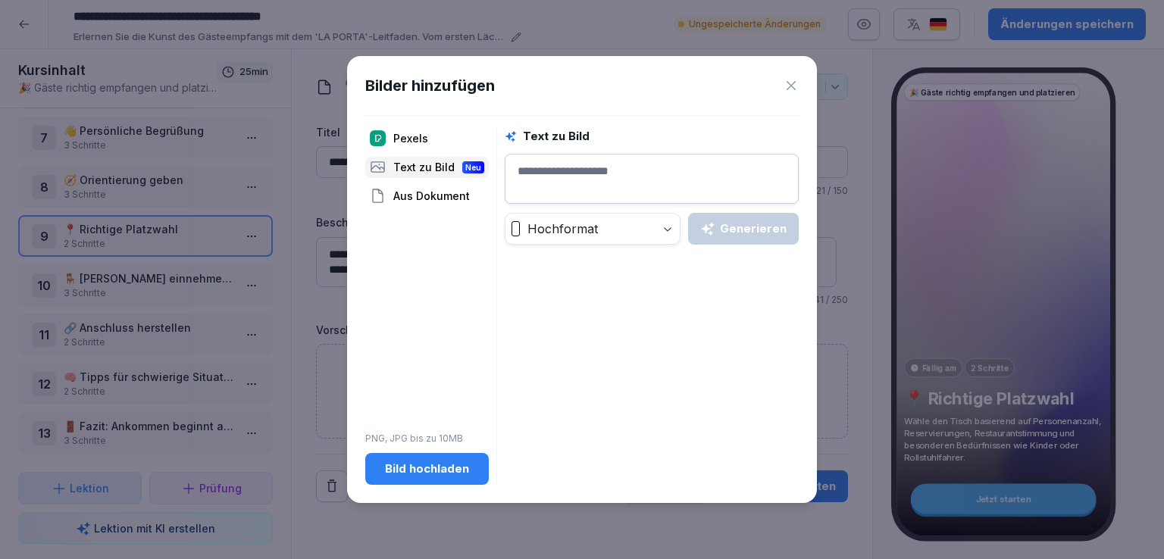
click at [628, 175] on textarea at bounding box center [652, 179] width 294 height 50
type textarea "*"
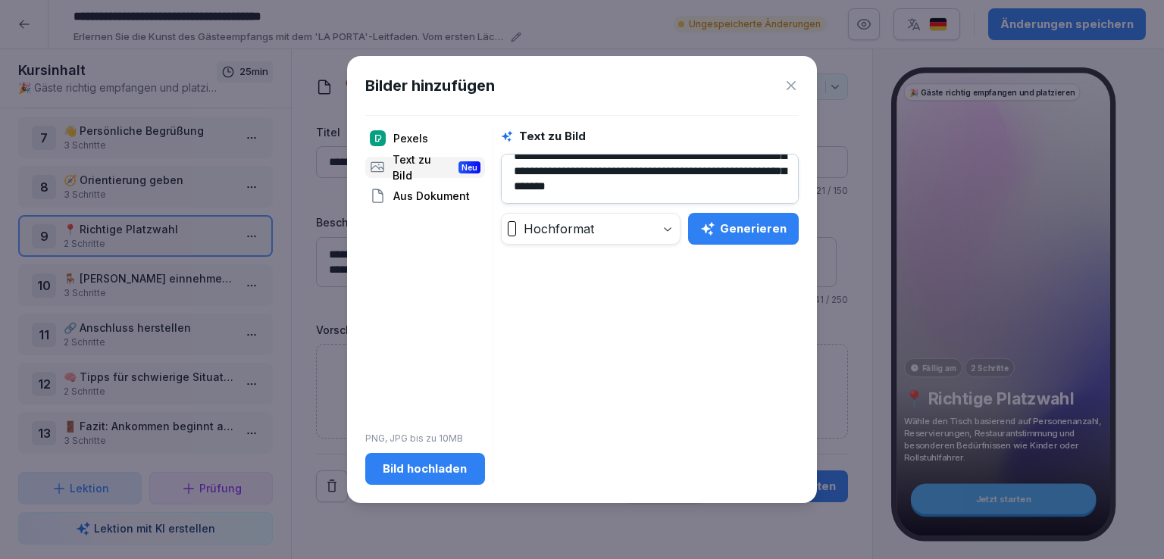
scroll to position [45, 0]
type textarea "**********"
click at [735, 221] on div "Generieren" at bounding box center [743, 229] width 86 height 17
click at [760, 236] on div "Generieren" at bounding box center [743, 229] width 86 height 17
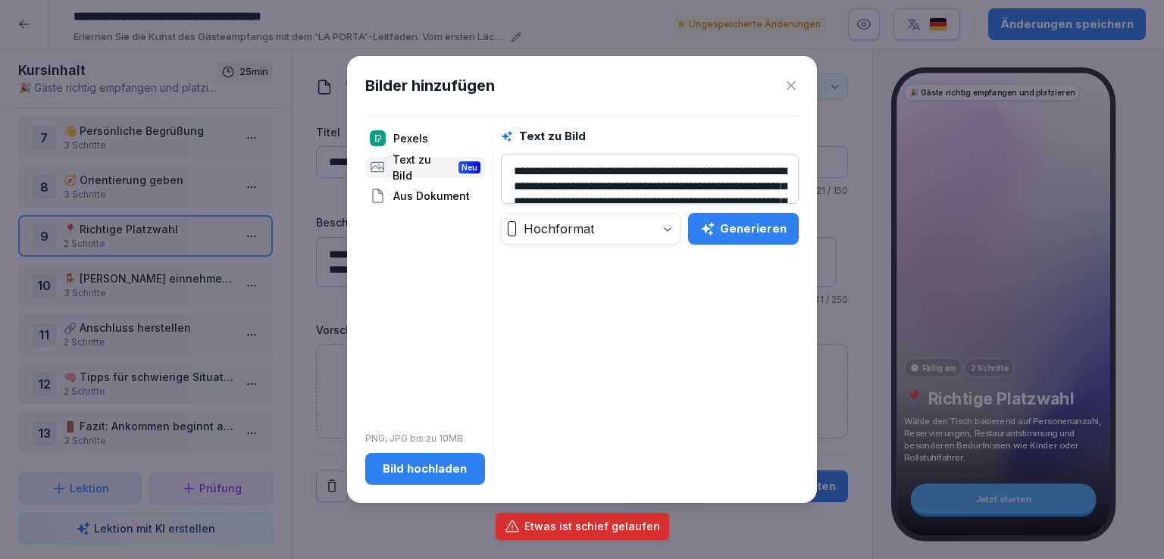
drag, startPoint x: 588, startPoint y: 192, endPoint x: 498, endPoint y: 137, distance: 105.4
click at [498, 137] on div "**********" at bounding box center [582, 306] width 434 height 357
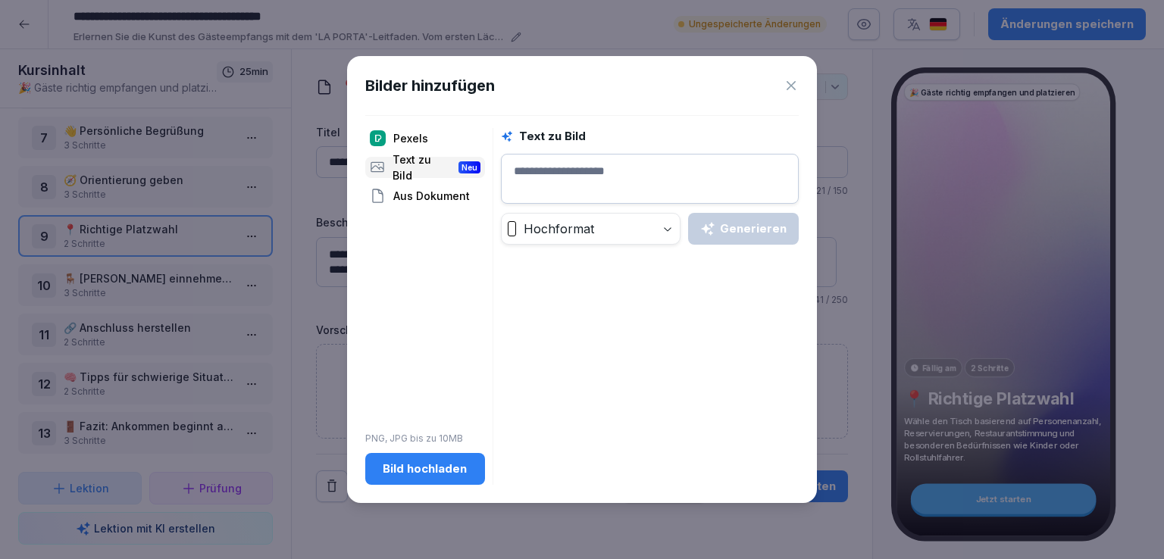
click at [791, 83] on icon at bounding box center [791, 85] width 15 height 15
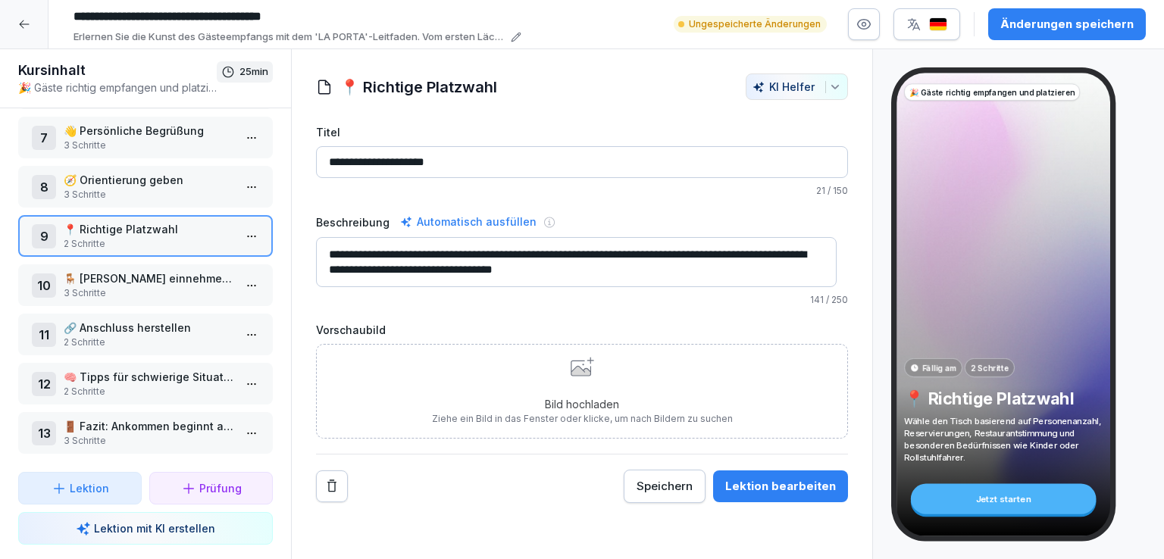
click at [600, 379] on div "Bild hochladen Ziehe ein Bild in das Fenster oder klicke, um nach Bildern zu su…" at bounding box center [582, 391] width 301 height 69
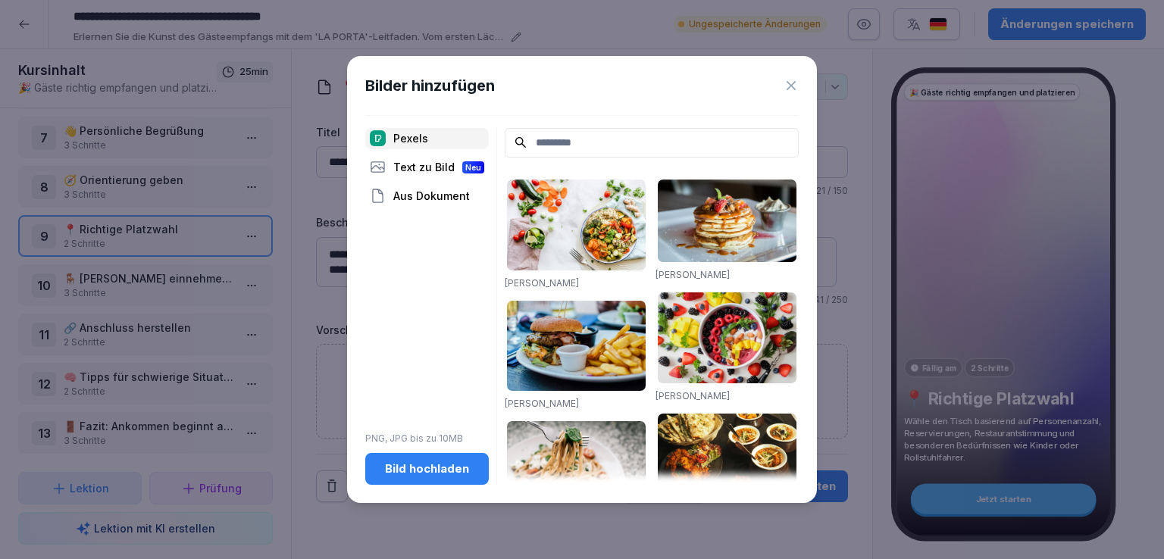
click at [446, 164] on div "Text zu Bild Neu" at bounding box center [427, 167] width 124 height 21
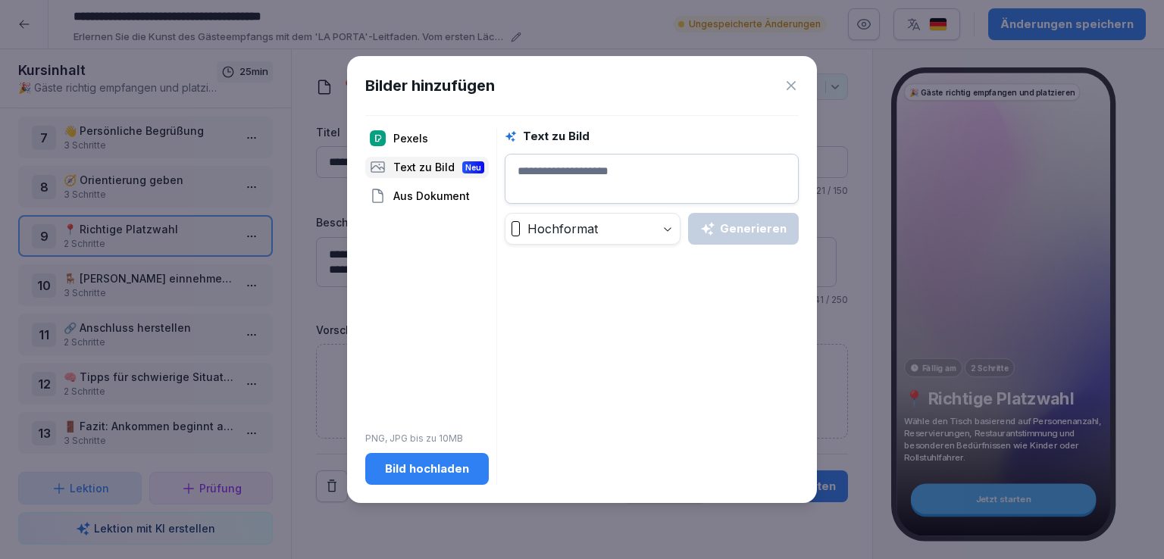
click at [584, 181] on textarea at bounding box center [652, 179] width 294 height 50
paste textarea "**********"
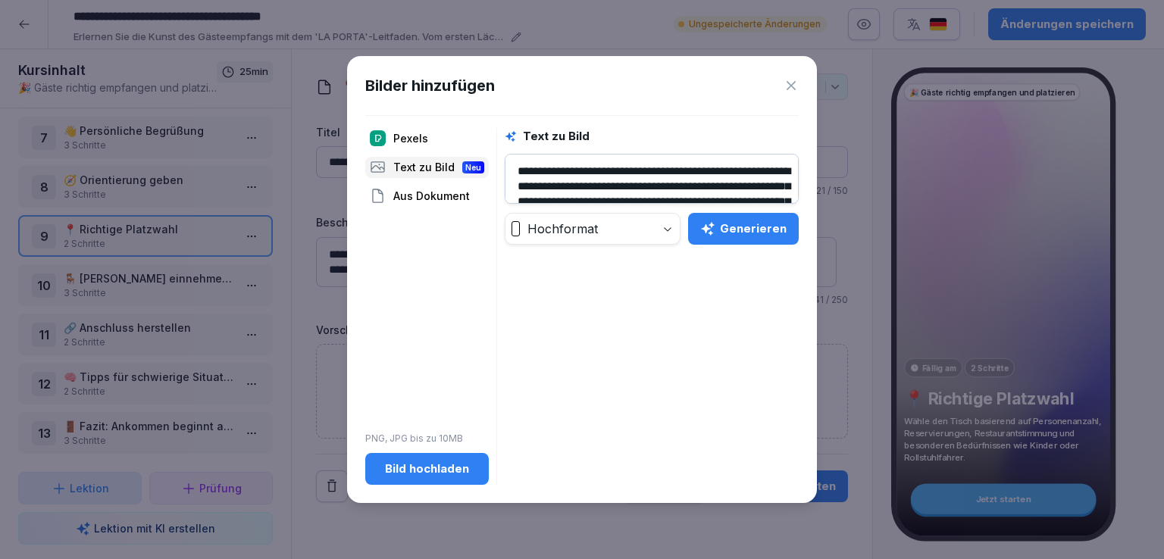
scroll to position [36, 0]
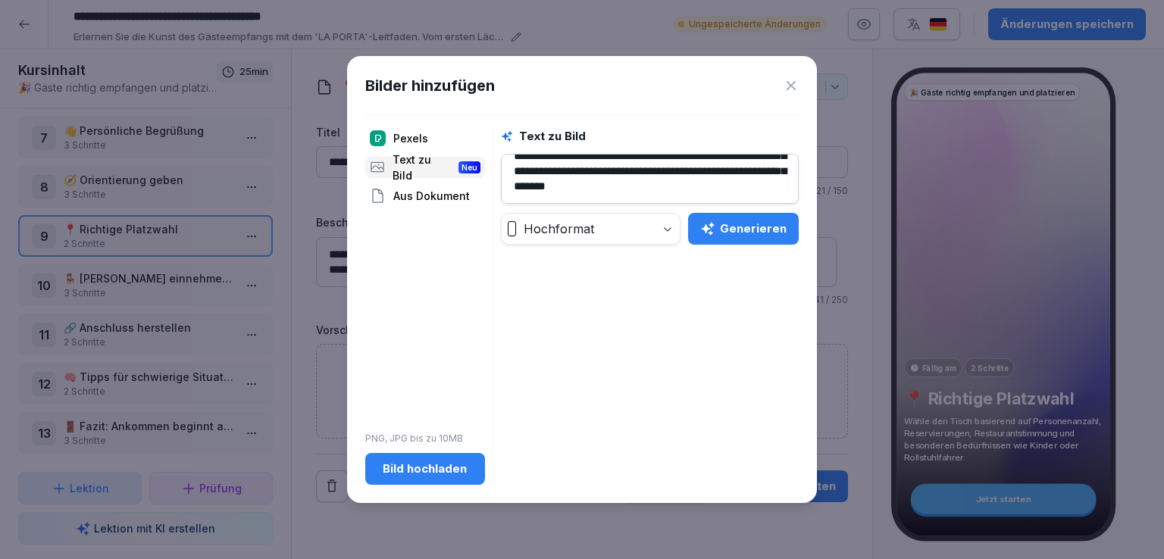
type textarea "**********"
click at [779, 228] on div "Generieren" at bounding box center [743, 229] width 86 height 17
click at [746, 233] on div "Generieren" at bounding box center [743, 229] width 86 height 17
click at [788, 80] on icon at bounding box center [791, 85] width 15 height 15
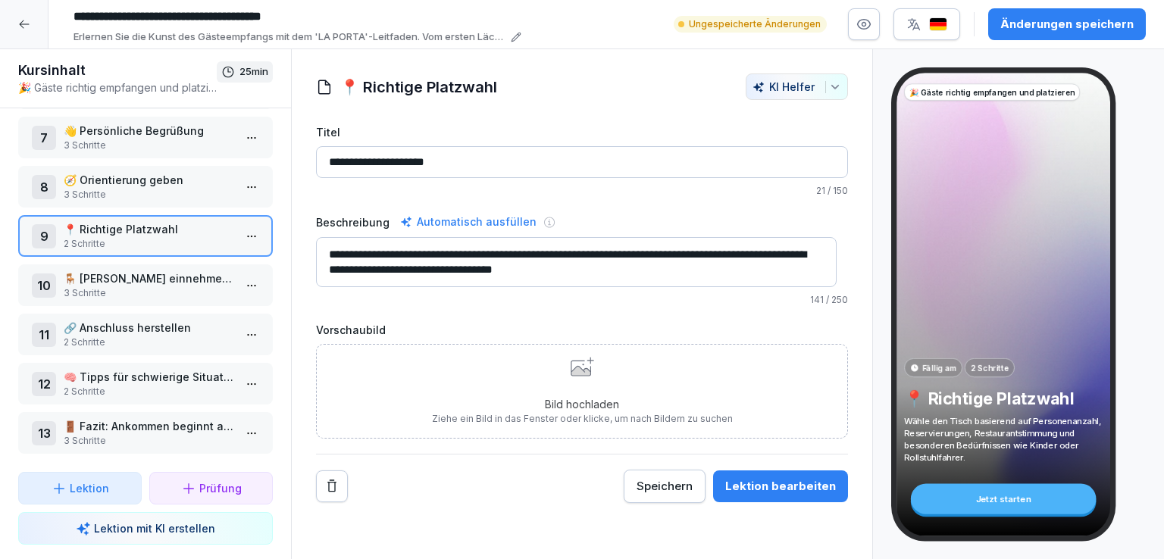
click at [168, 139] on p "3 Schritte" at bounding box center [149, 146] width 170 height 14
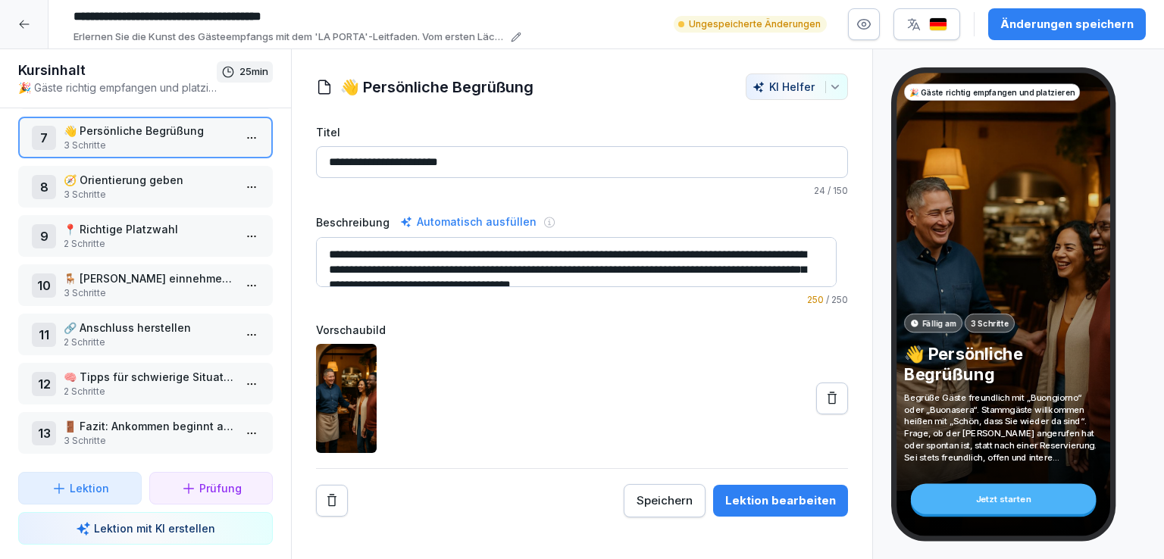
click at [161, 226] on p "📍 Richtige Platzwahl" at bounding box center [149, 229] width 170 height 16
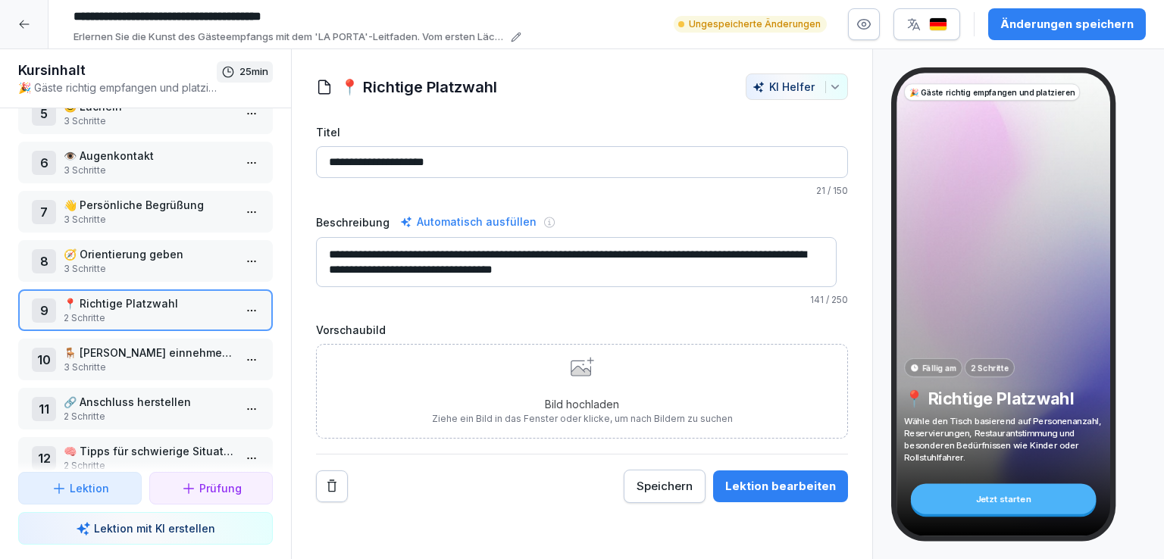
scroll to position [227, 0]
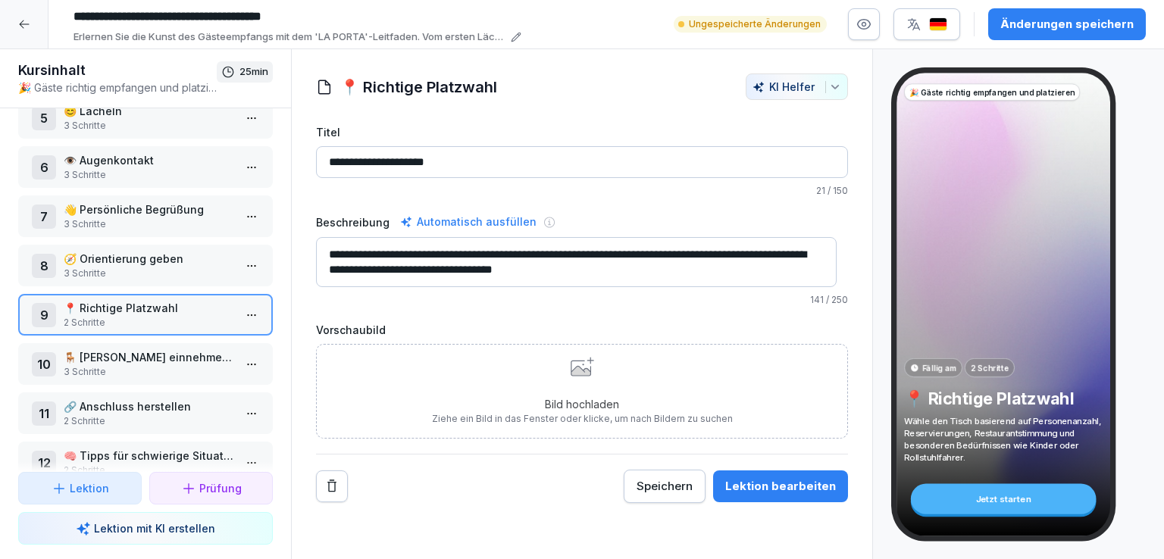
click at [156, 155] on p "👁️ Augenkontakt" at bounding box center [149, 160] width 170 height 16
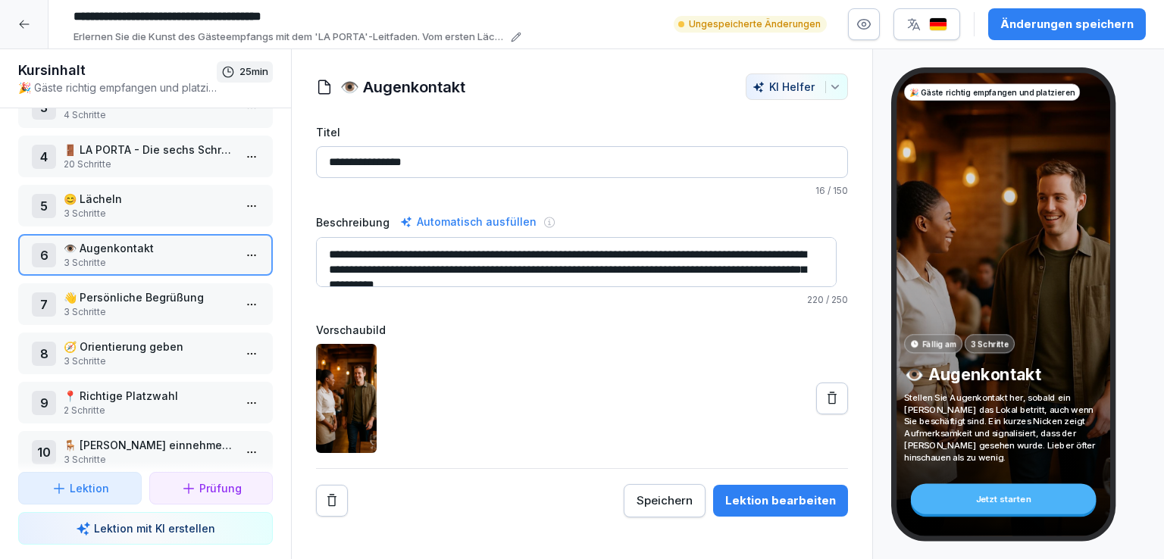
scroll to position [136, 0]
click at [136, 200] on p "😊 Lächeln" at bounding box center [149, 202] width 170 height 16
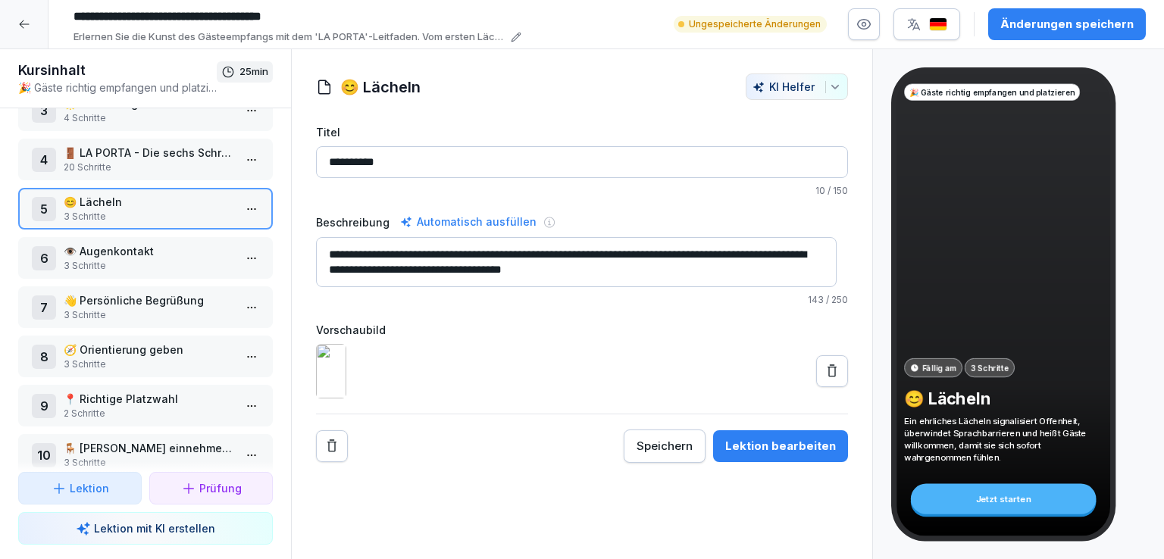
click at [173, 164] on p "20 Schritte" at bounding box center [149, 168] width 170 height 14
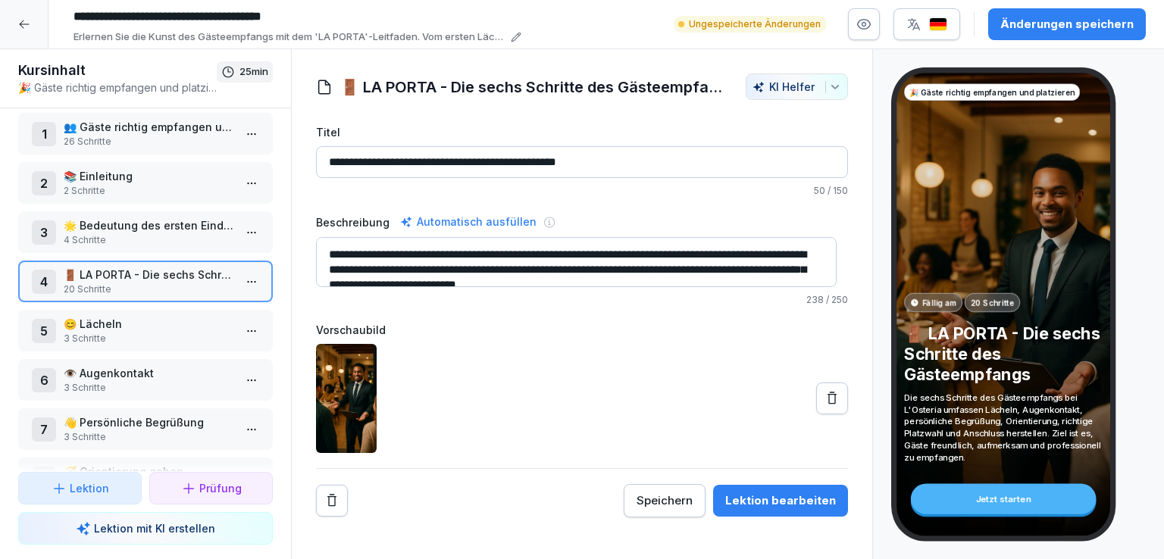
scroll to position [13, 0]
